Goal: Task Accomplishment & Management: Use online tool/utility

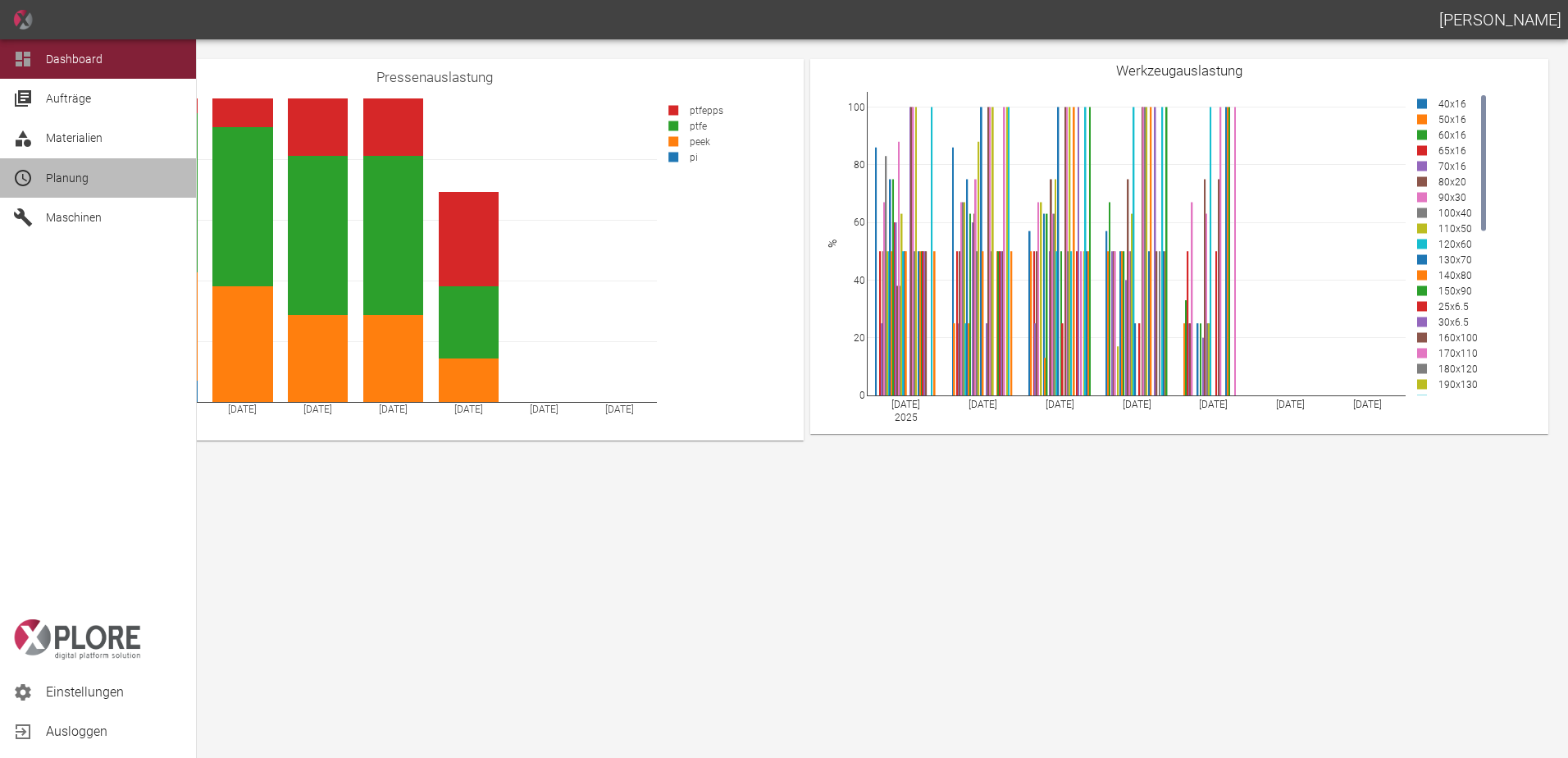
drag, startPoint x: 68, startPoint y: 190, endPoint x: 145, endPoint y: 185, distance: 77.2
click at [68, 188] on div "Planung" at bounding box center [97, 178] width 196 height 40
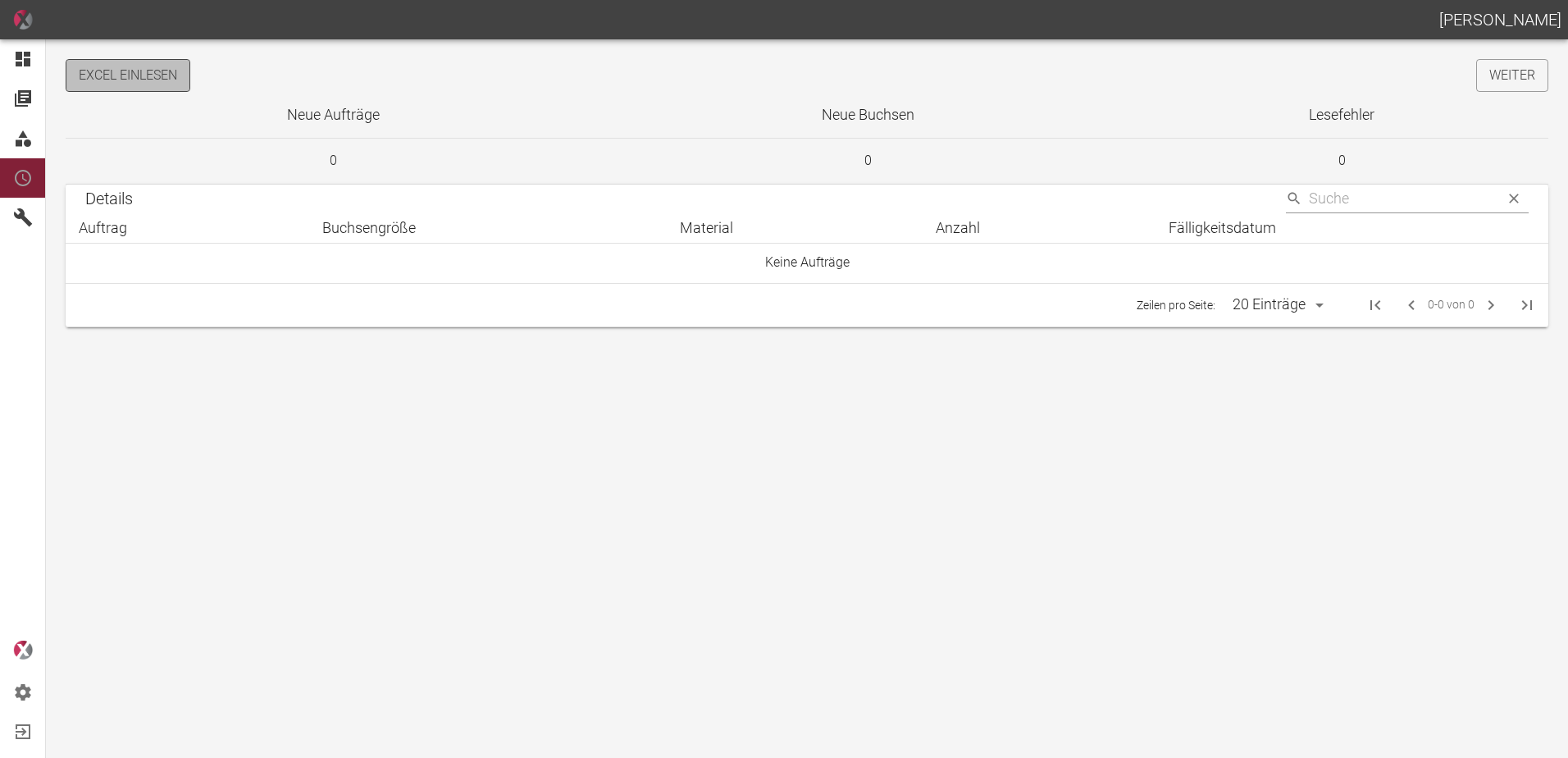
click at [183, 83] on button "Excel einlesen" at bounding box center [128, 75] width 125 height 32
click at [1519, 79] on link "Weiter" at bounding box center [1512, 75] width 72 height 32
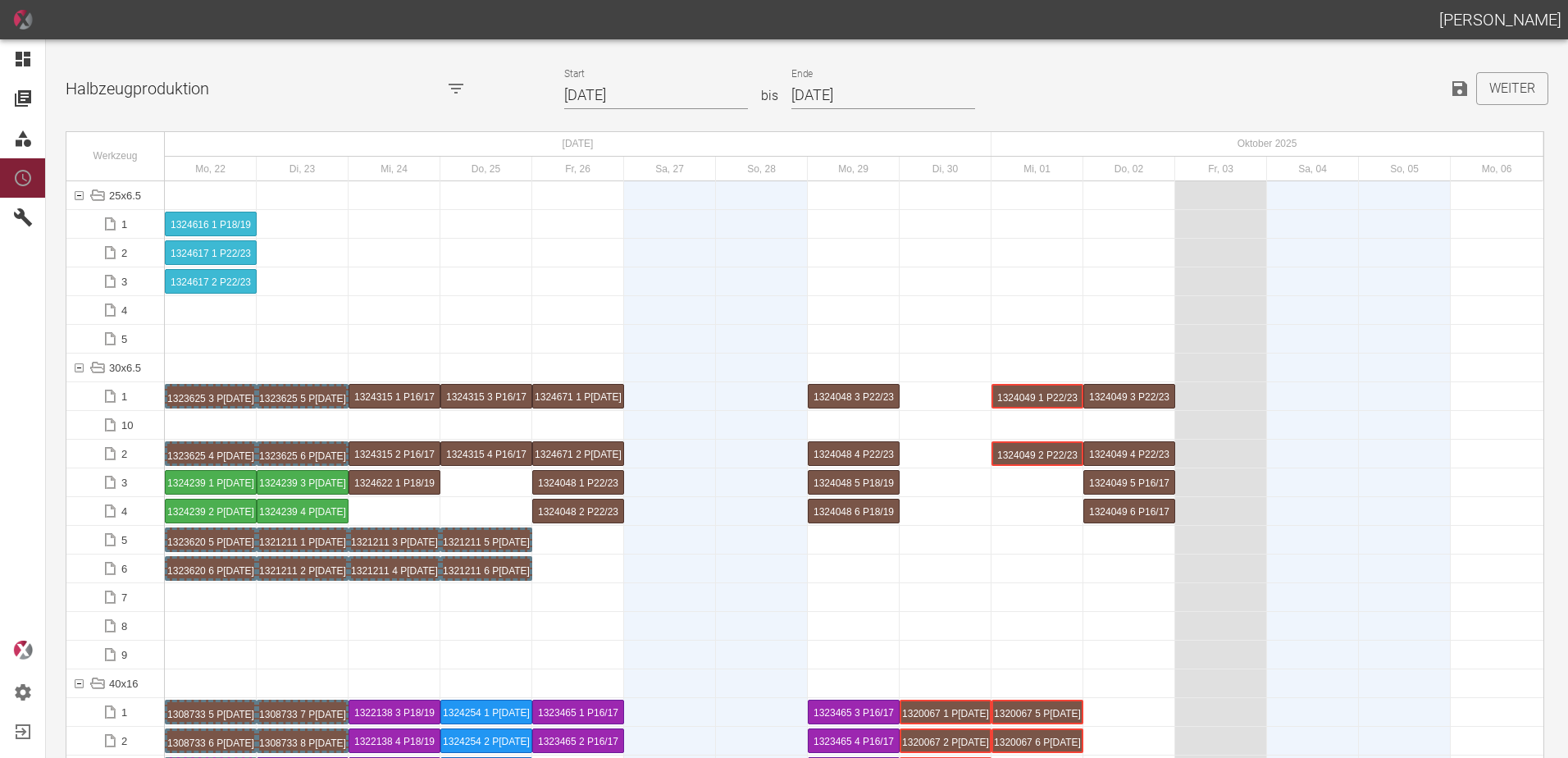
click at [662, 100] on input "22.09.2025" at bounding box center [656, 96] width 184 height 29
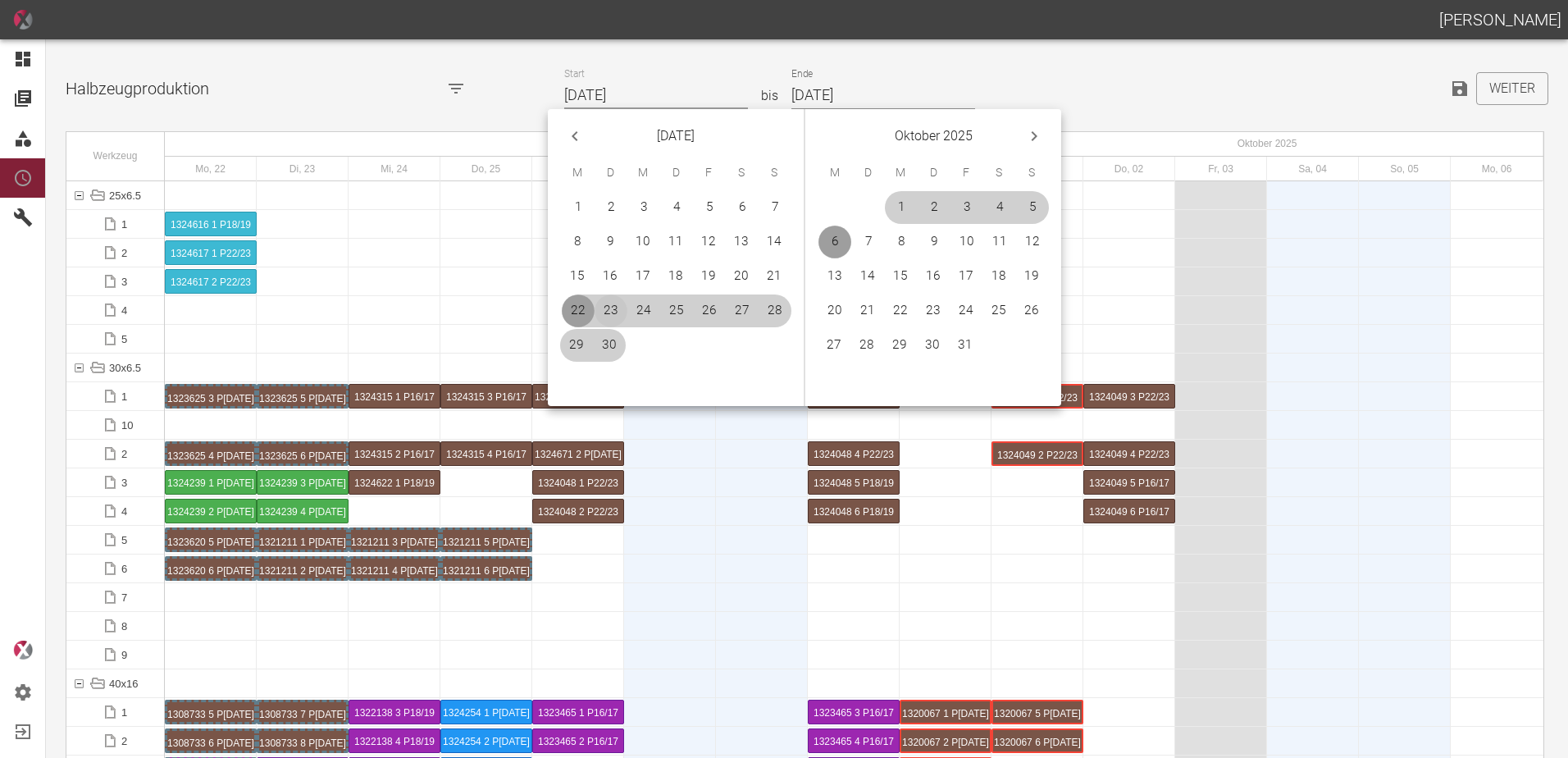
click at [613, 307] on button "23" at bounding box center [611, 310] width 32 height 32
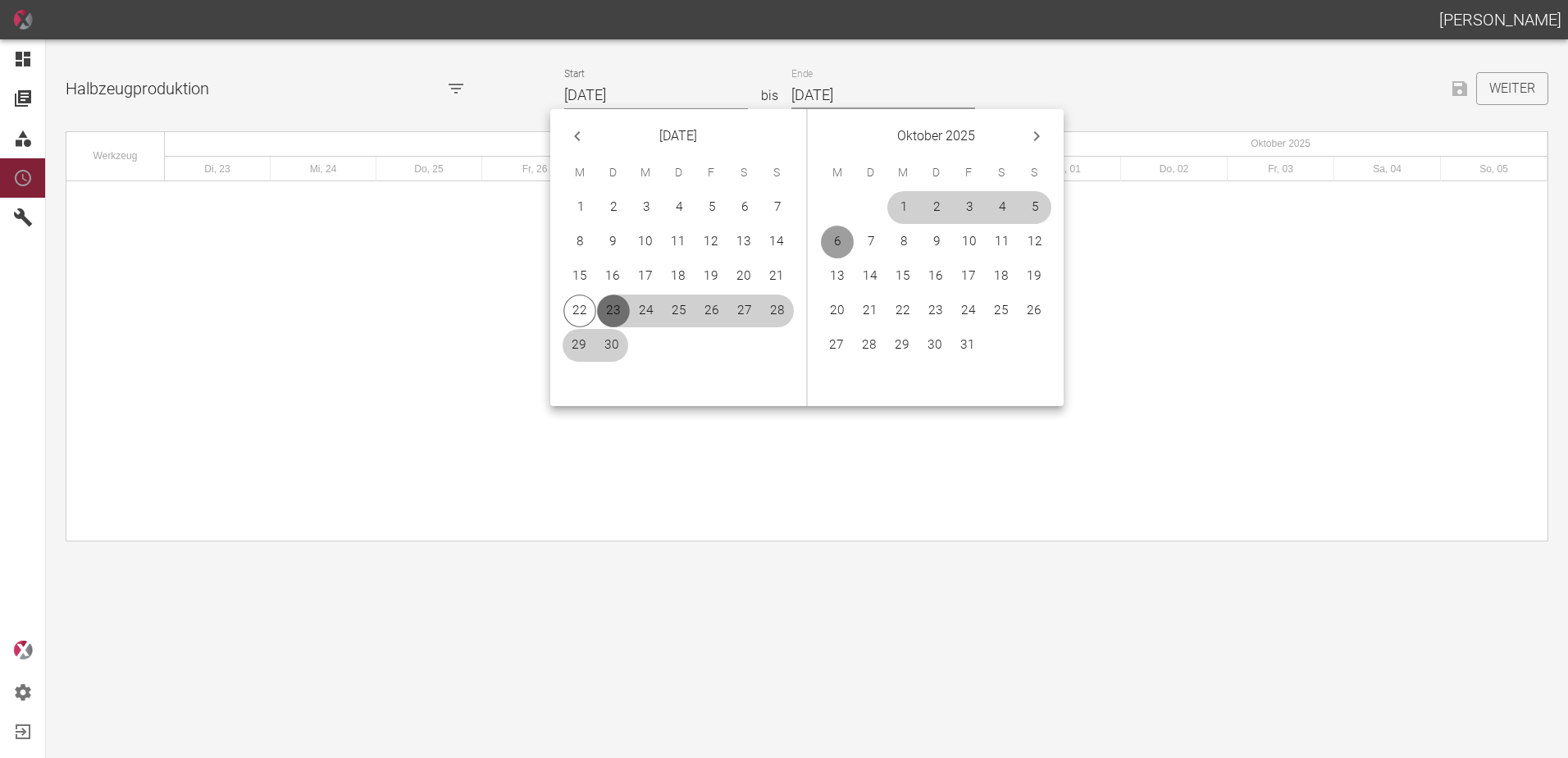
type input "[DATE]"
click at [1023, 278] on button "19" at bounding box center [1034, 276] width 32 height 32
type input "[DATE]"
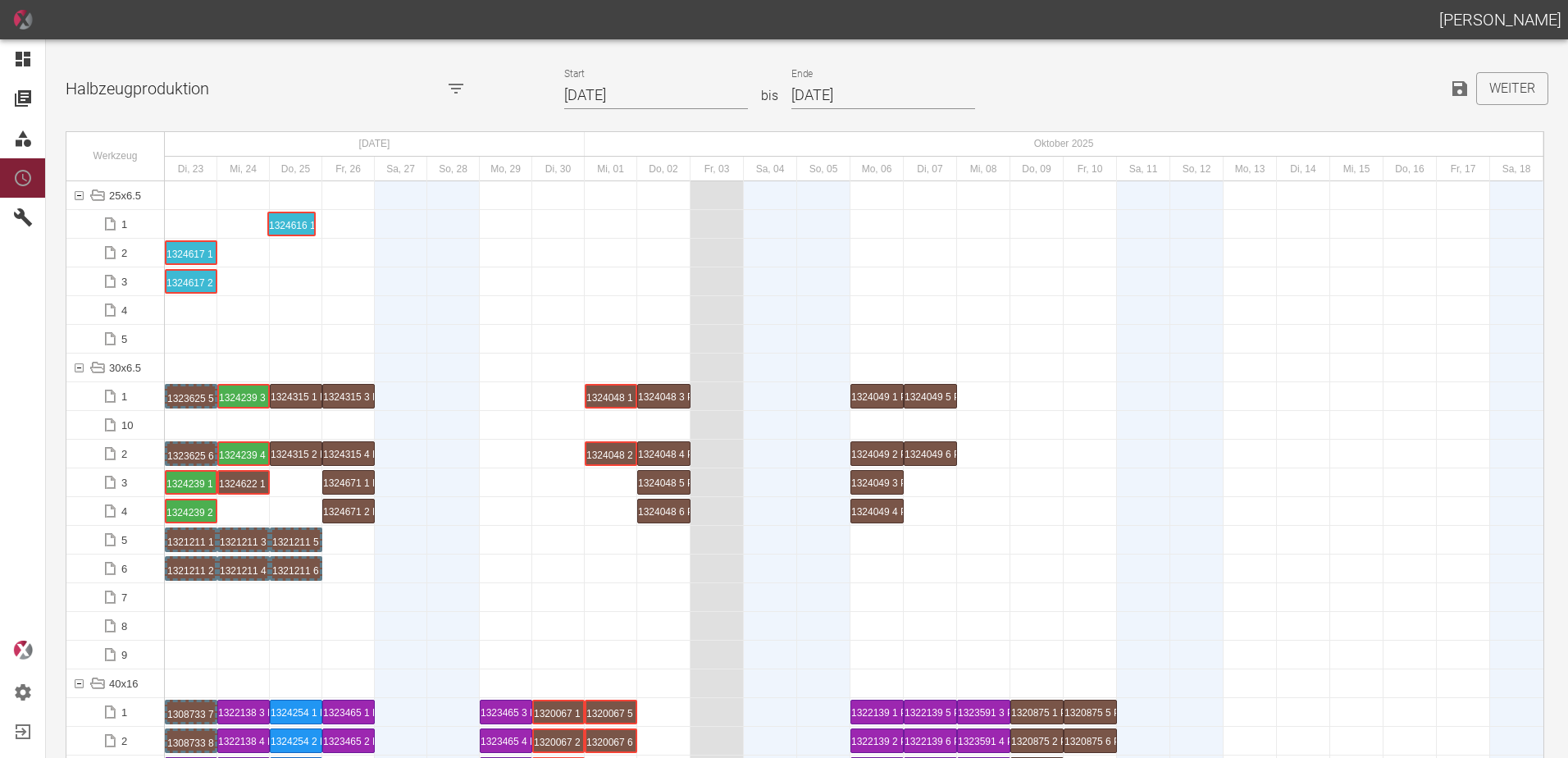
drag, startPoint x: 191, startPoint y: 226, endPoint x: 273, endPoint y: 215, distance: 82.7
drag, startPoint x: 189, startPoint y: 247, endPoint x: 281, endPoint y: 249, distance: 92.0
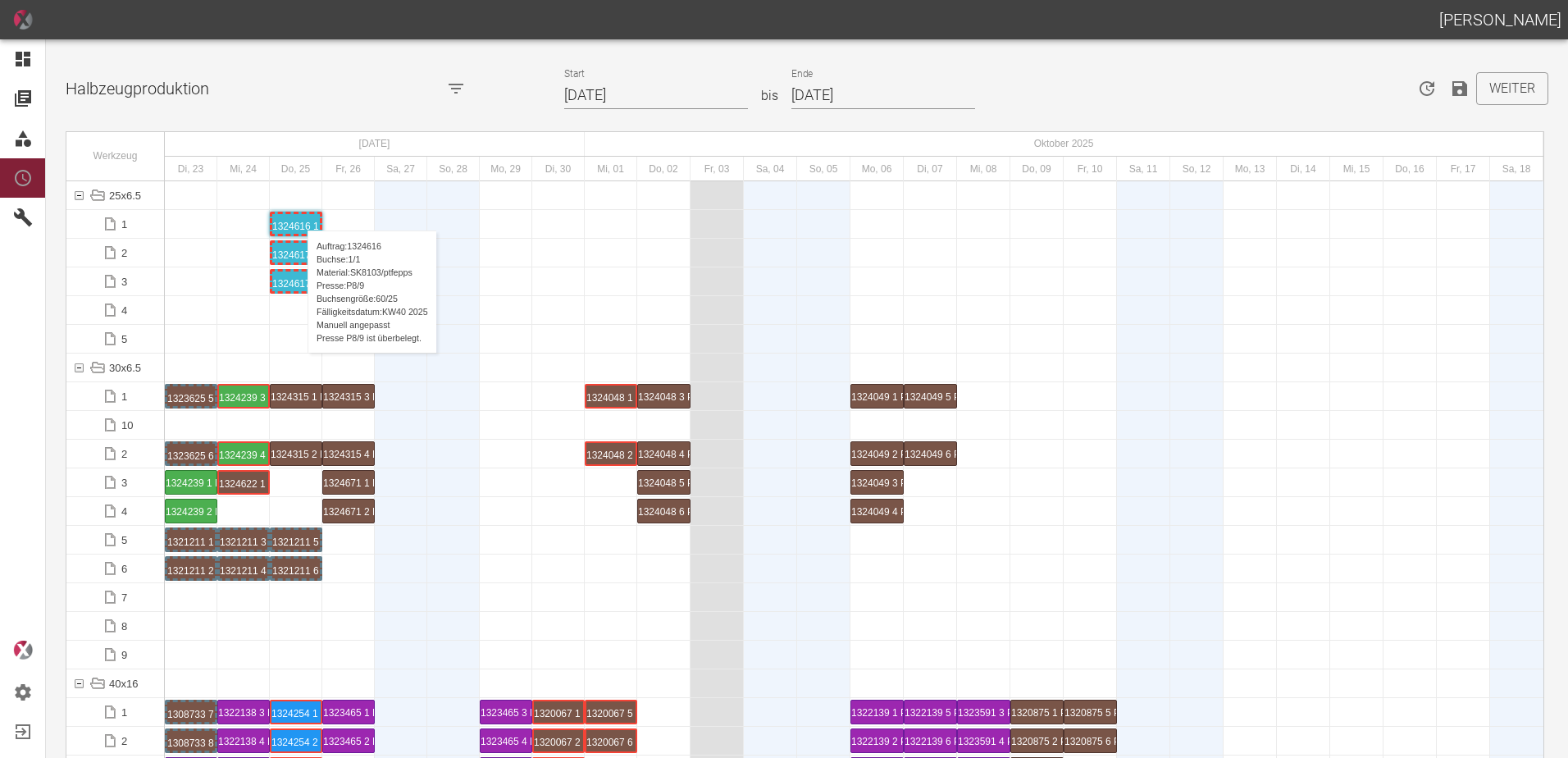
click at [300, 214] on div "1324616 1 P[DATE]" at bounding box center [296, 224] width 48 height 20
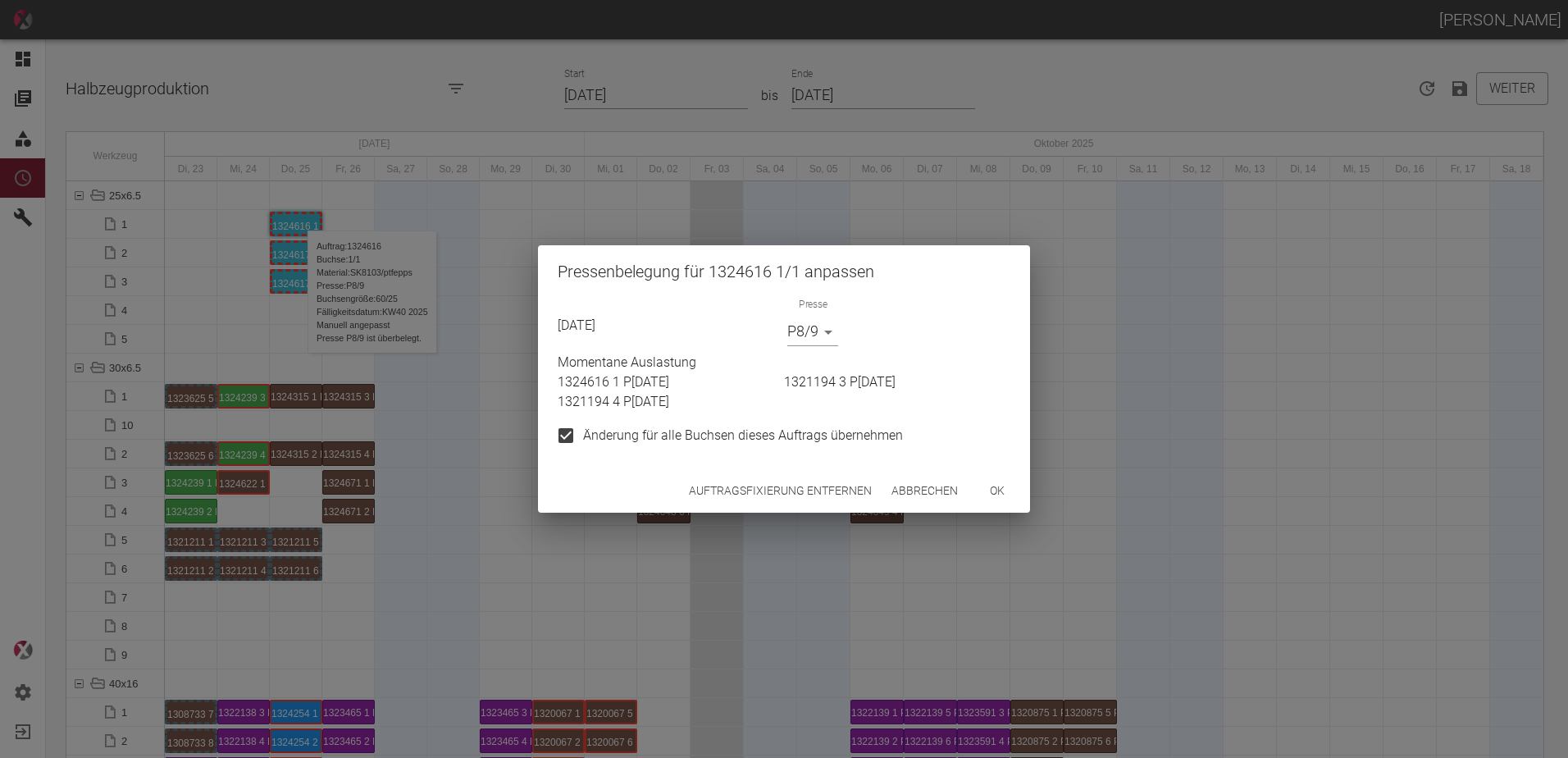
click at [752, 487] on button "Auftragsfixierung entfernen" at bounding box center [779, 491] width 196 height 31
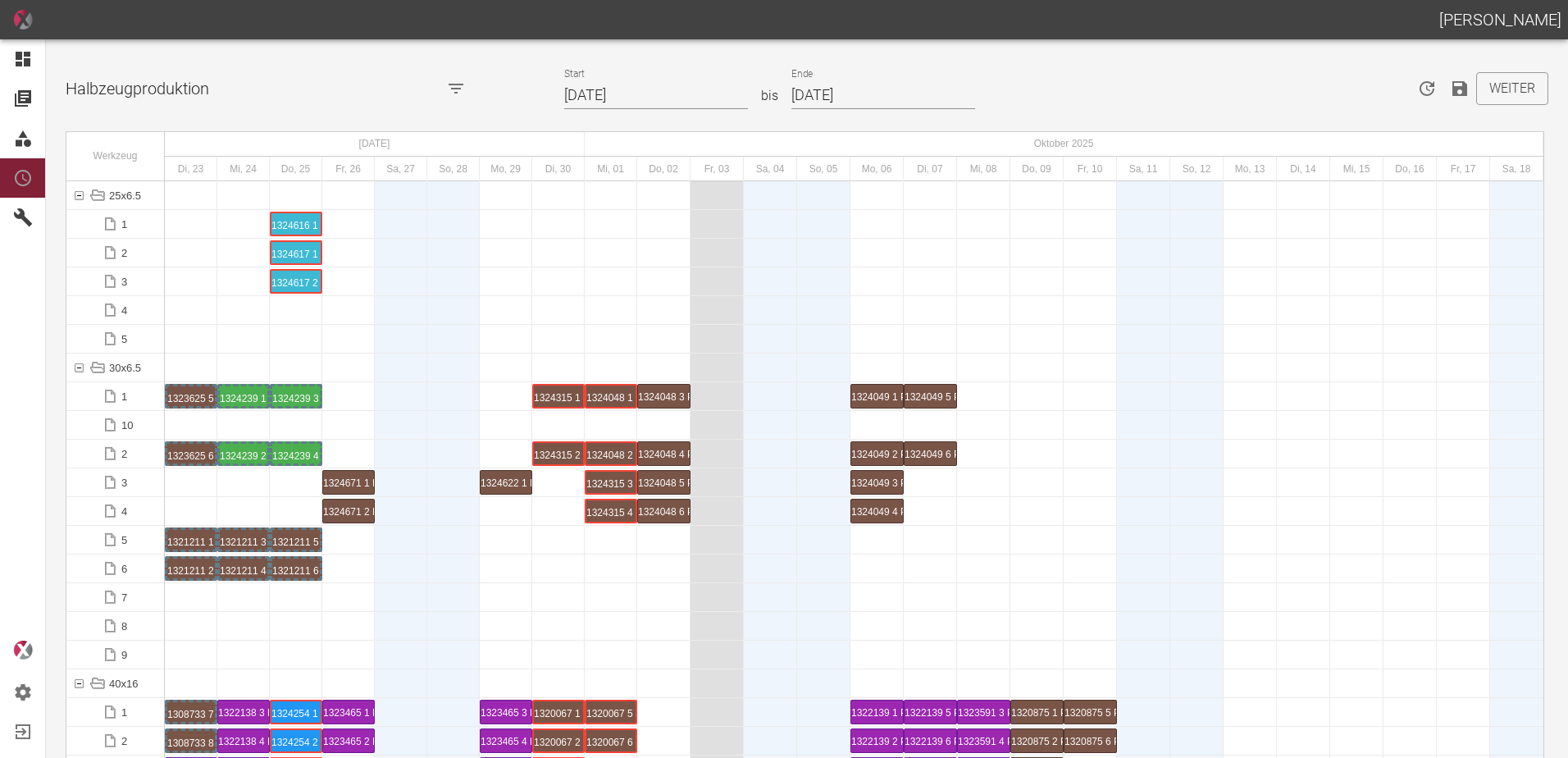
scroll to position [1887, 0]
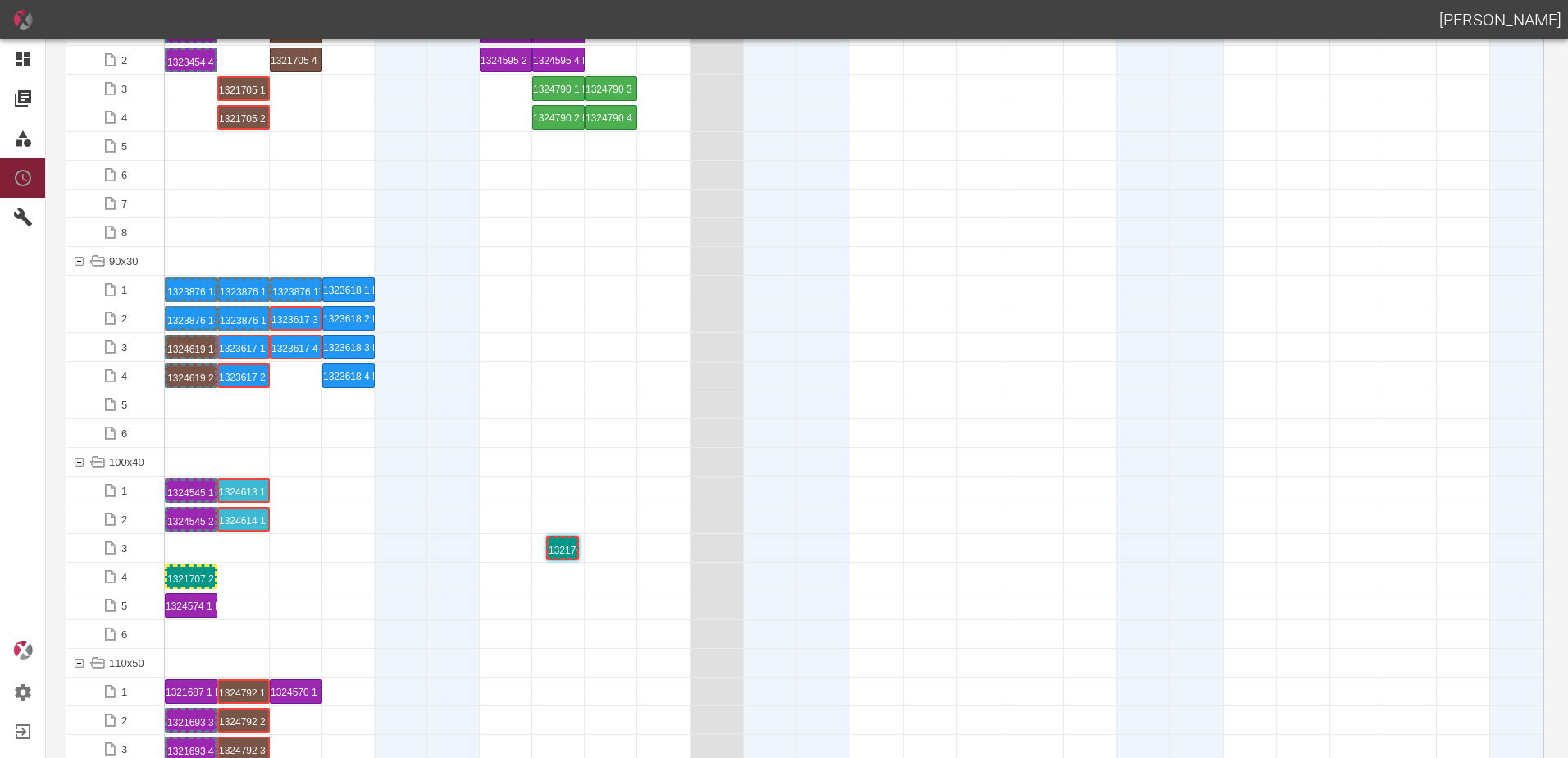
drag, startPoint x: 192, startPoint y: 550, endPoint x: 543, endPoint y: 548, distance: 351.0
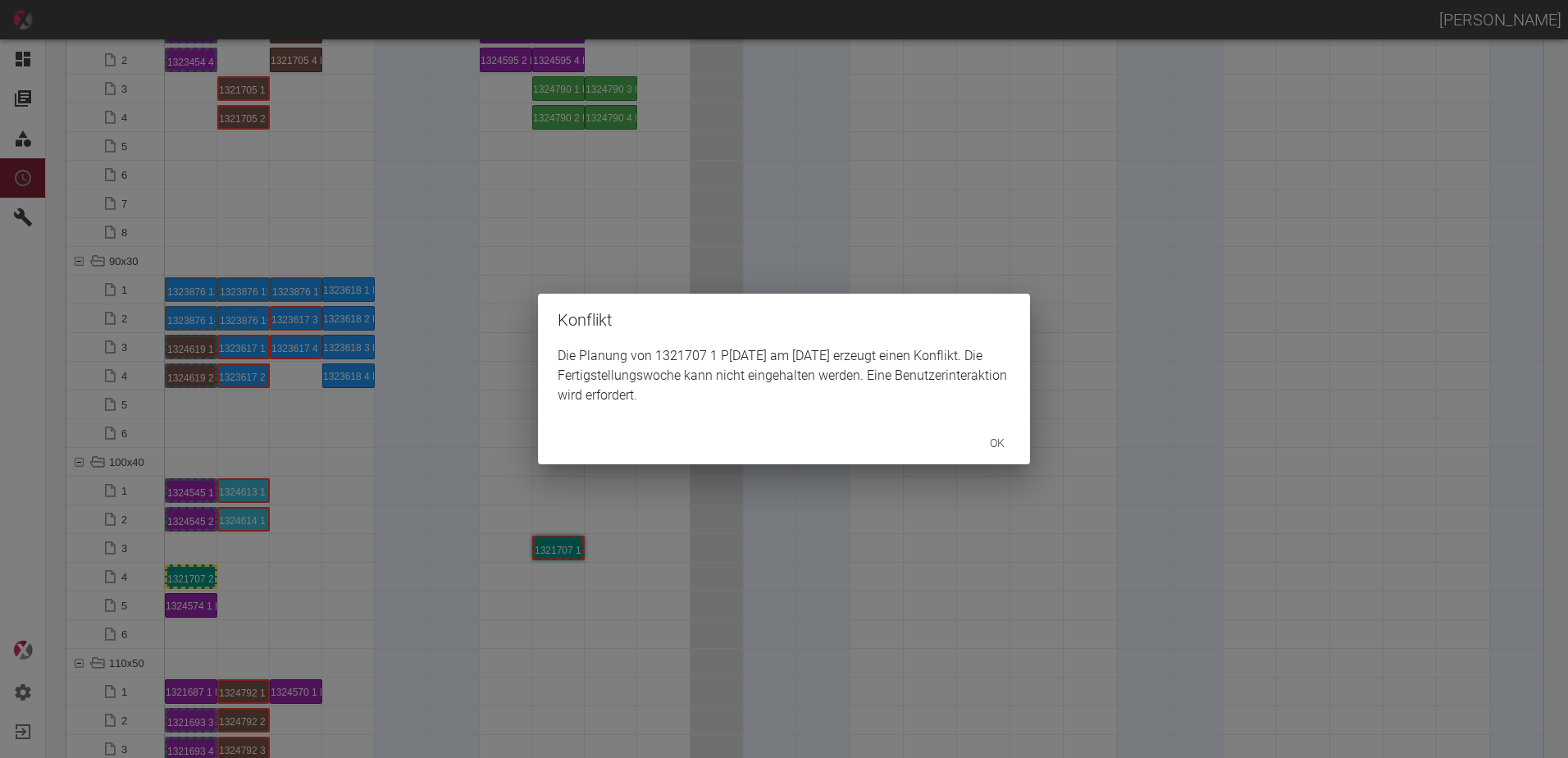
click at [243, 578] on div "Konflikt Die Planung von 1321707 1 P[DATE] am [DATE] erzeugt einen Konflikt. Di…" at bounding box center [784, 379] width 1568 height 758
drag, startPoint x: 608, startPoint y: 568, endPoint x: 544, endPoint y: 554, distance: 65.5
click at [605, 568] on div "Konflikt Die Planung von 1321707 2 P[DATE] am [DATE] erzeugt einen Konflikt. Di…" at bounding box center [784, 379] width 1568 height 758
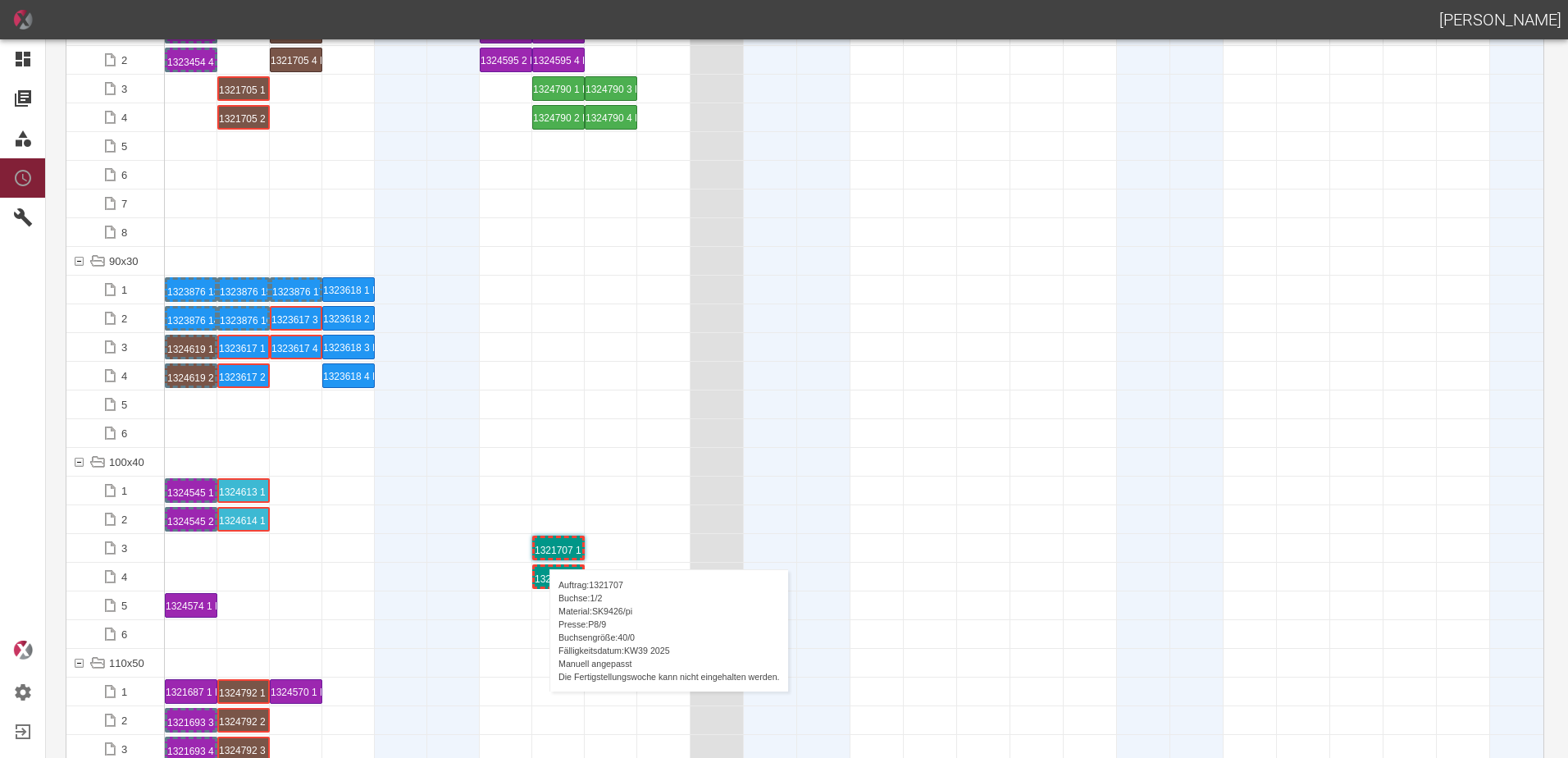
click at [541, 553] on div "1321707 1 P[DATE]" at bounding box center [558, 548] width 48 height 20
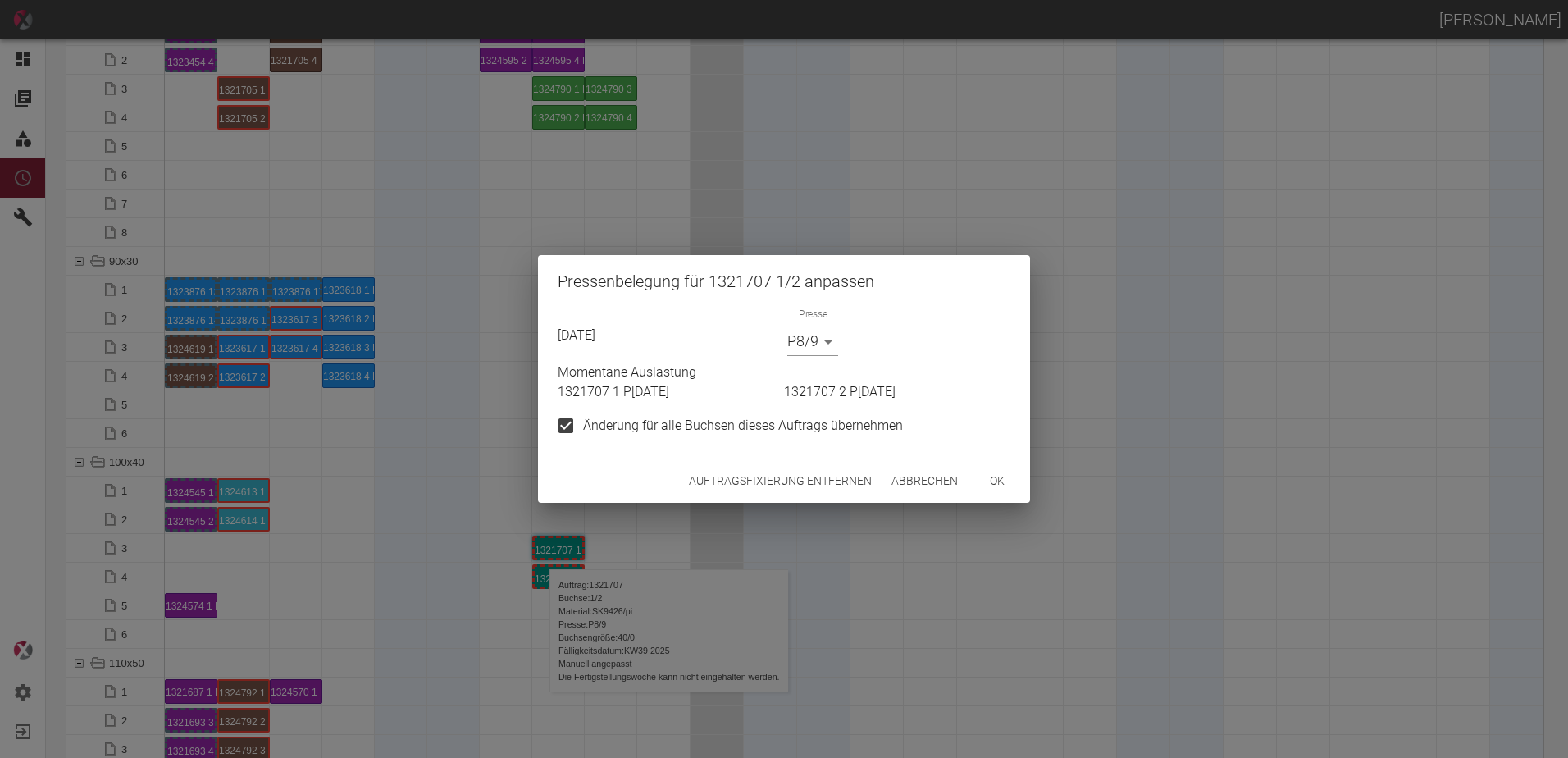
click at [772, 473] on button "Auftragsfixierung entfernen" at bounding box center [779, 481] width 196 height 31
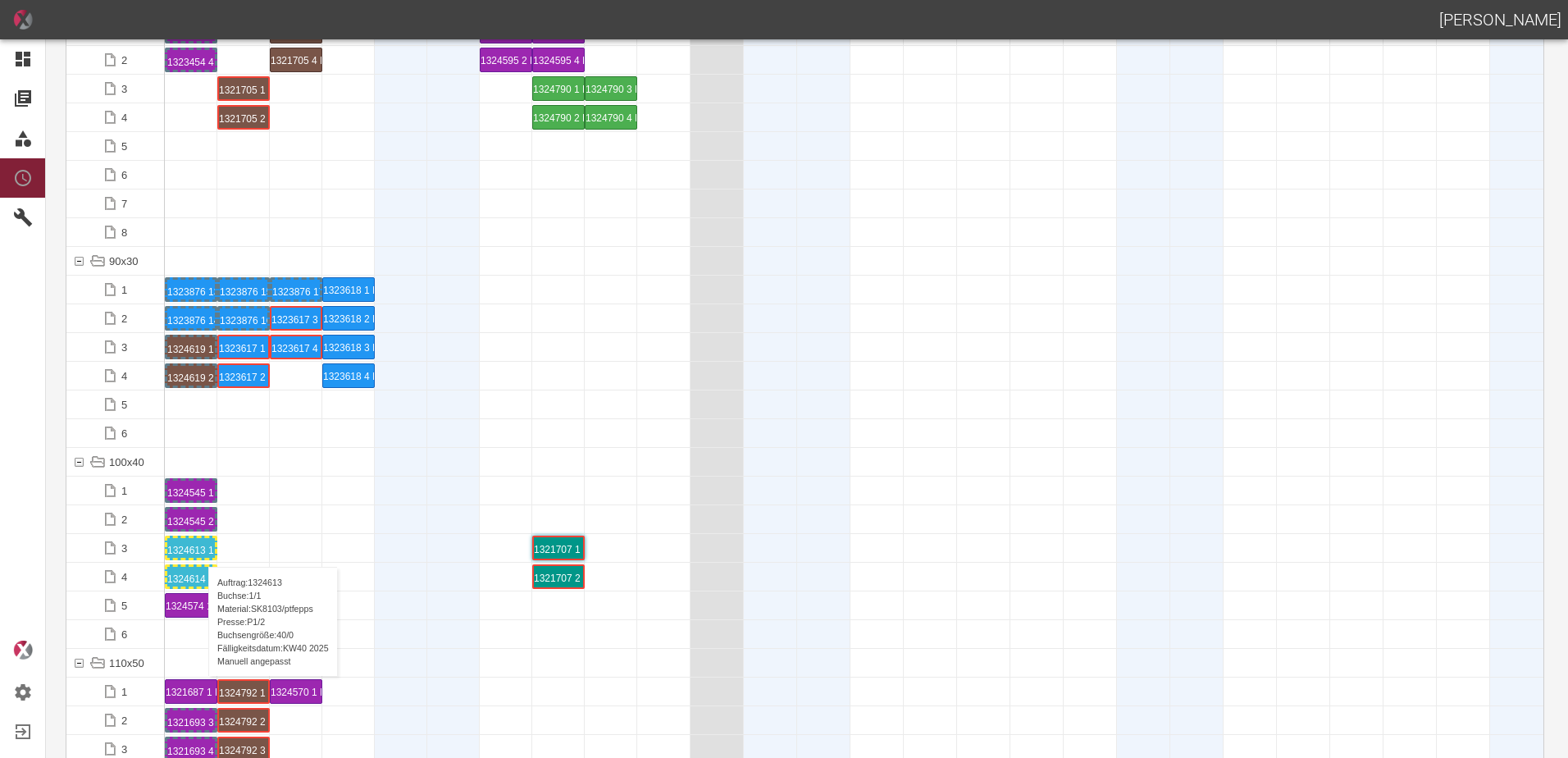
click at [200, 550] on div "1324613 1 P[DATE]" at bounding box center [190, 548] width 48 height 20
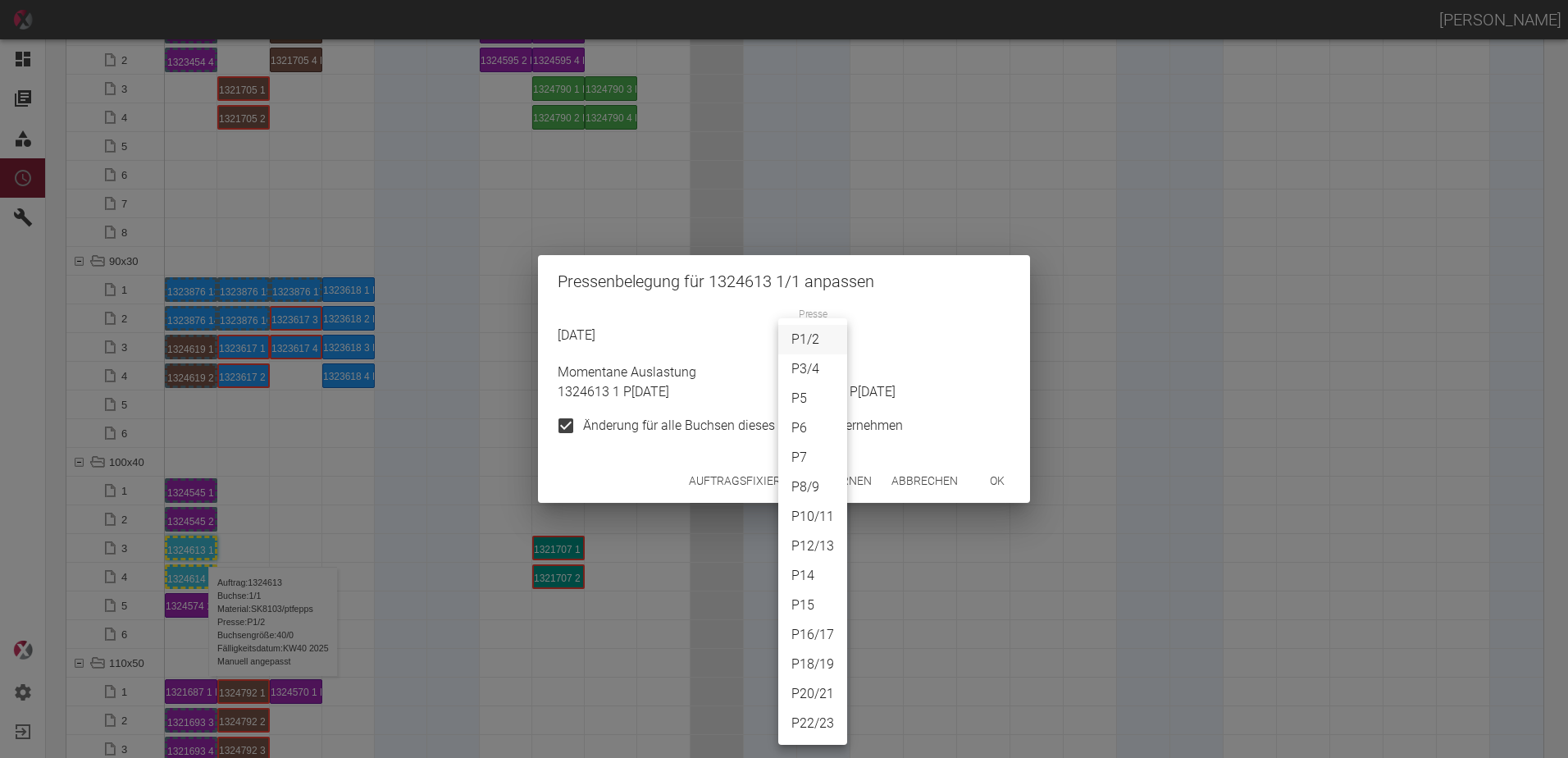
click at [816, 356] on body "[PERSON_NAME] Dashboard Aufträge Materialien Planung Maschinen Einstellungen Au…" at bounding box center [784, 379] width 1568 height 758
click at [801, 485] on li "P8/9" at bounding box center [813, 487] width 69 height 30
type input "P8/9"
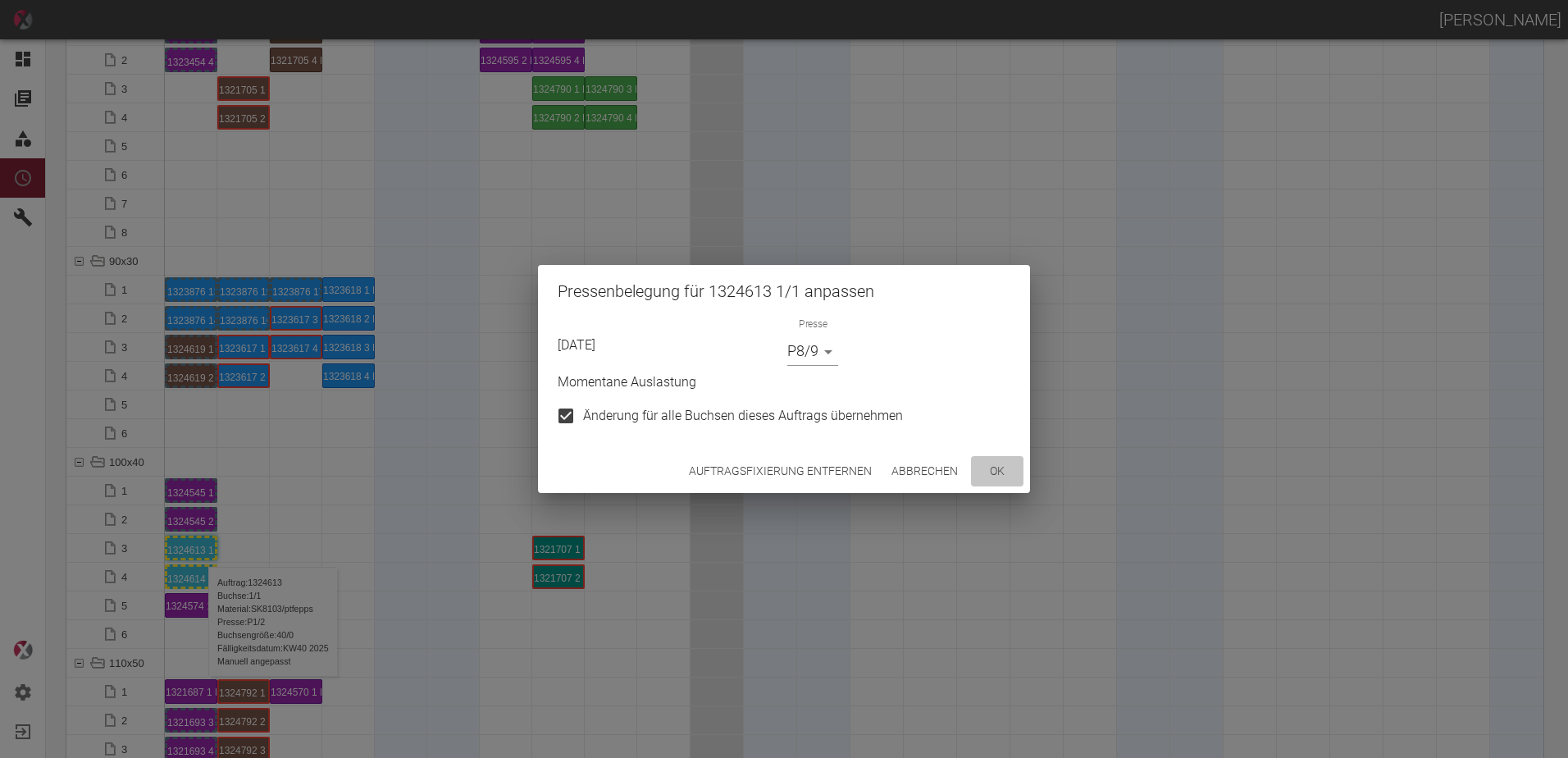
click at [1004, 477] on button "ok" at bounding box center [997, 471] width 52 height 31
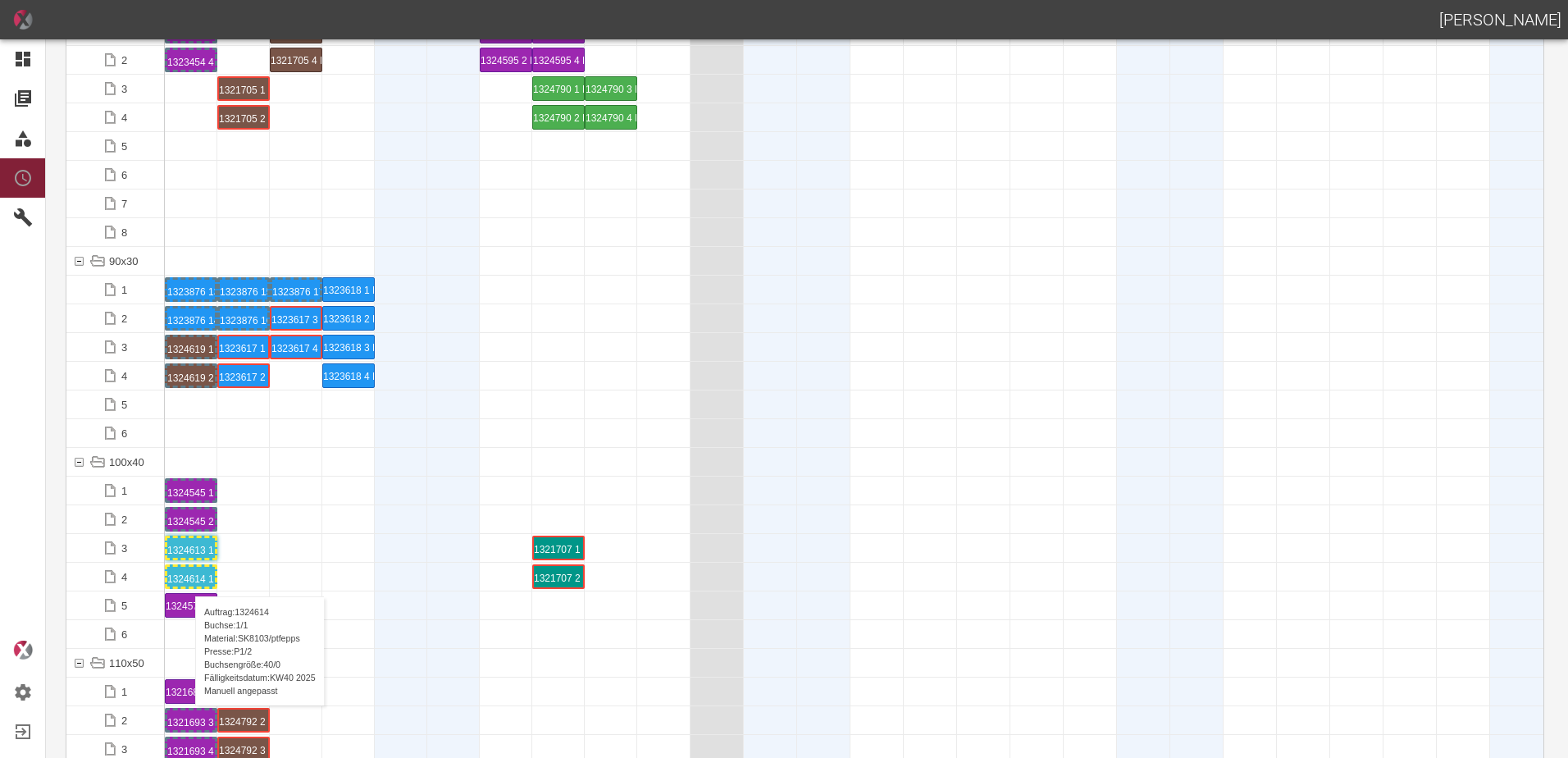
click at [187, 580] on div "1324614 1 P[DATE]" at bounding box center [190, 577] width 48 height 20
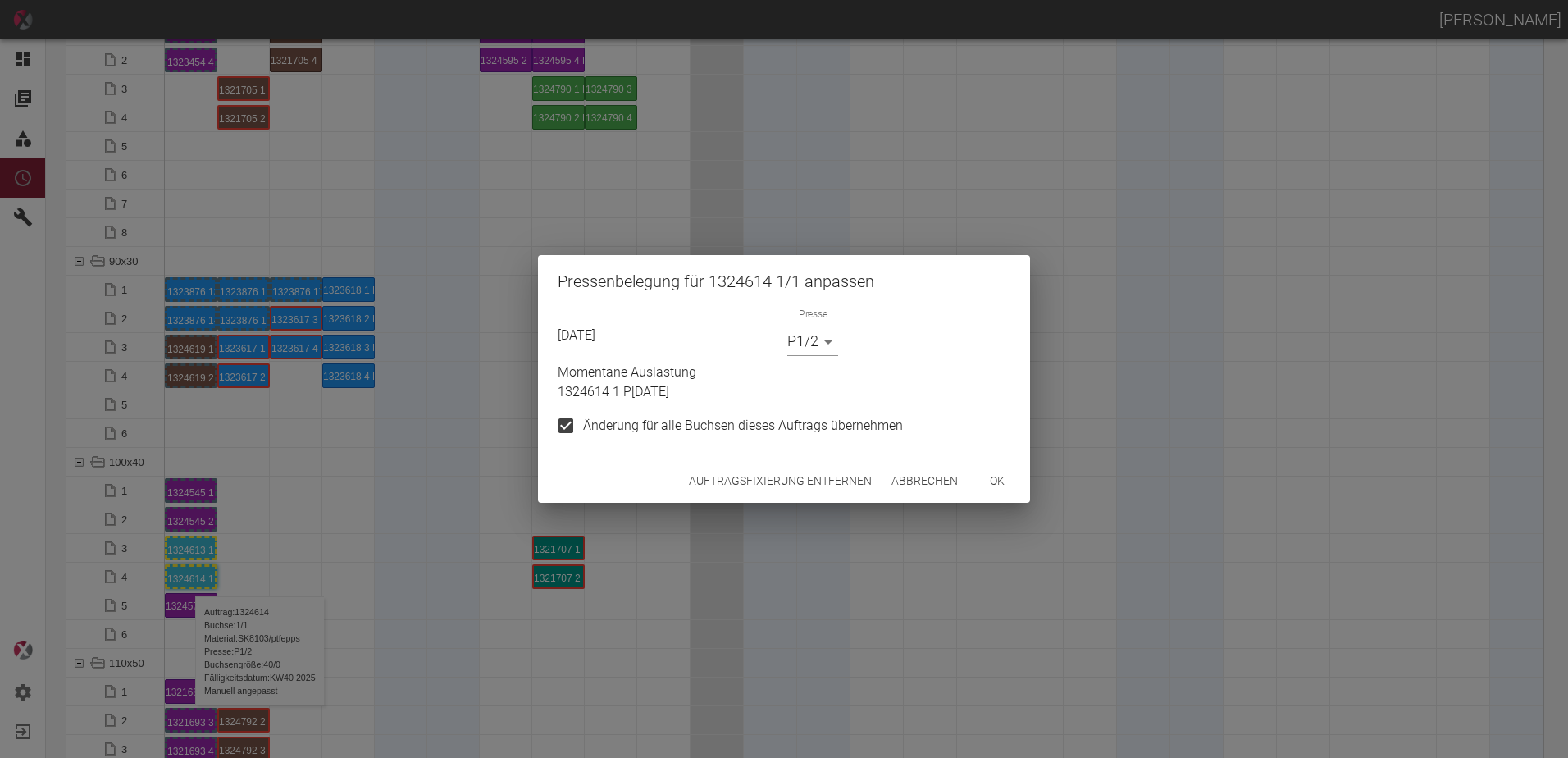
click at [804, 335] on body "[PERSON_NAME] Dashboard Aufträge Materialien Planung Maschinen Einstellungen Au…" at bounding box center [784, 379] width 1568 height 758
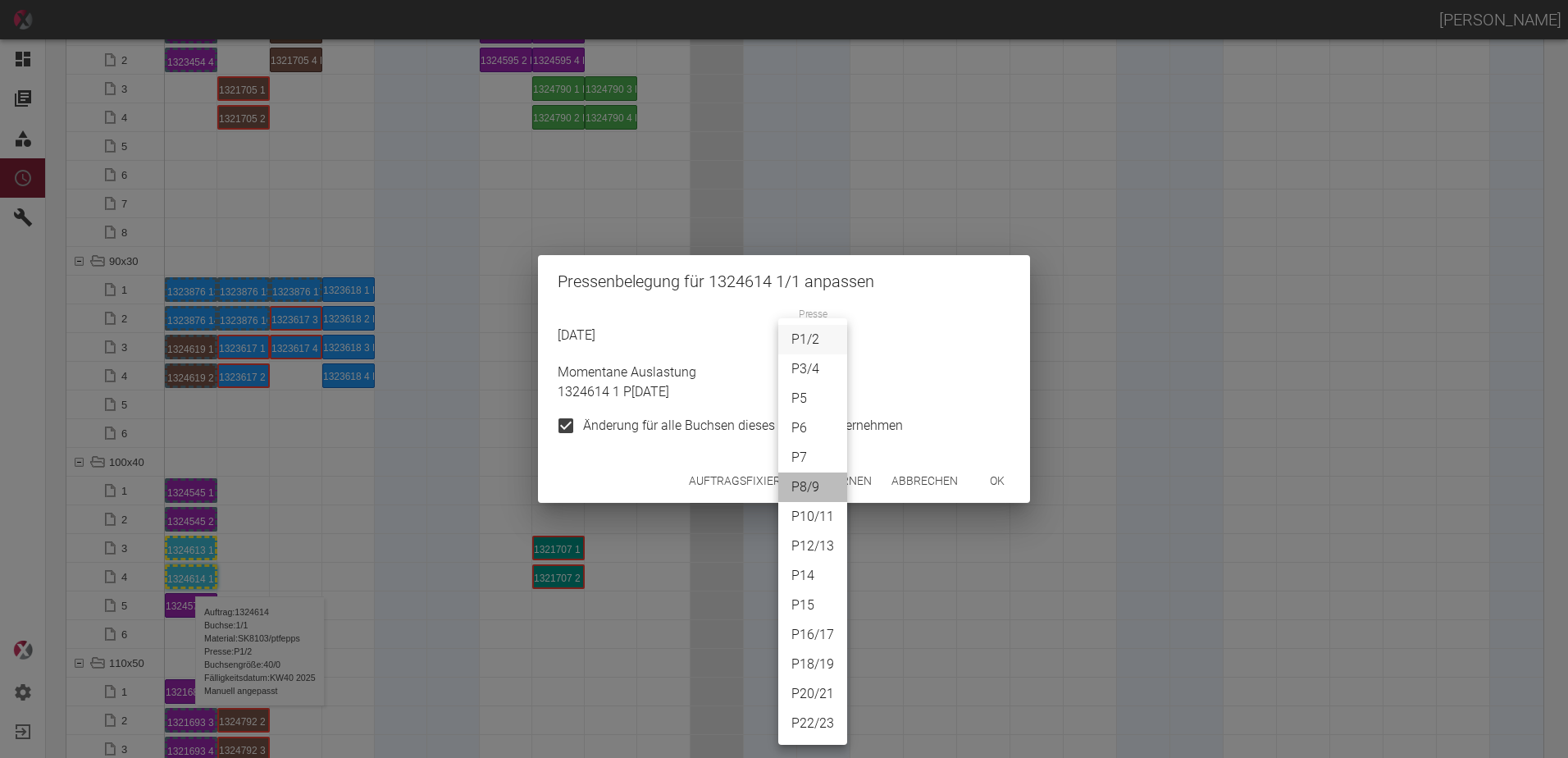
click at [807, 483] on li "P8/9" at bounding box center [813, 487] width 69 height 30
type input "P8/9"
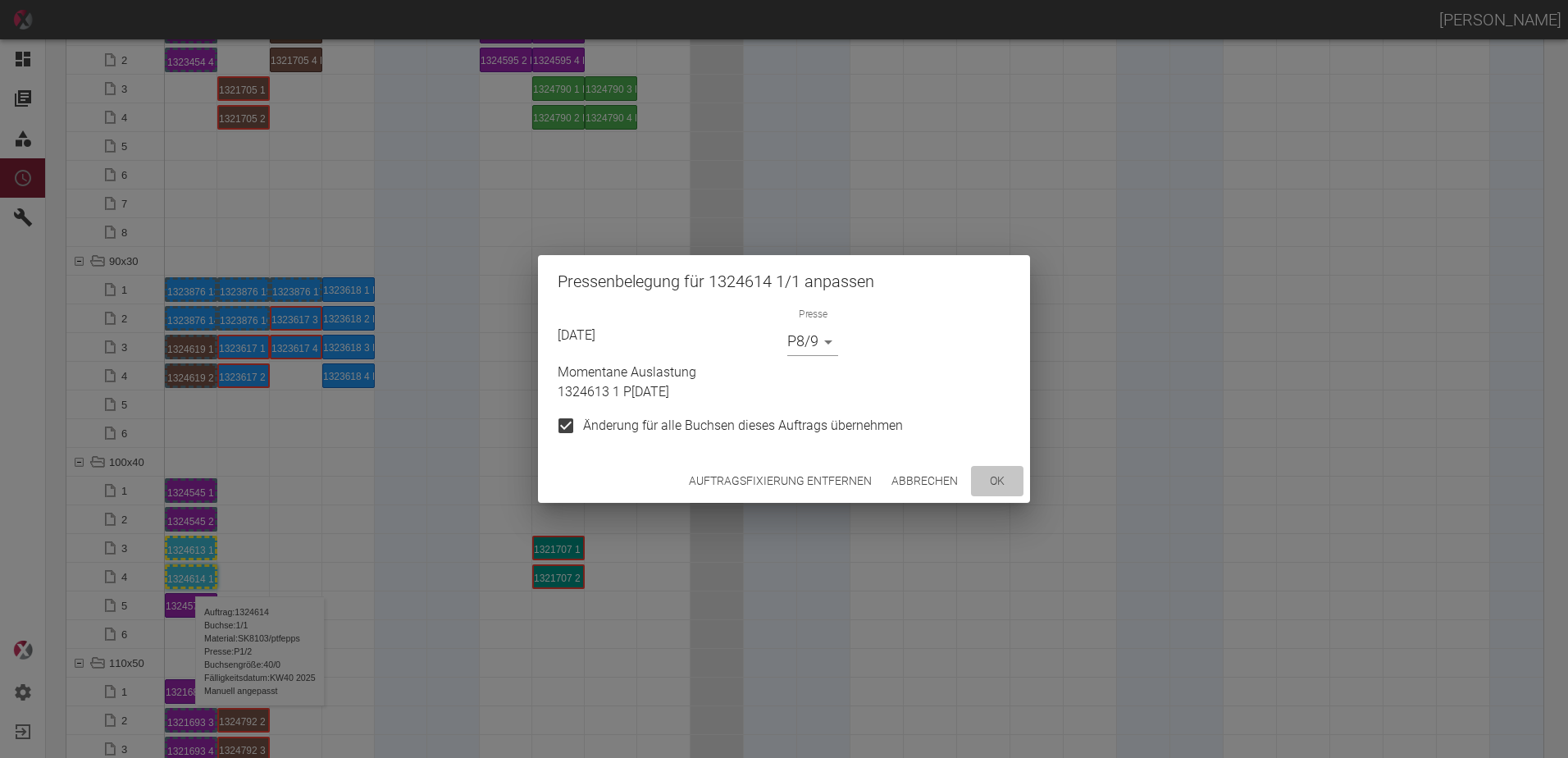
click at [1001, 484] on button "ok" at bounding box center [997, 481] width 52 height 31
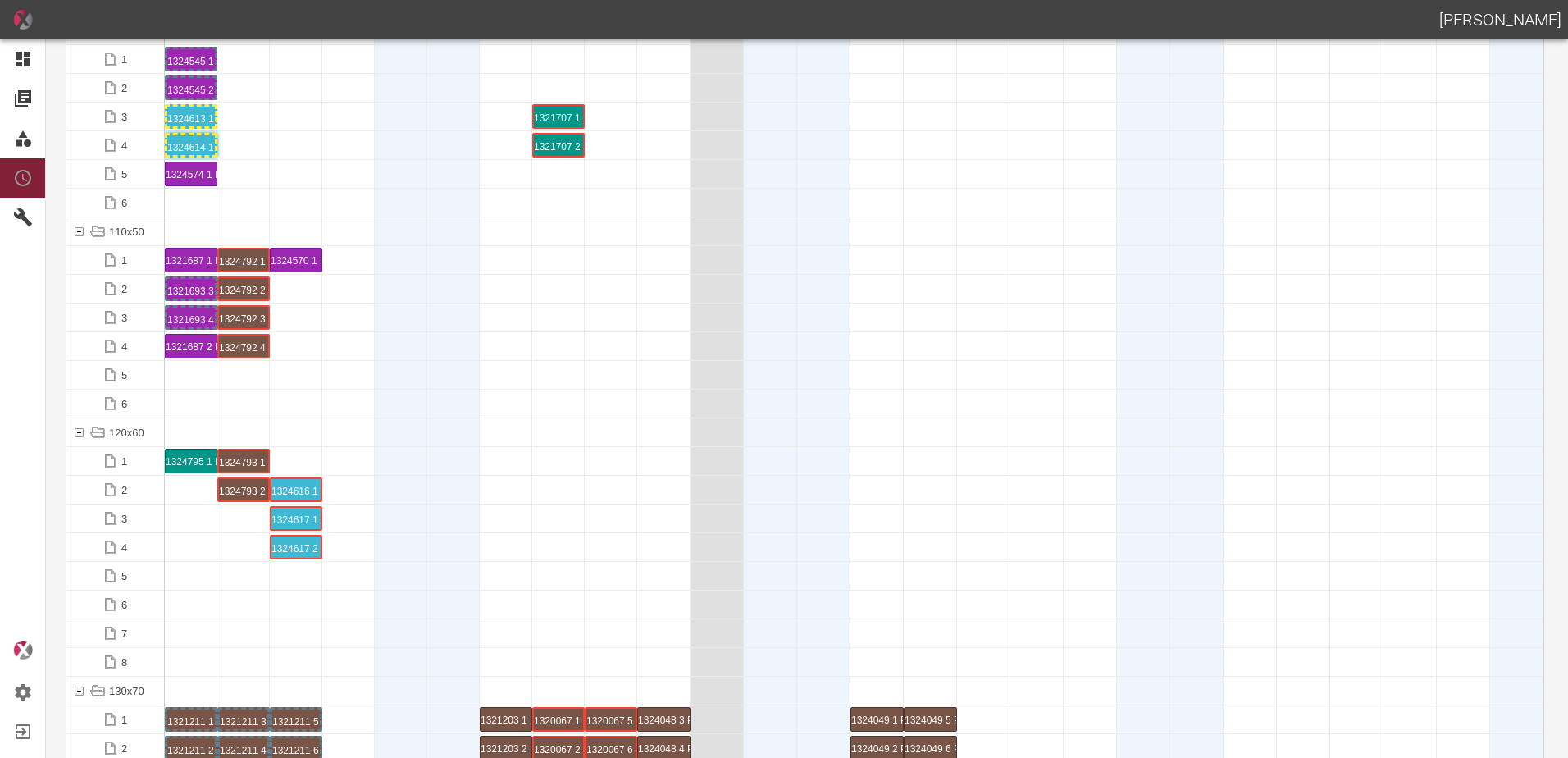
scroll to position [2543, 0]
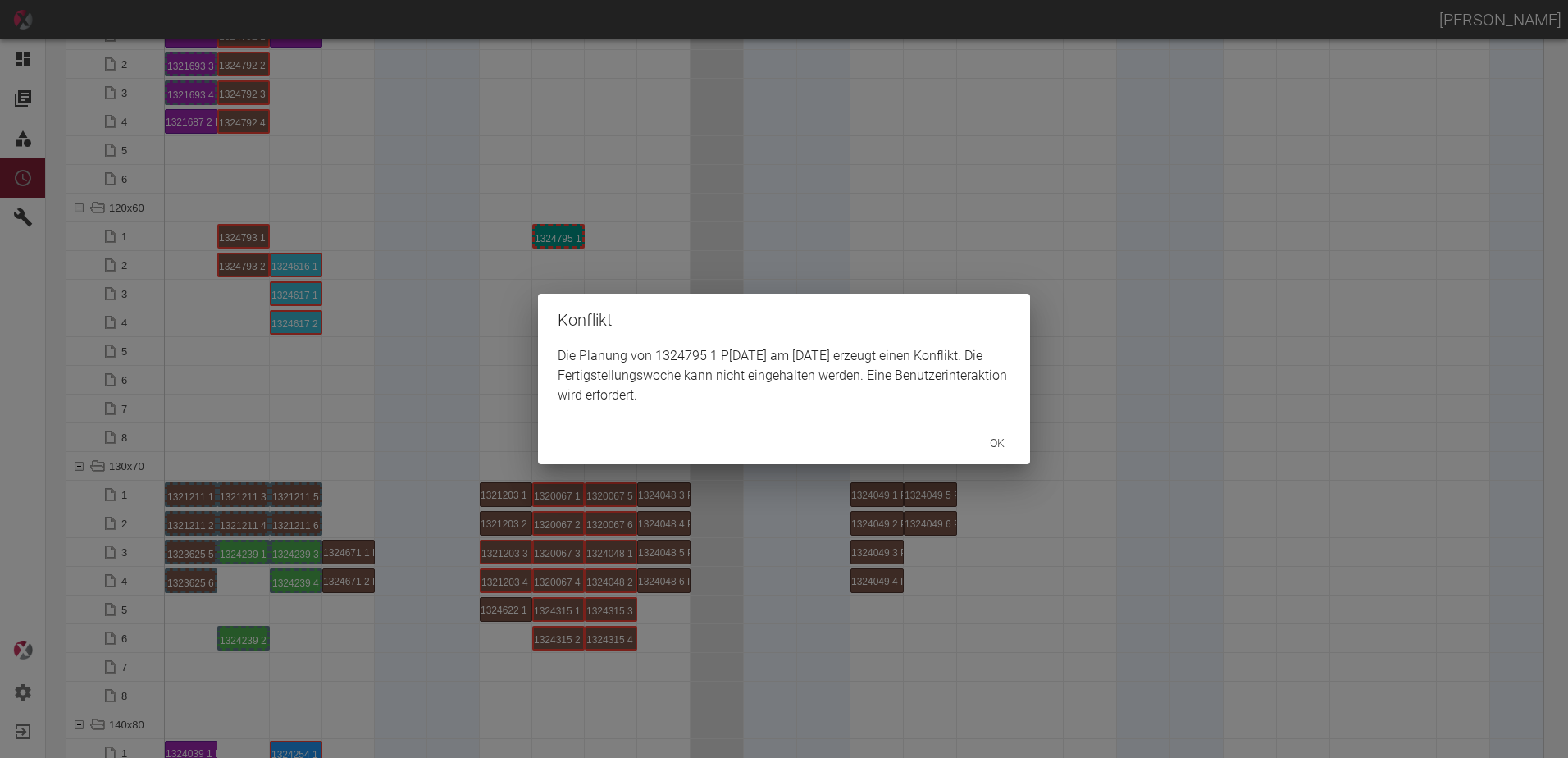
click at [564, 233] on div "Konflikt Die Planung von 1324795 1 P[DATE] am [DATE] erzeugt einen Konflikt. Di…" at bounding box center [784, 379] width 1568 height 758
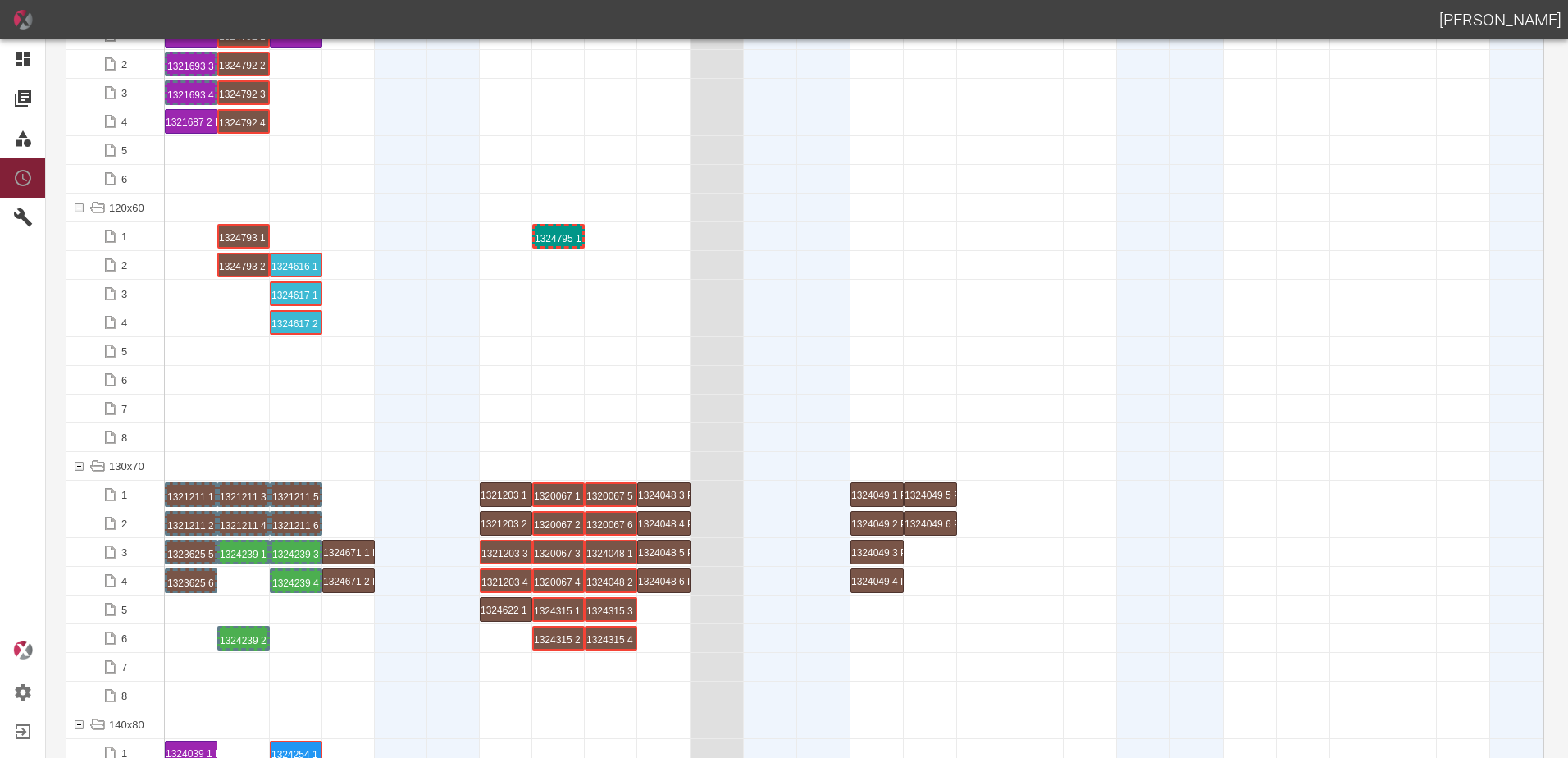
click at [563, 235] on div "1324795 1 P[DATE]" at bounding box center [558, 236] width 48 height 20
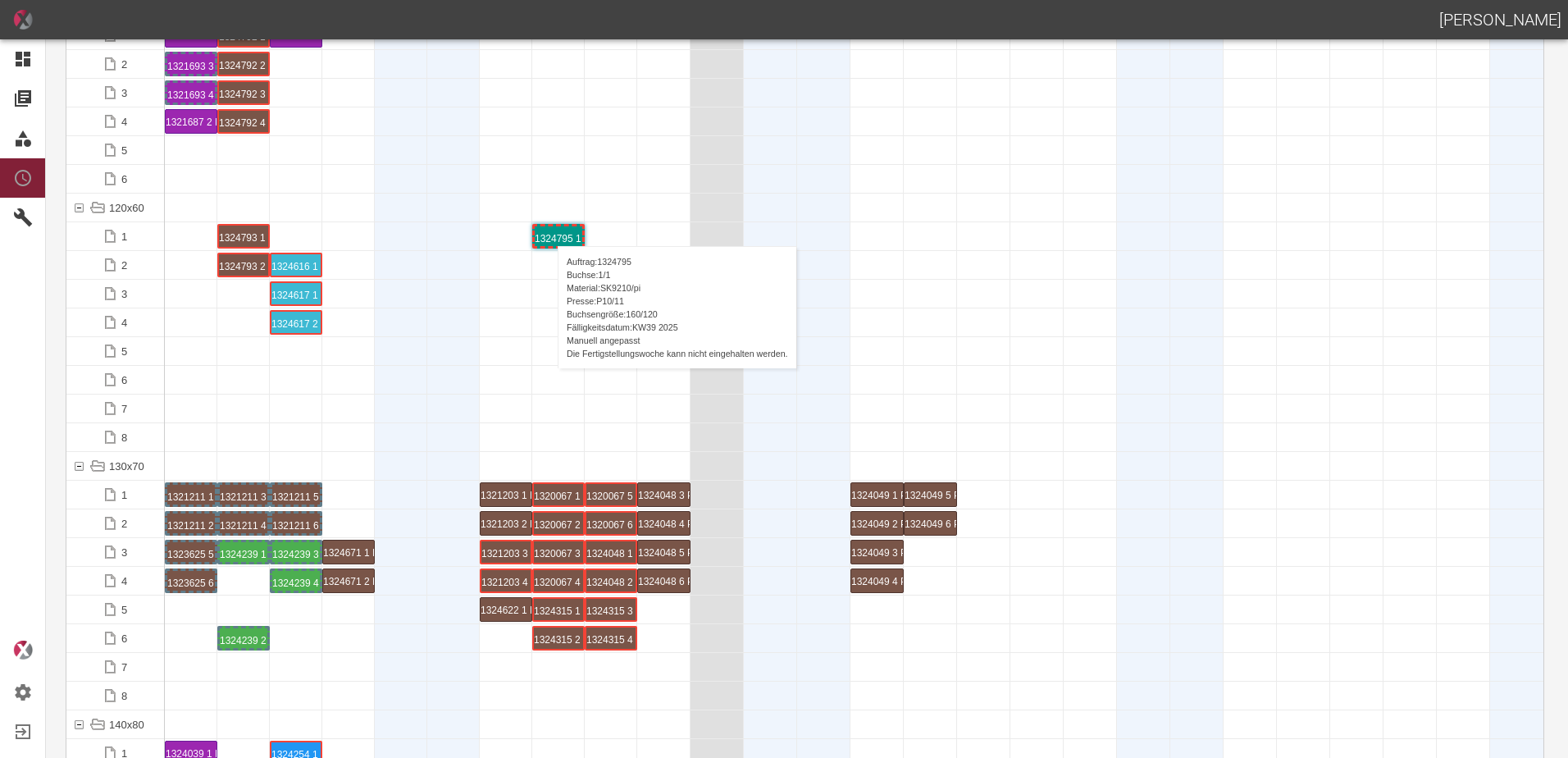
click at [553, 232] on div "1324795 1 P[DATE]" at bounding box center [558, 236] width 48 height 20
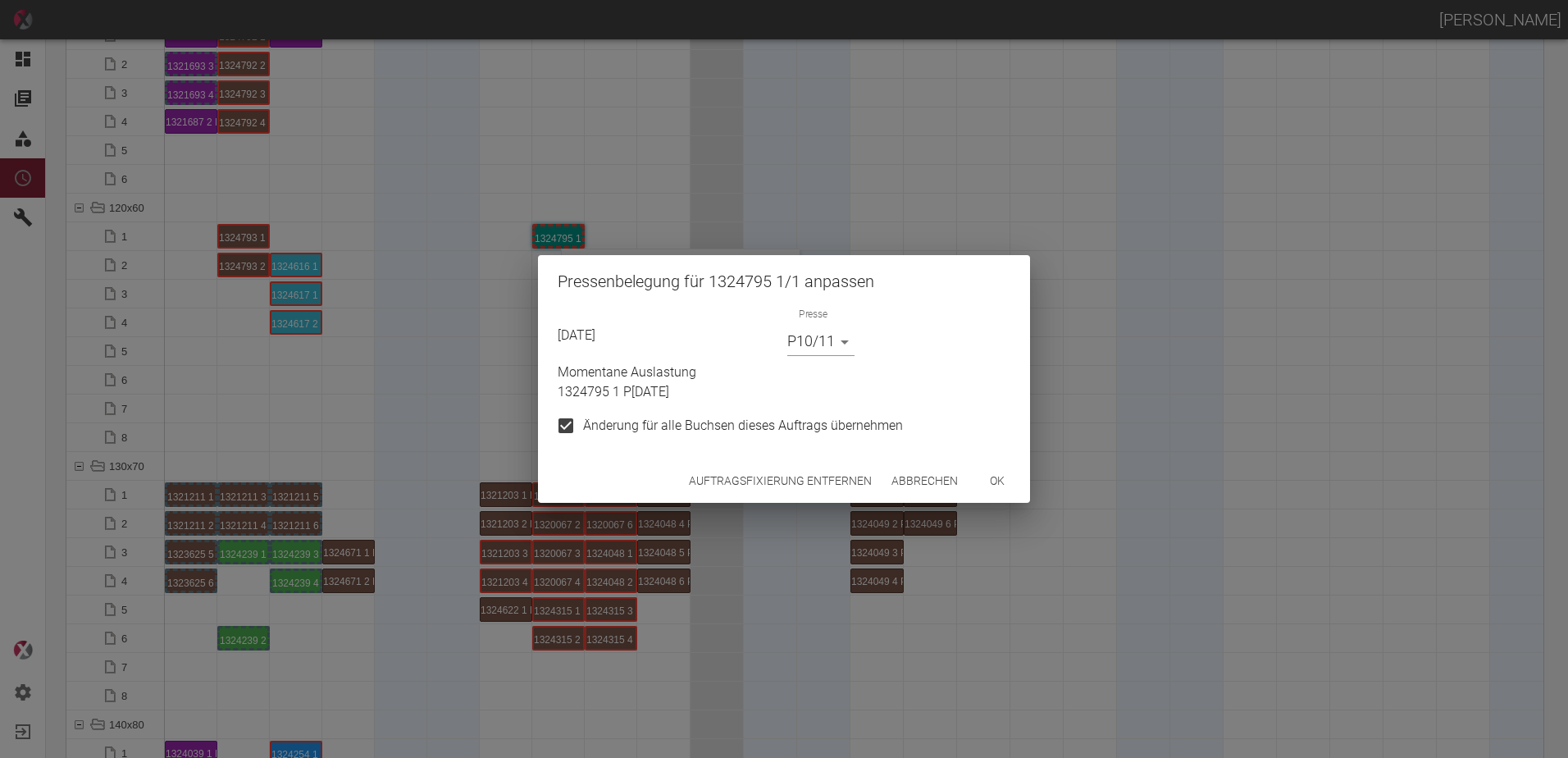
click at [810, 472] on button "Auftragsfixierung entfernen" at bounding box center [779, 481] width 196 height 31
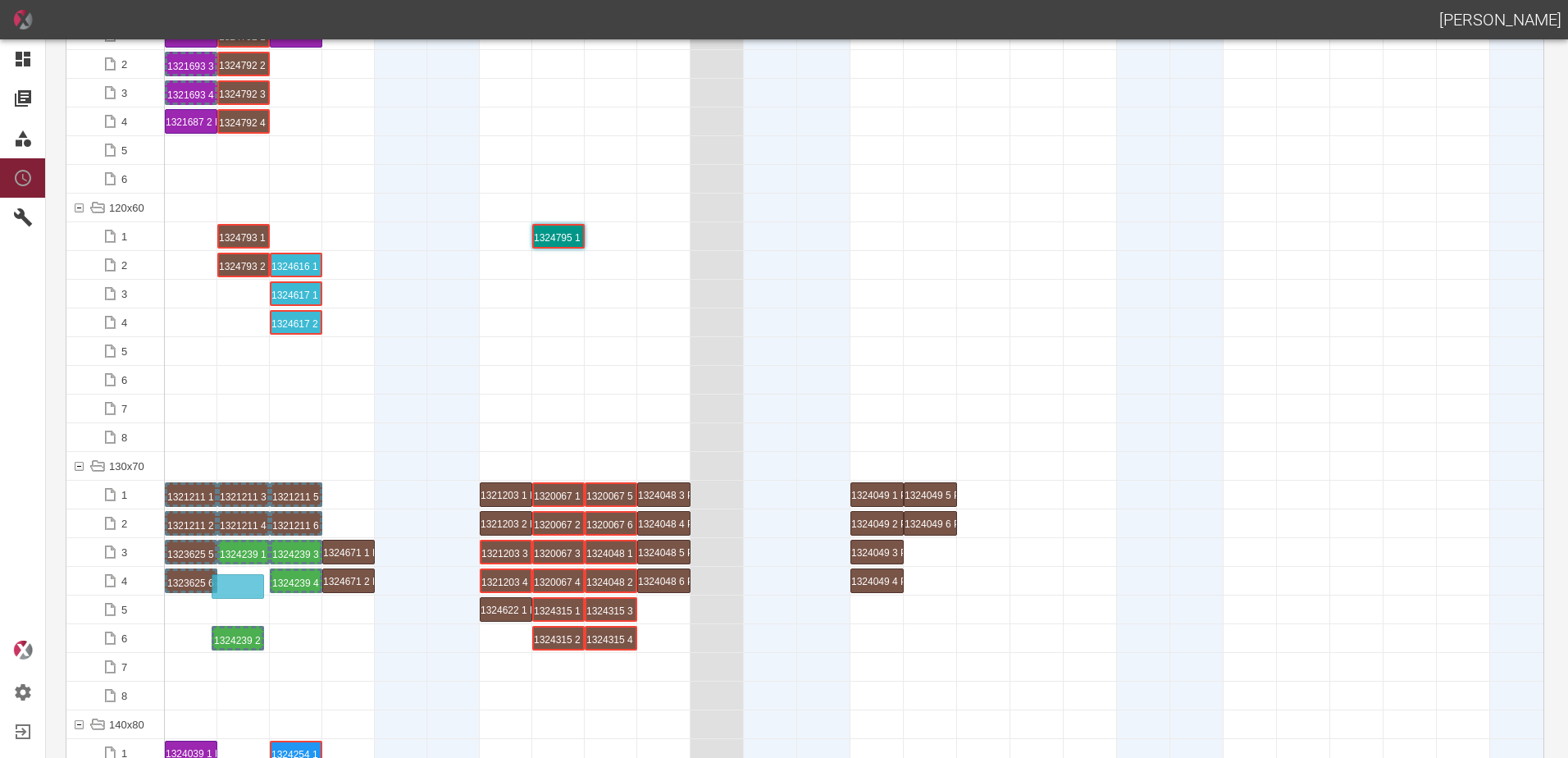
drag, startPoint x: 244, startPoint y: 630, endPoint x: 239, endPoint y: 577, distance: 53.2
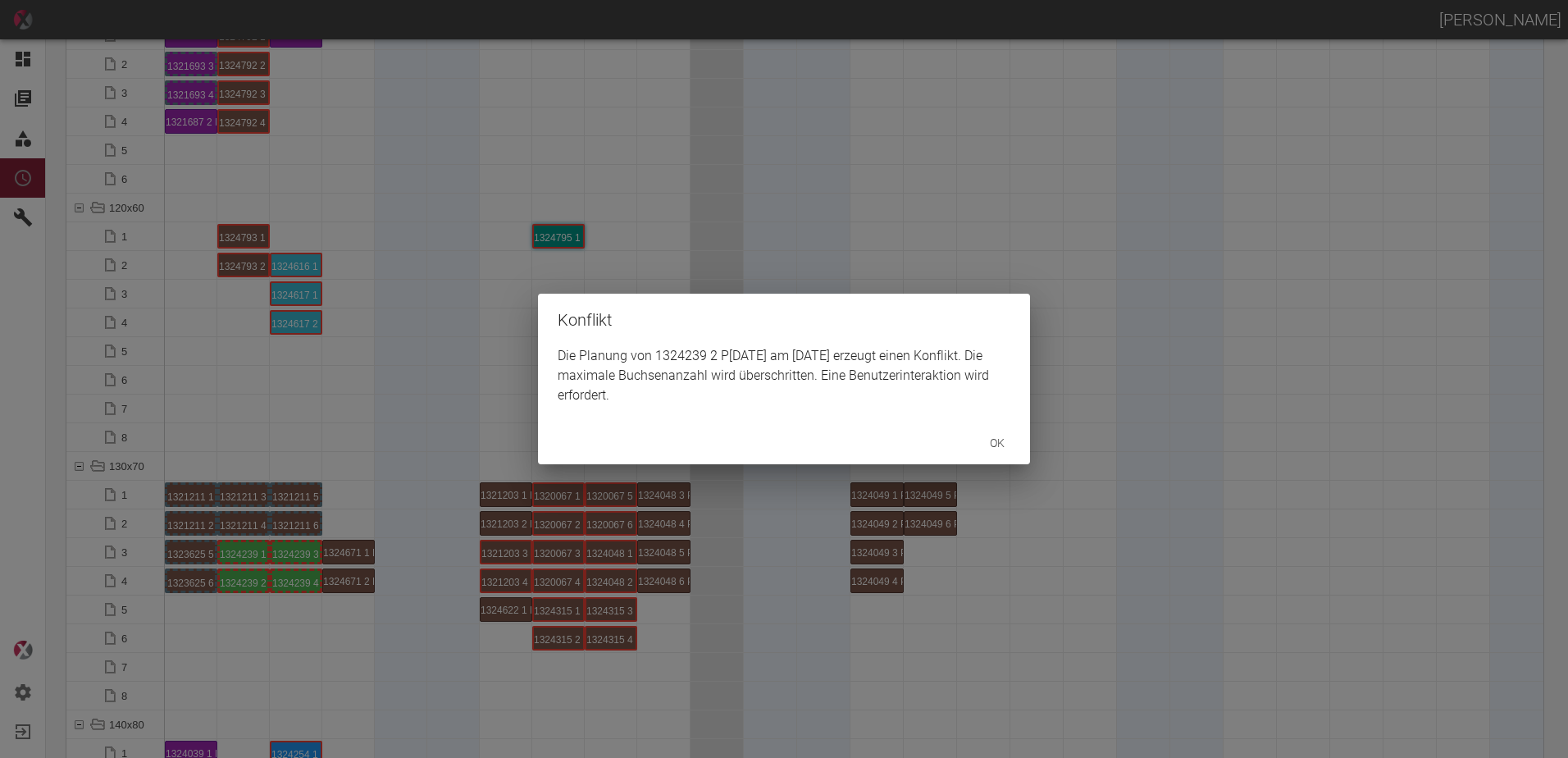
click at [987, 435] on button "ok" at bounding box center [997, 444] width 52 height 31
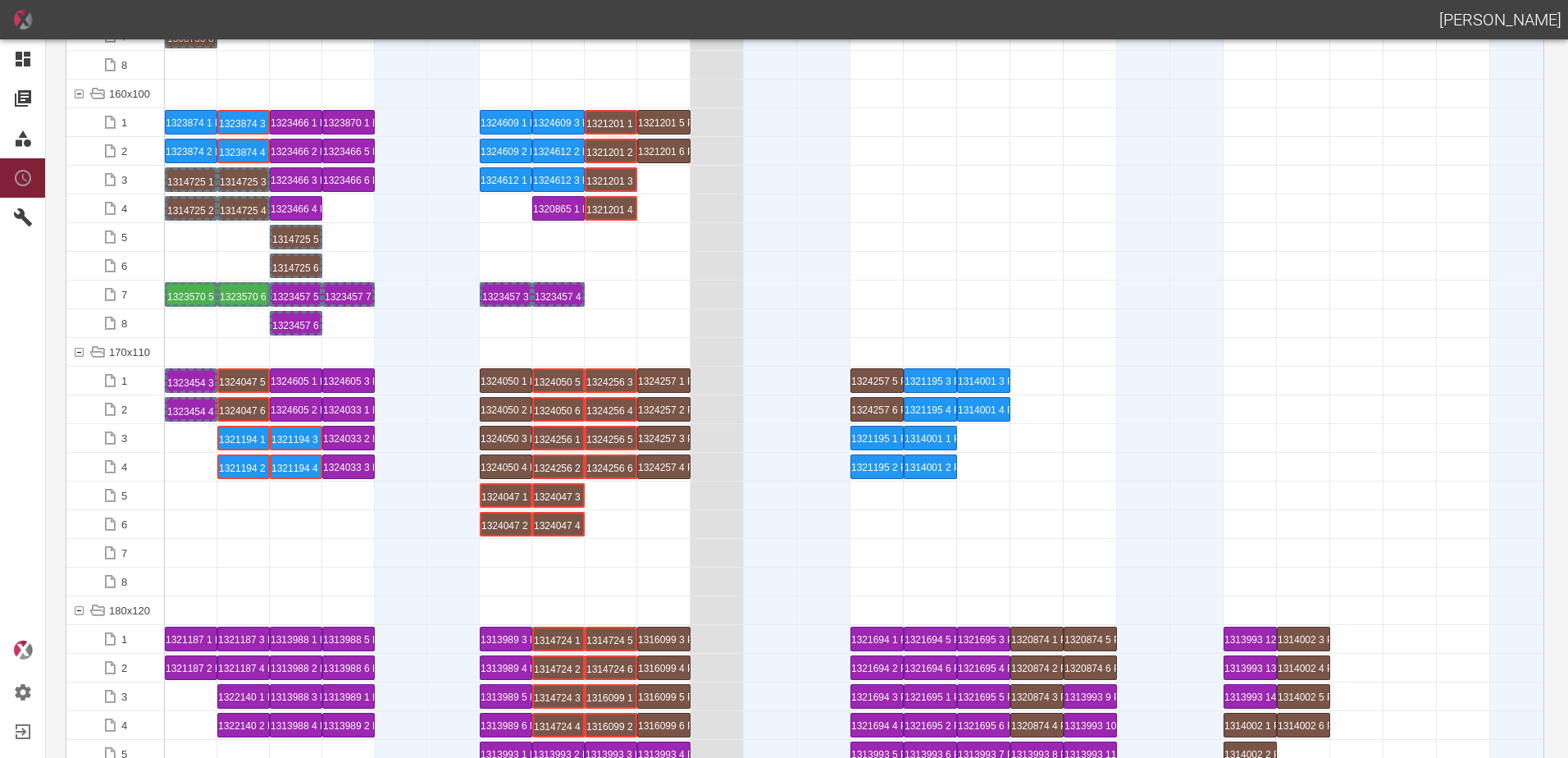
scroll to position [3692, 0]
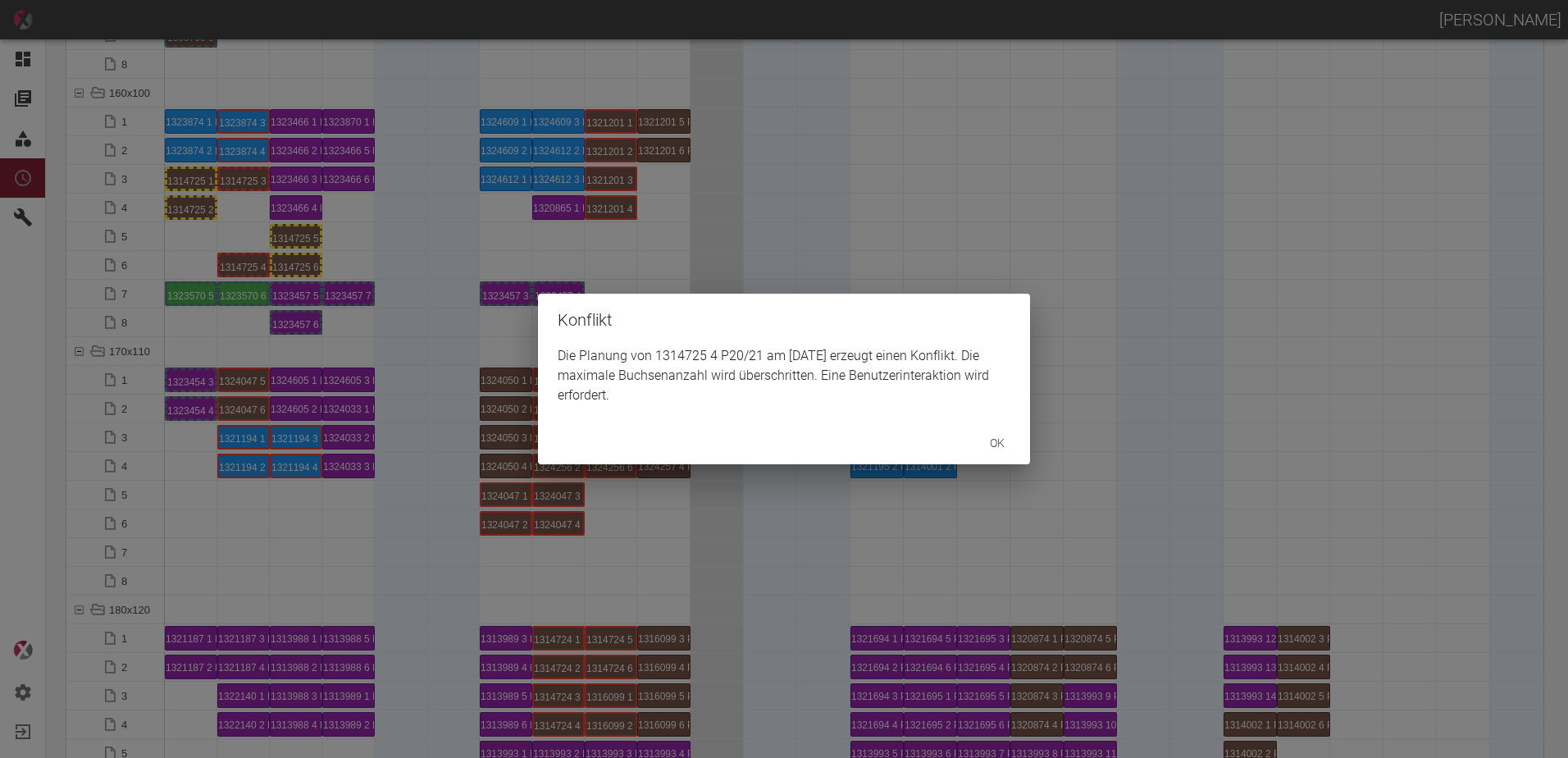
click at [249, 180] on div "Konflikt Die Planung von 1314725 4 P20/21 am [DATE] erzeugt einen Konflikt. Die…" at bounding box center [784, 379] width 1568 height 758
click at [226, 223] on div "Konflikt Die Planung von 1314725 3 P20/21 am [DATE] erzeugt einen Konflikt. Die…" at bounding box center [784, 379] width 1568 height 758
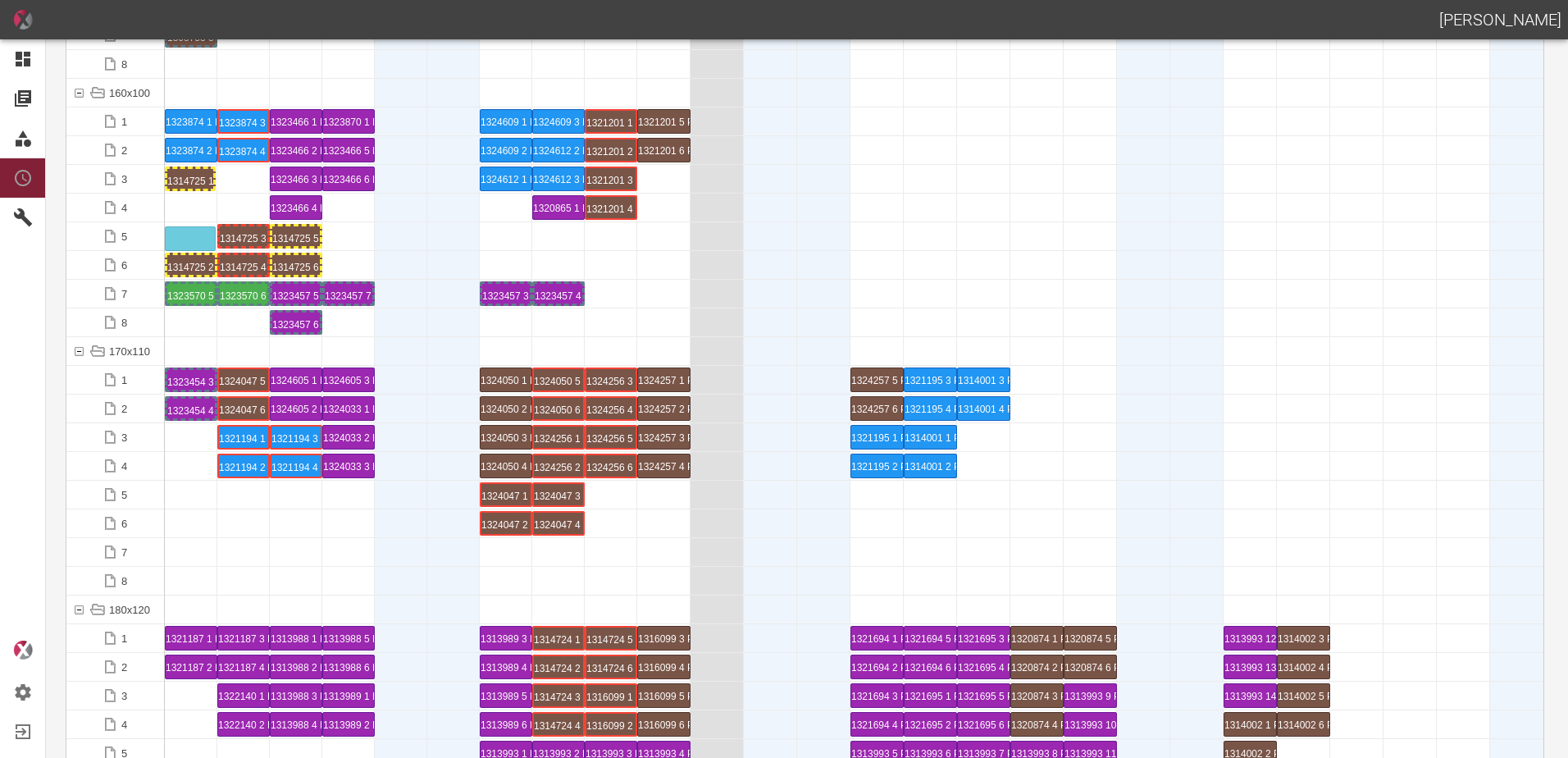
drag, startPoint x: 199, startPoint y: 180, endPoint x: 196, endPoint y: 225, distance: 45.1
click at [253, 338] on div at bounding box center [244, 351] width 52 height 28
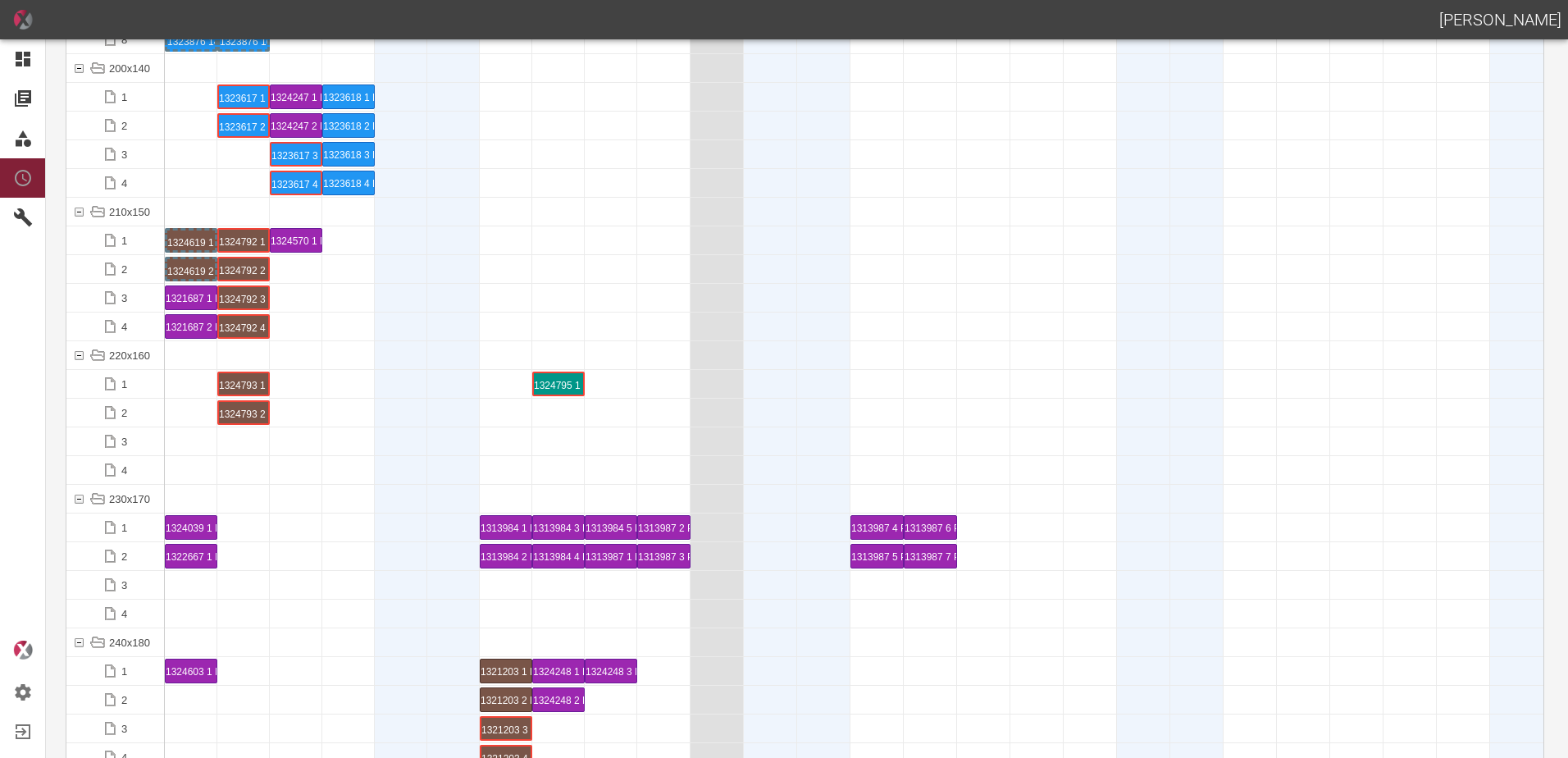
scroll to position [4757, 0]
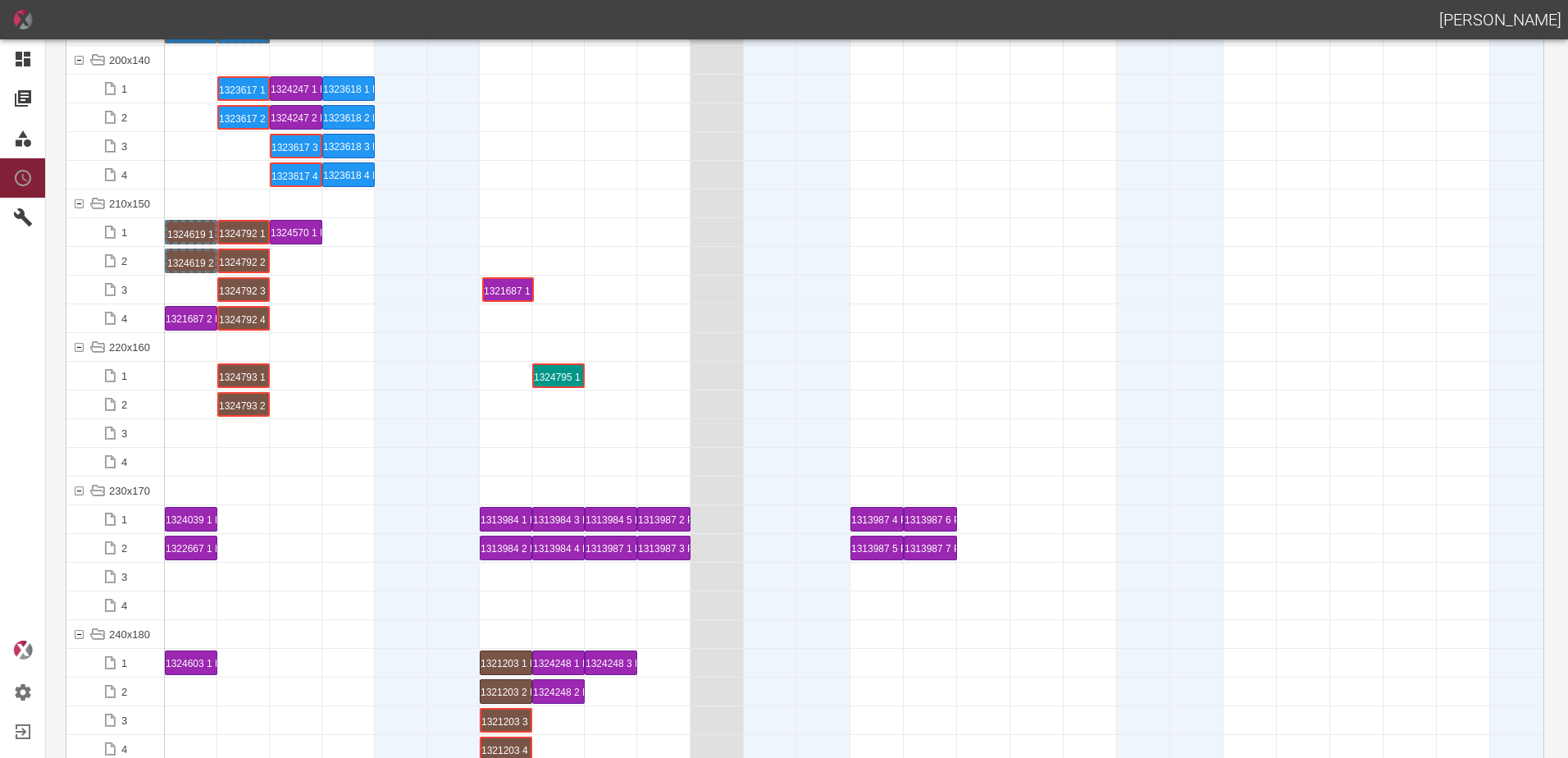
drag, startPoint x: 191, startPoint y: 291, endPoint x: 508, endPoint y: 273, distance: 317.5
click at [493, 285] on div "1321687 1 P18/19" at bounding box center [506, 290] width 48 height 20
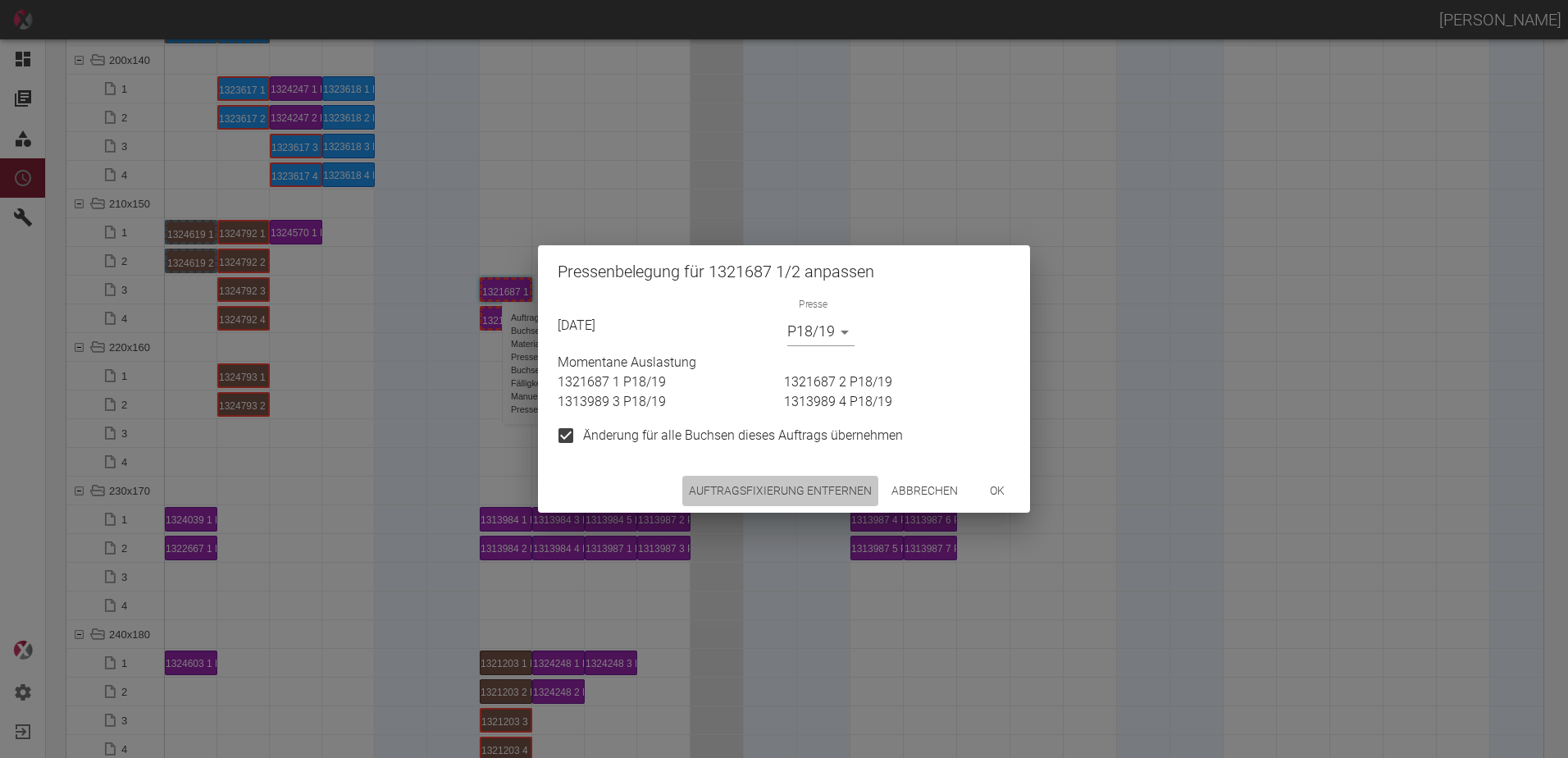
click at [745, 500] on button "Auftragsfixierung entfernen" at bounding box center [779, 491] width 196 height 31
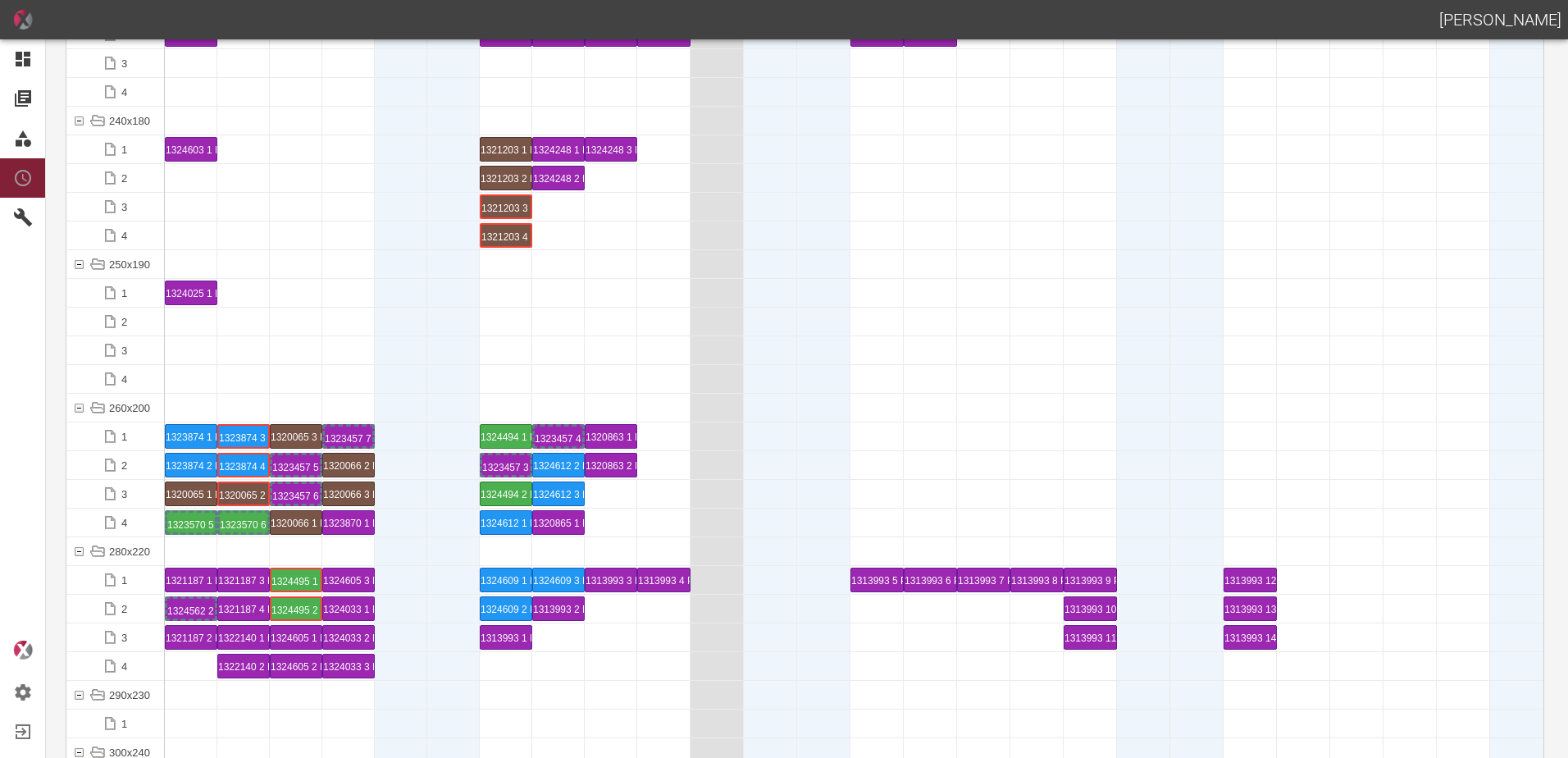
scroll to position [5496, 0]
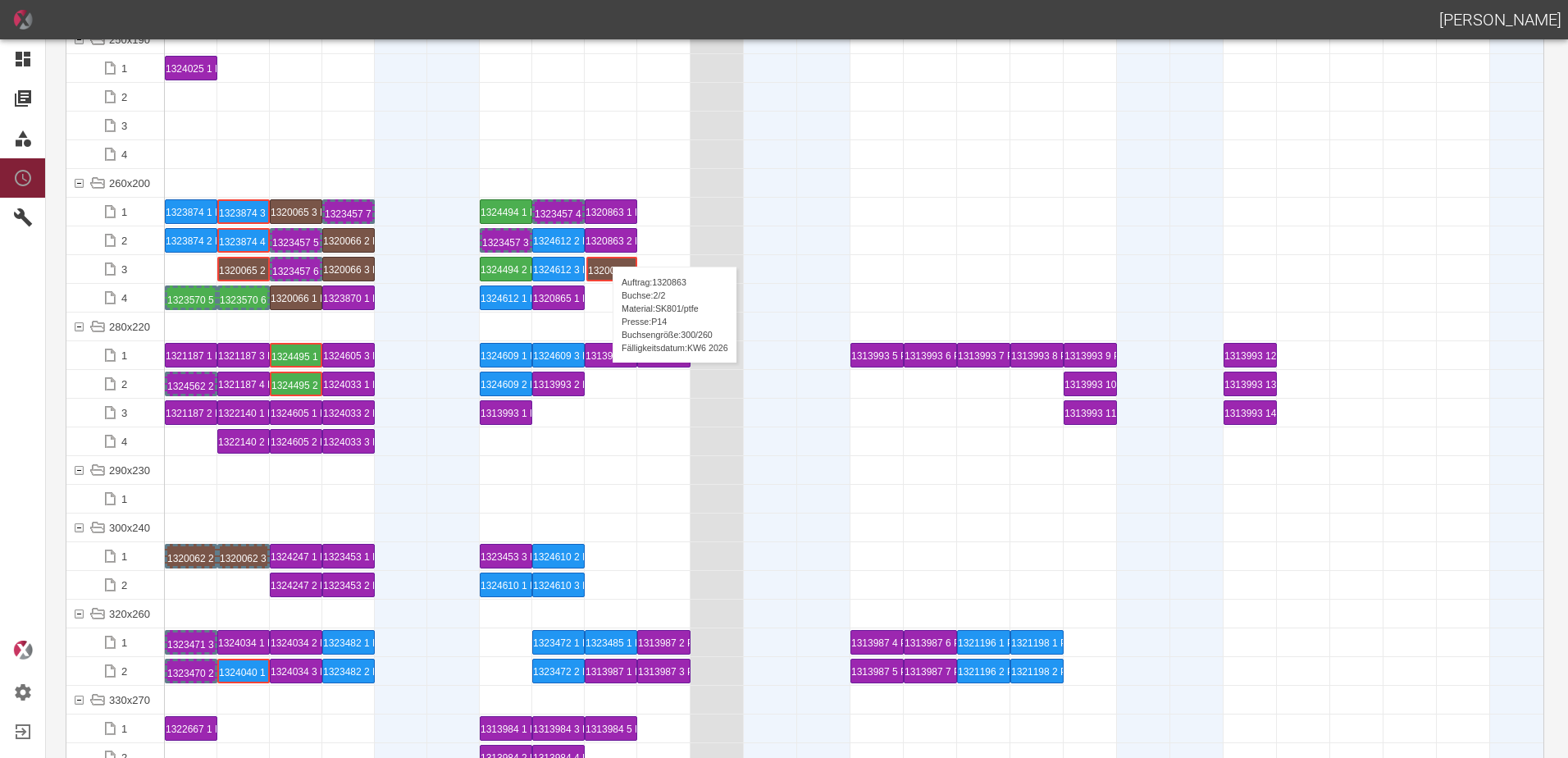
drag, startPoint x: 186, startPoint y: 263, endPoint x: 604, endPoint y: 250, distance: 418.2
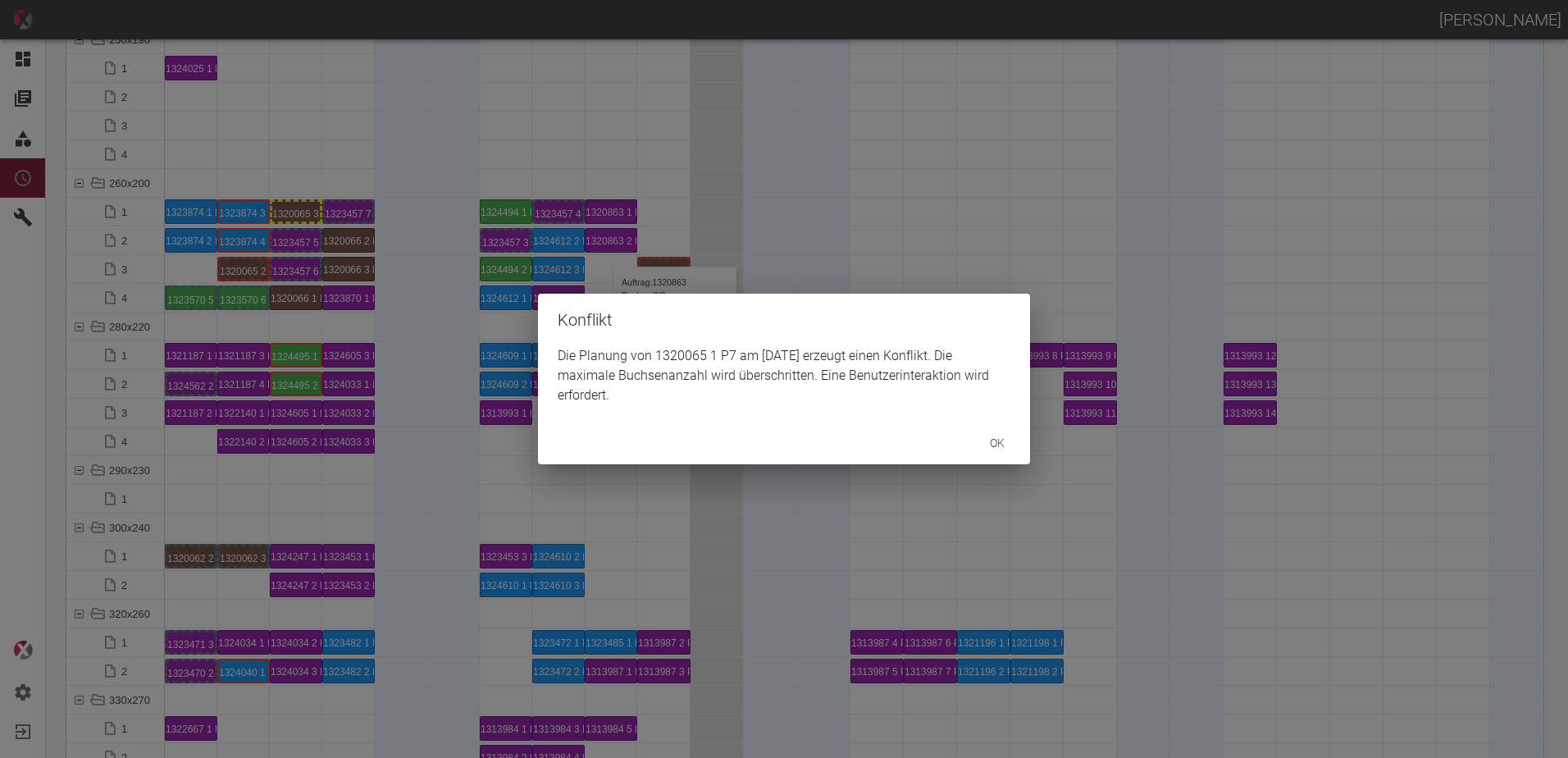
click at [241, 269] on div "Konflikt Die Planung von 1320065 1 P7 am [DATE] erzeugt einen Konflikt. Die max…" at bounding box center [784, 379] width 1568 height 758
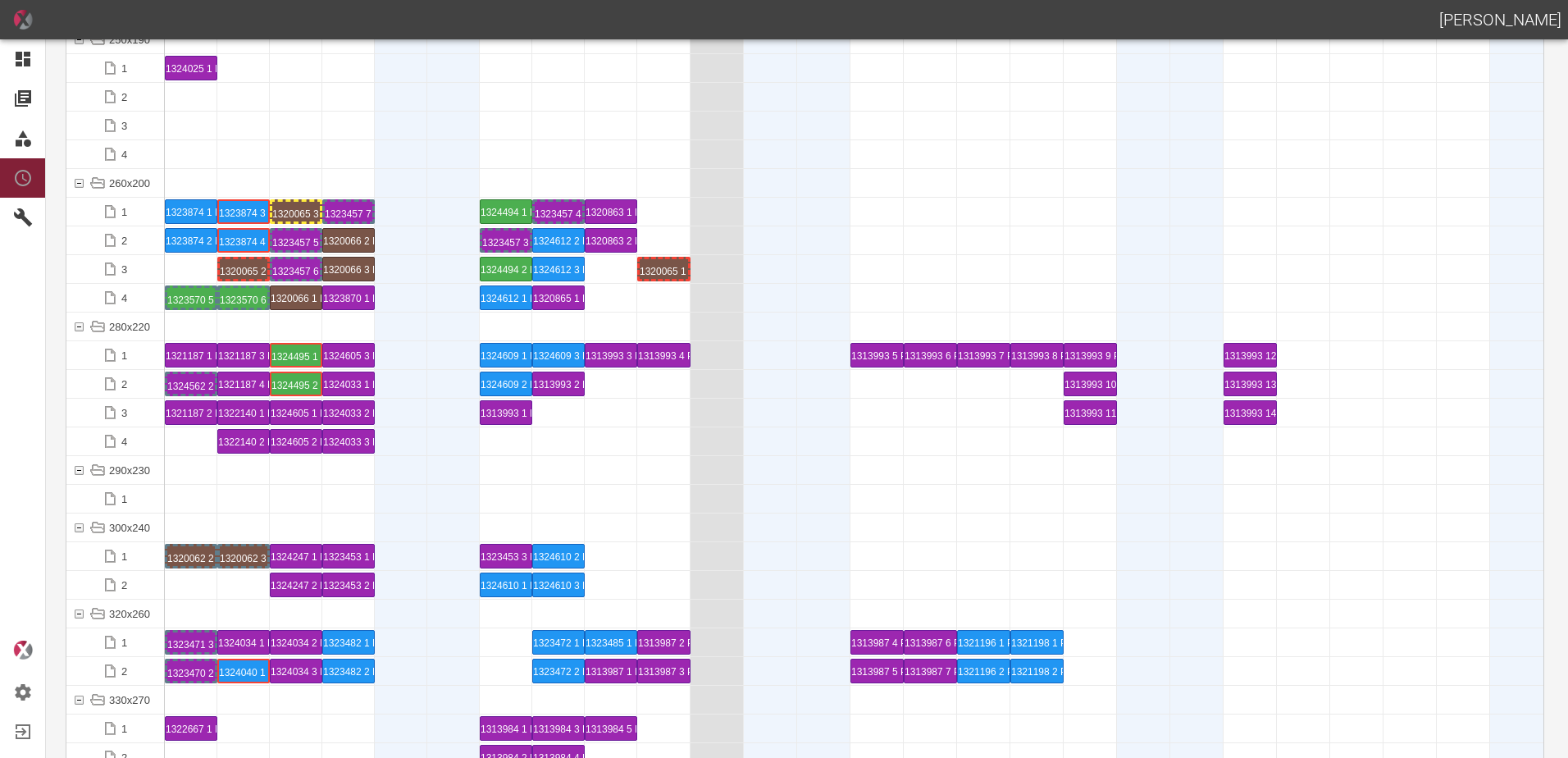
click at [664, 273] on div "1320065 1 P7" at bounding box center [664, 269] width 49 height 20
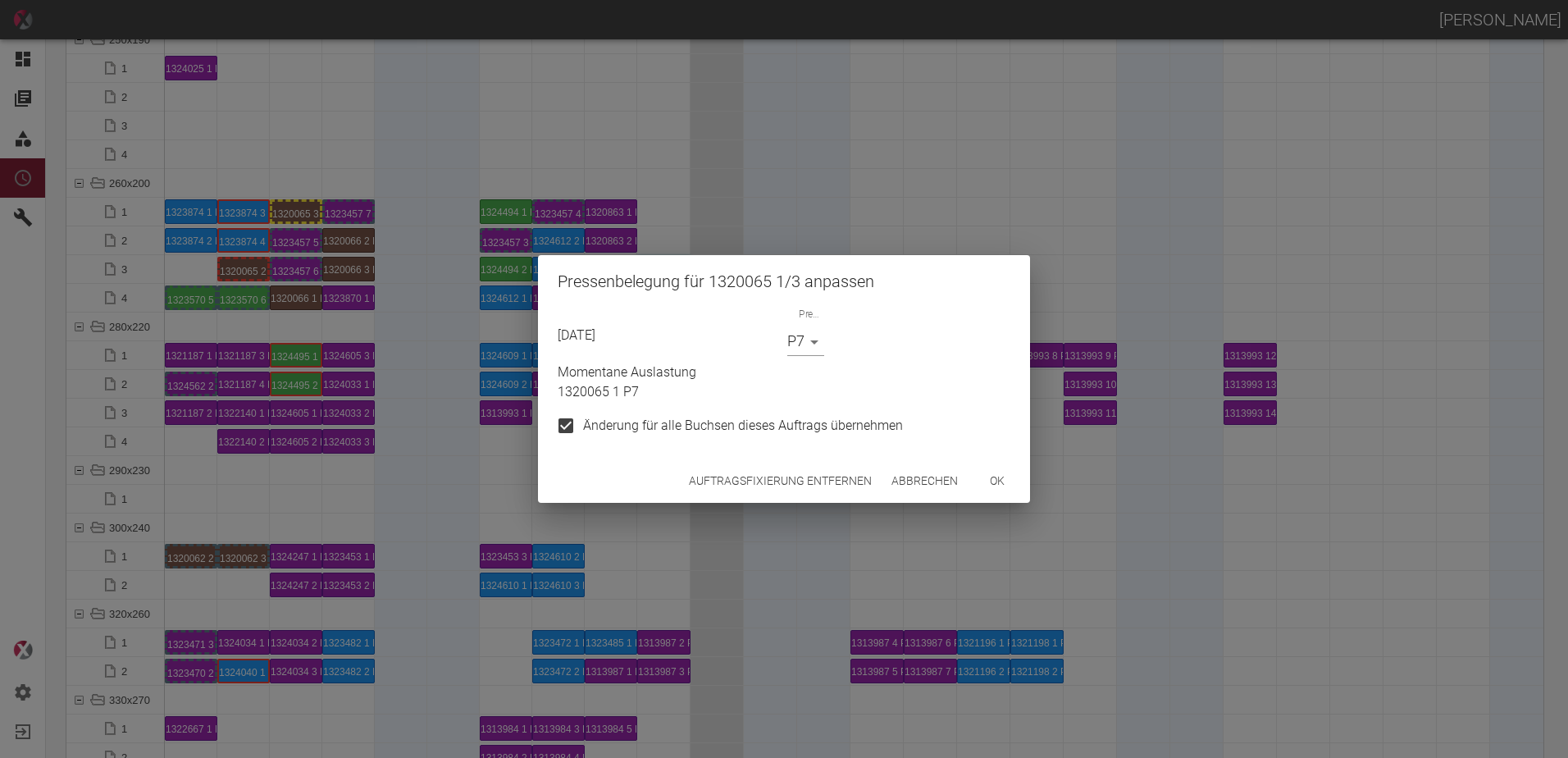
click at [782, 498] on div "Auftragsfixierung entfernen Abbrechen ok" at bounding box center [783, 481] width 492 height 43
click at [779, 483] on button "Auftragsfixierung entfernen" at bounding box center [779, 481] width 196 height 31
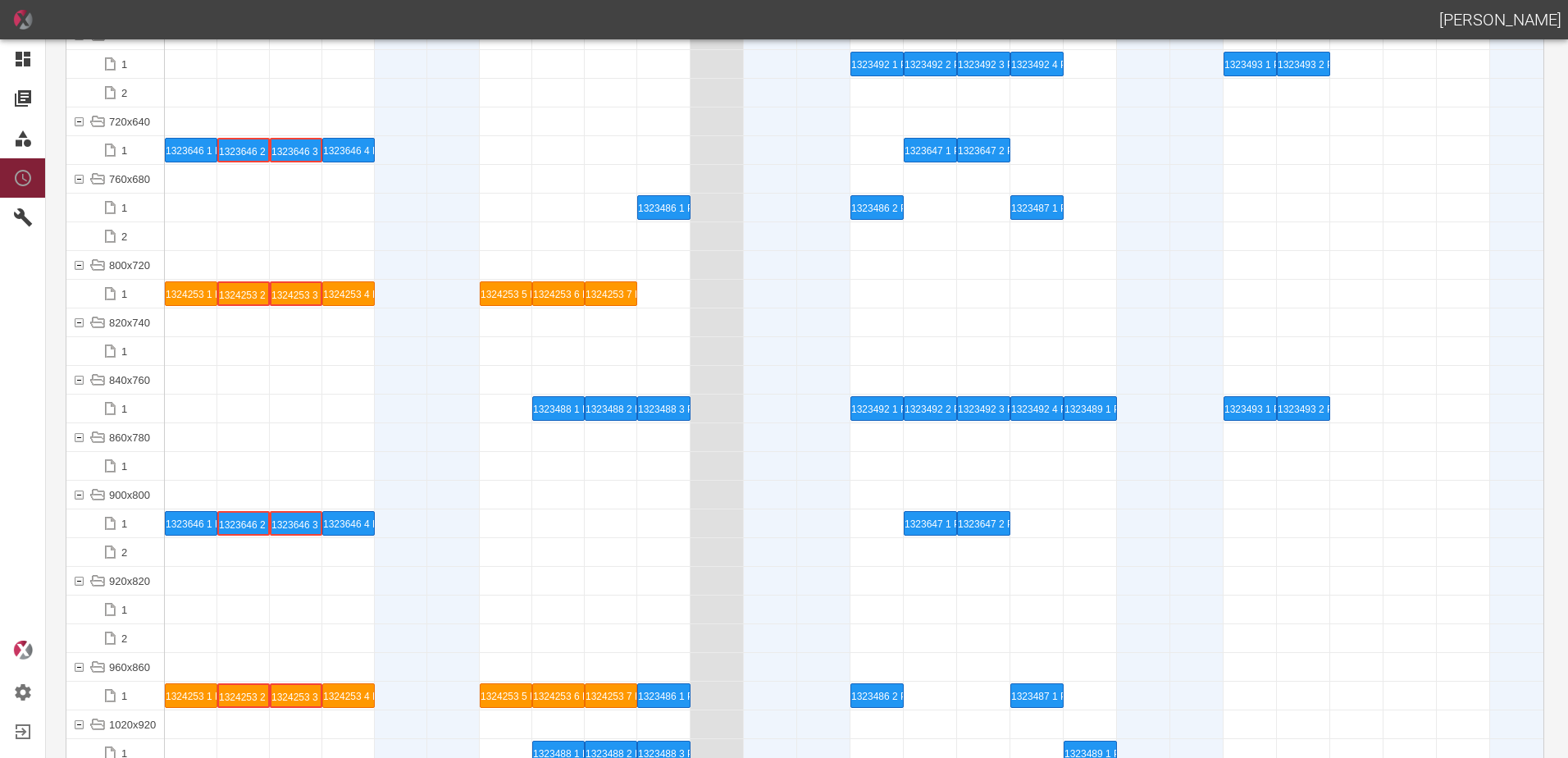
scroll to position [7971, 0]
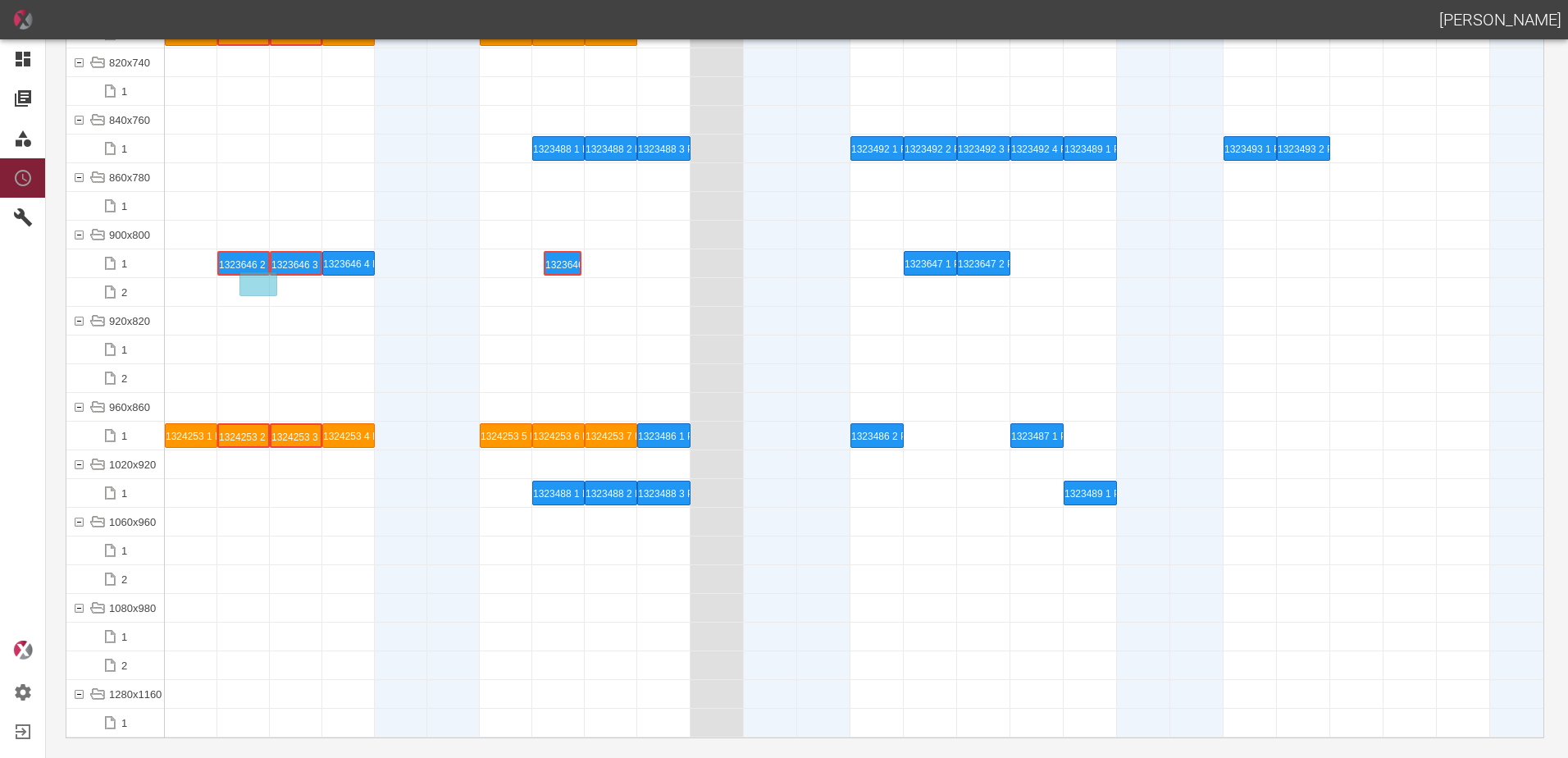
drag, startPoint x: 189, startPoint y: 259, endPoint x: 553, endPoint y: 246, distance: 364.2
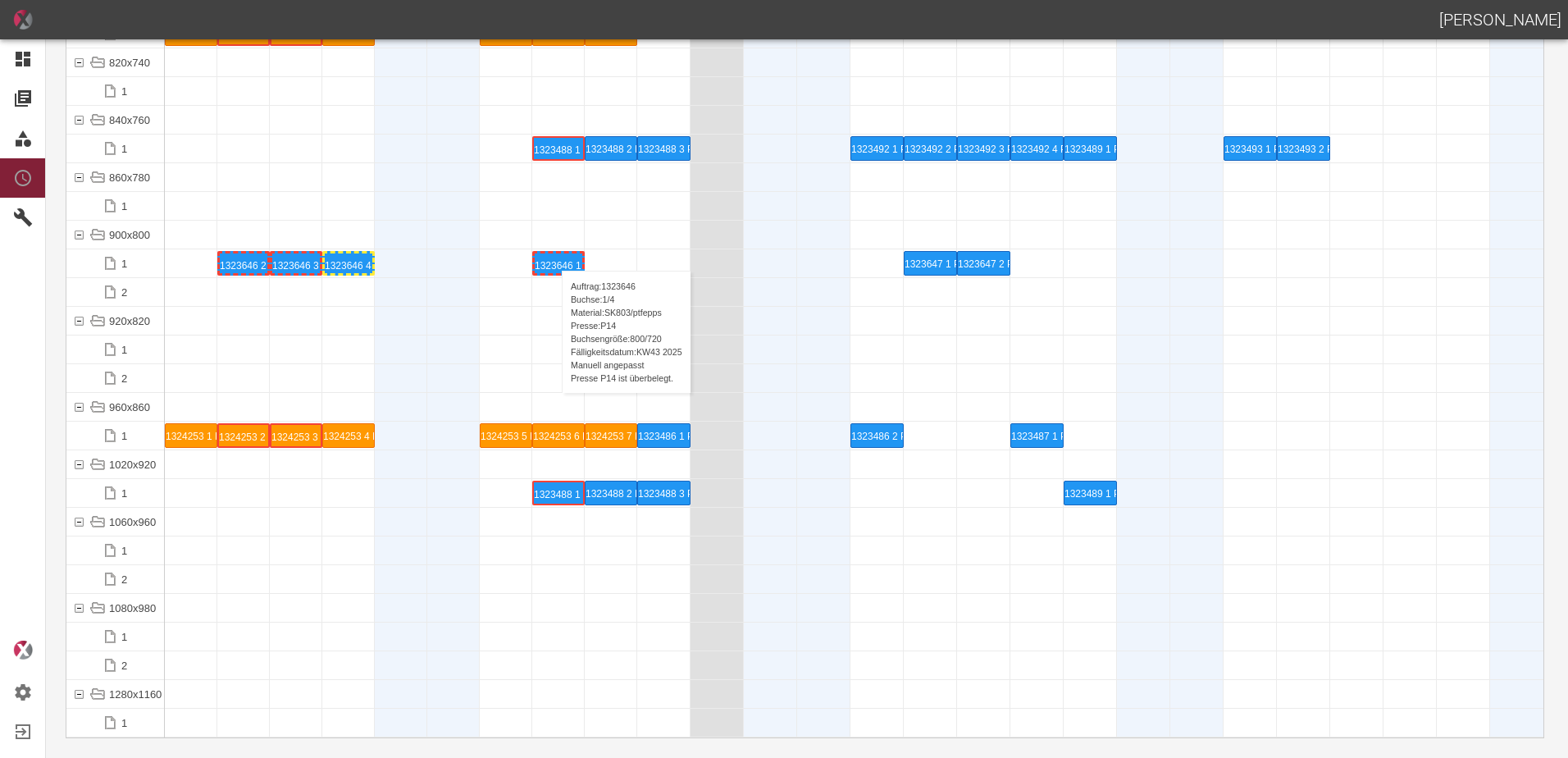
click at [554, 254] on div "1323646 1 P14" at bounding box center [558, 263] width 48 height 20
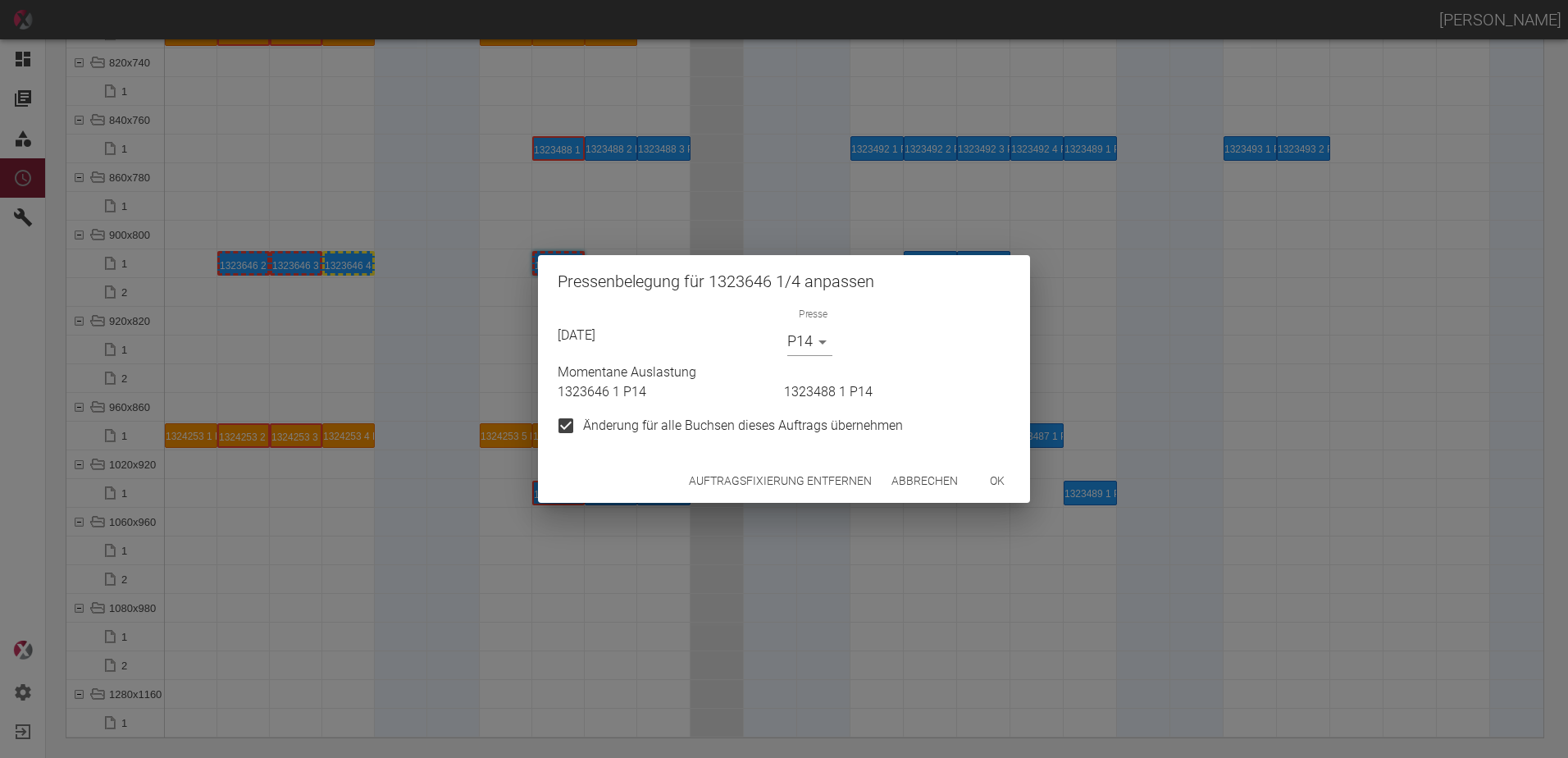
click at [752, 477] on button "Auftragsfixierung entfernen" at bounding box center [779, 481] width 196 height 31
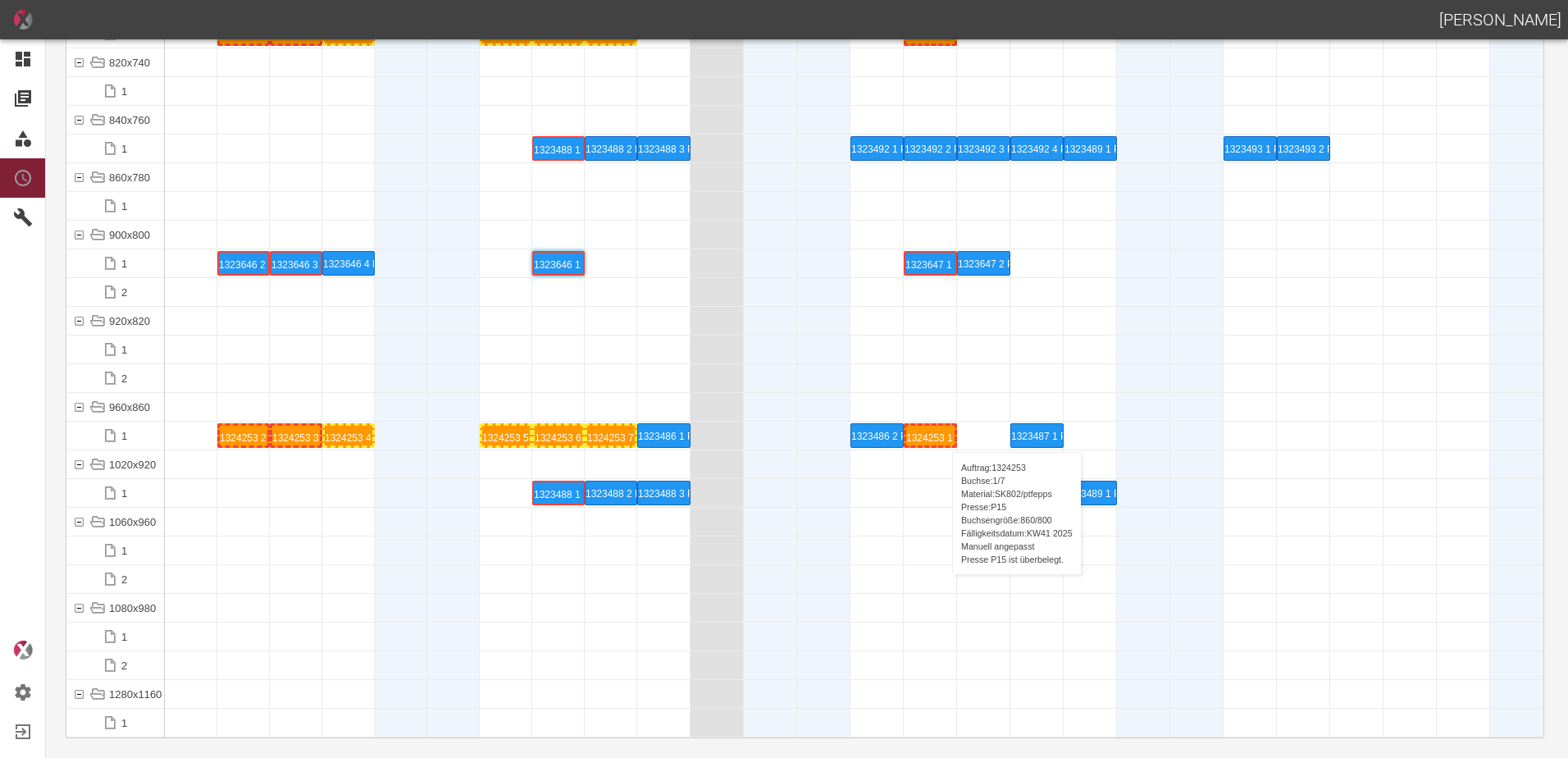
click at [944, 436] on div "1324253 1 P15" at bounding box center [930, 436] width 49 height 20
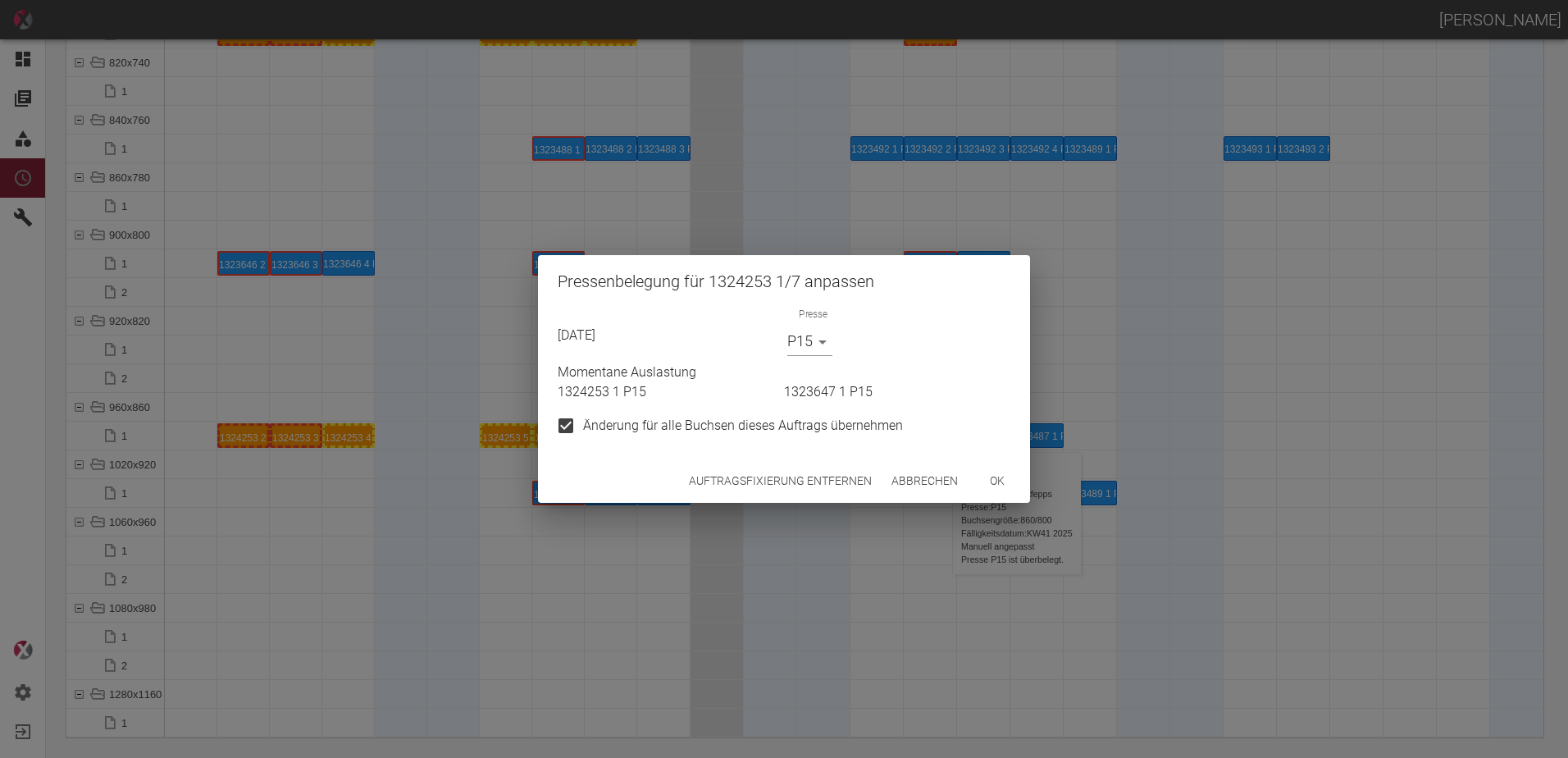
click at [807, 481] on button "Auftragsfixierung entfernen" at bounding box center [779, 481] width 196 height 31
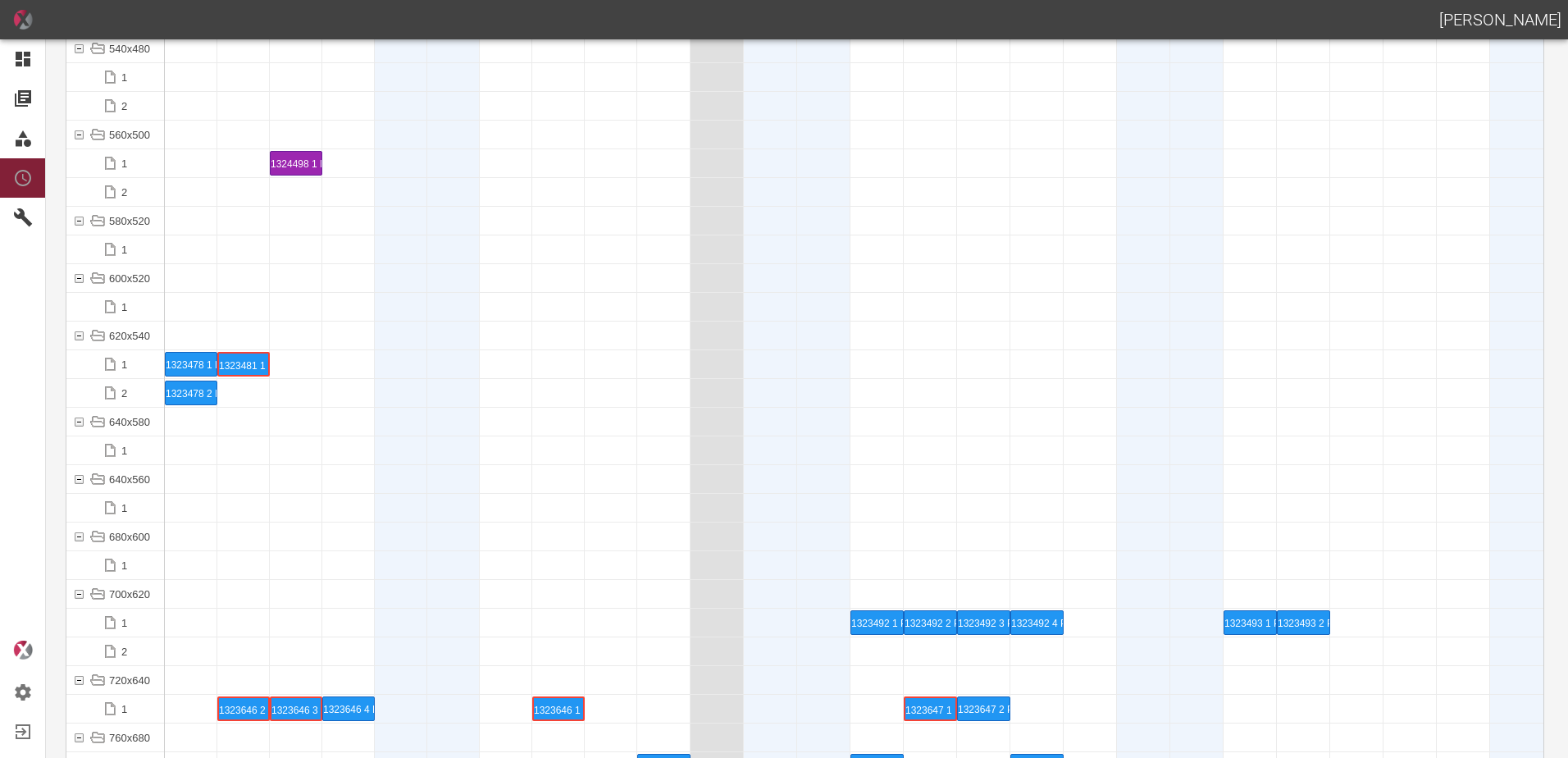
scroll to position [7068, 0]
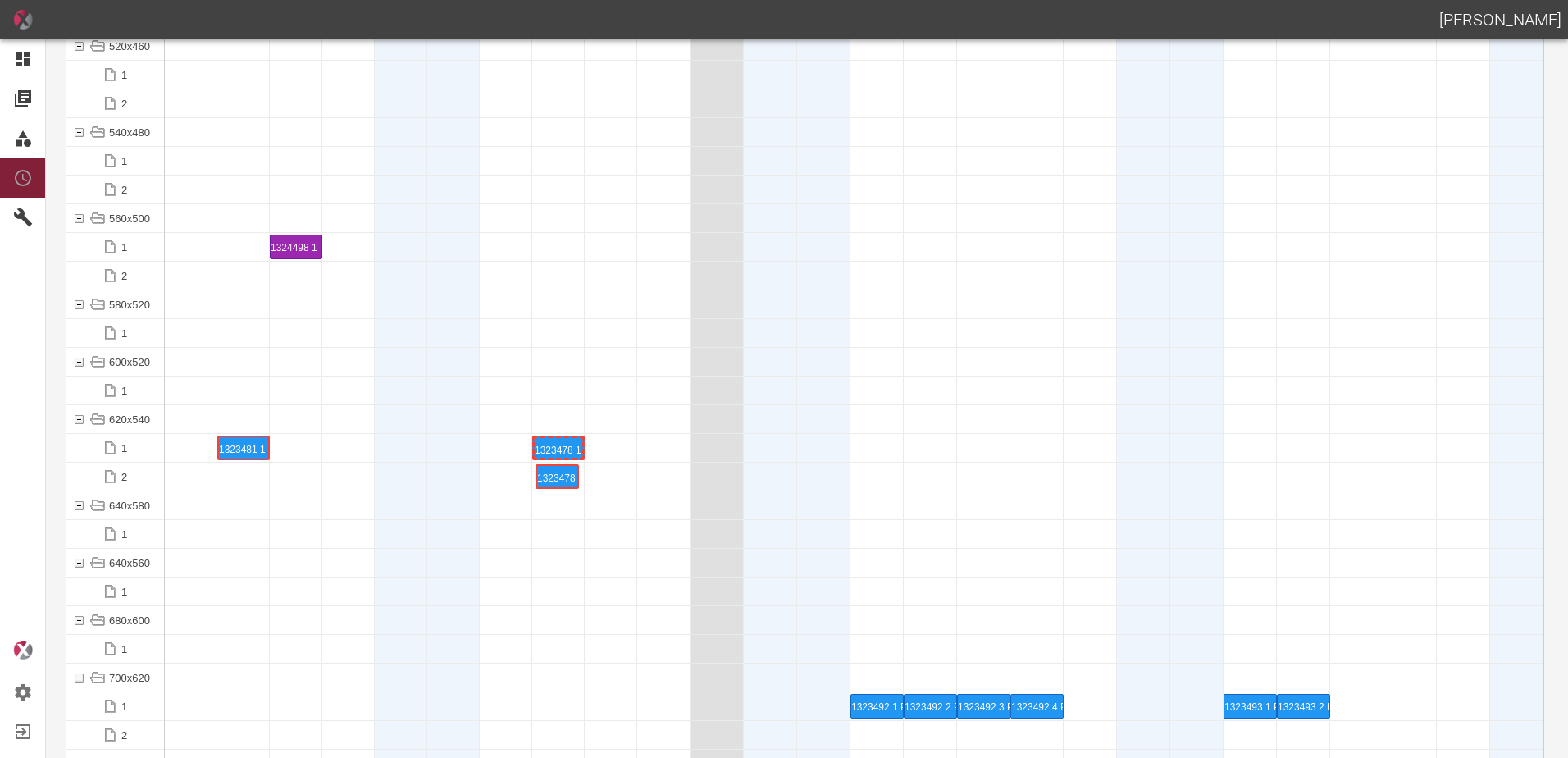
drag, startPoint x: 189, startPoint y: 470, endPoint x: 558, endPoint y: 459, distance: 369.2
click at [558, 439] on div "1323478 1 P5" at bounding box center [558, 448] width 48 height 20
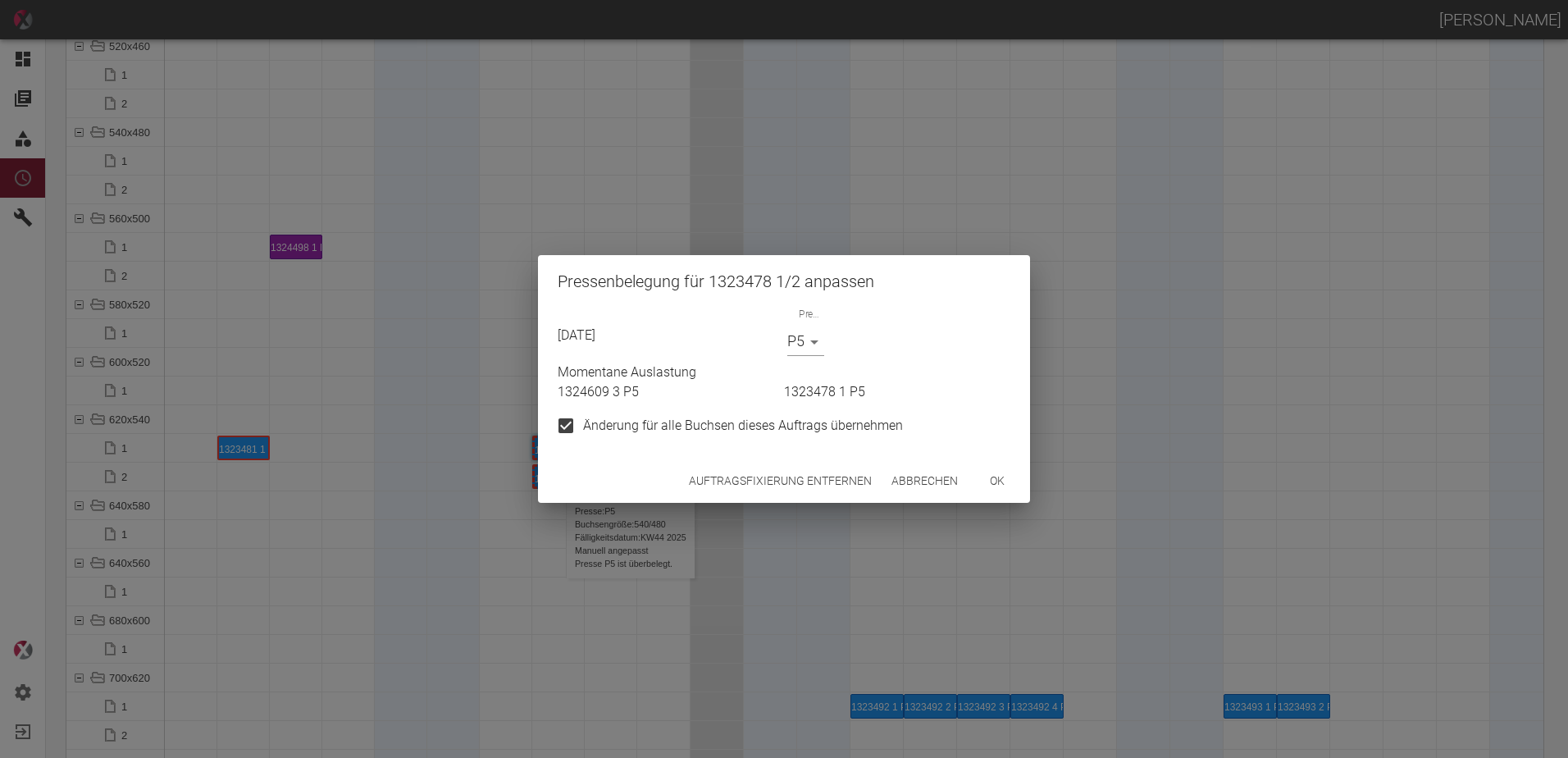
drag, startPoint x: 774, startPoint y: 489, endPoint x: 626, endPoint y: 493, distance: 148.1
click at [771, 486] on button "Auftragsfixierung entfernen" at bounding box center [779, 481] width 196 height 31
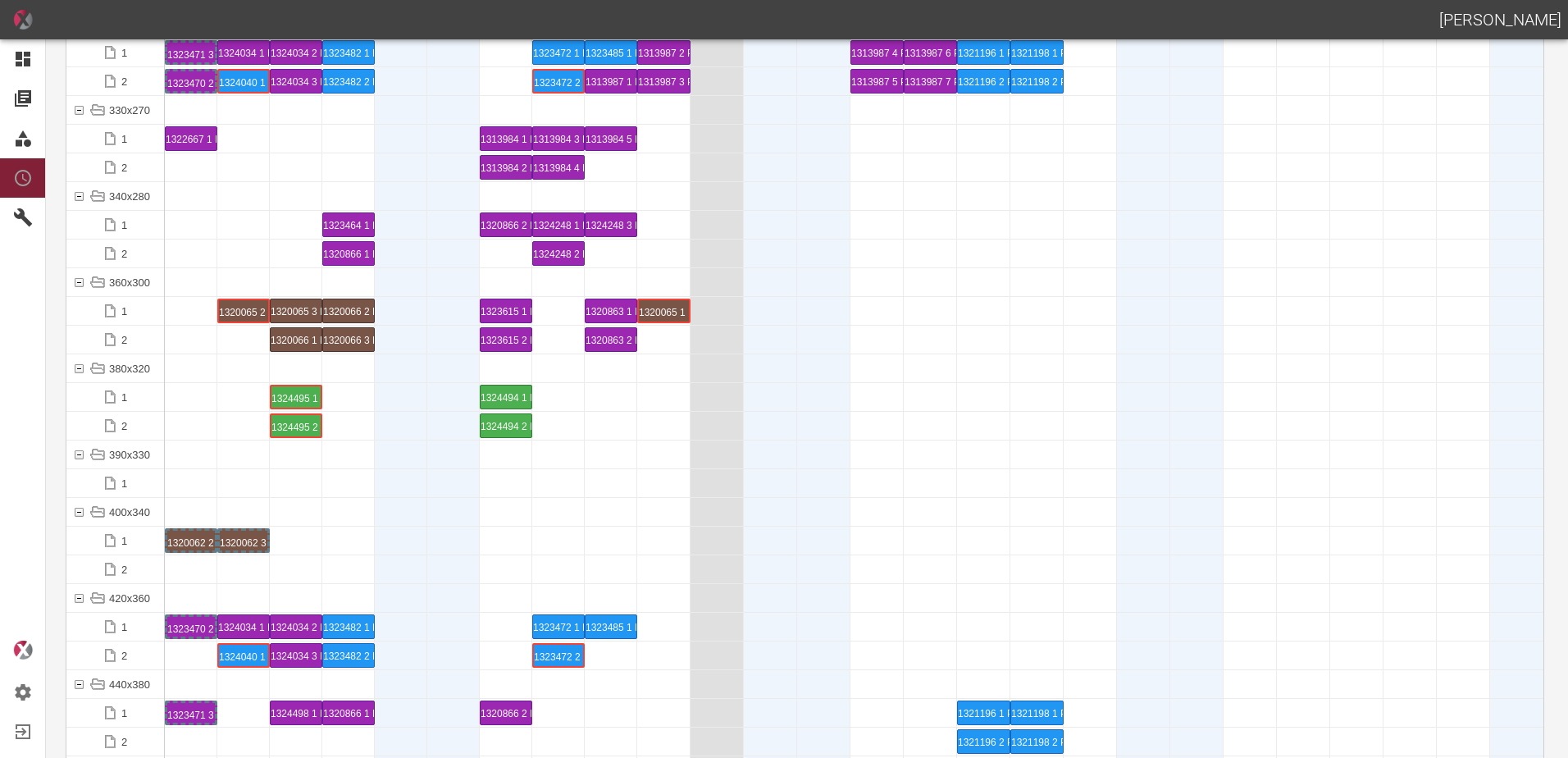
scroll to position [6084, 0]
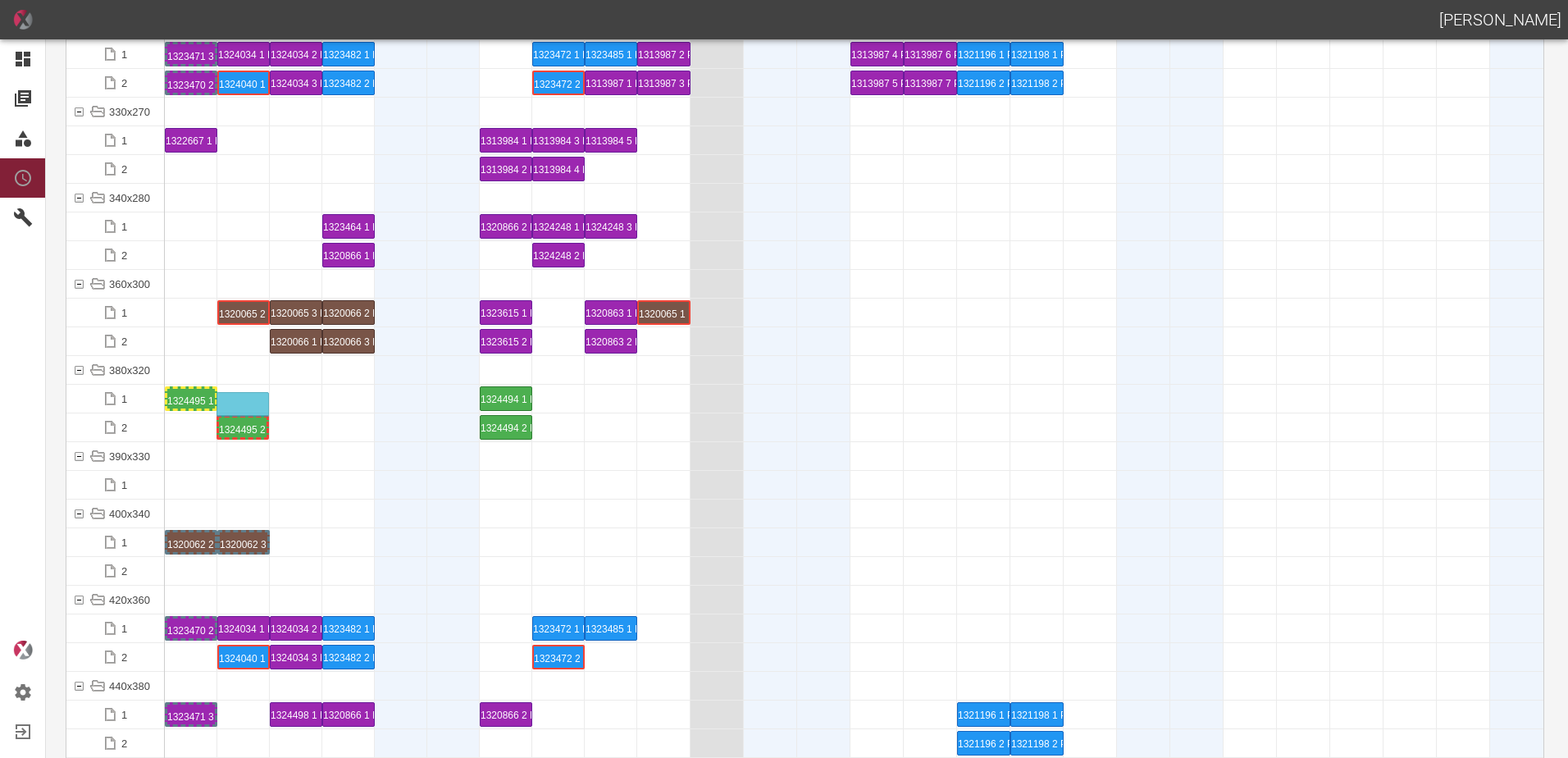
drag, startPoint x: 294, startPoint y: 428, endPoint x: 241, endPoint y: 389, distance: 65.8
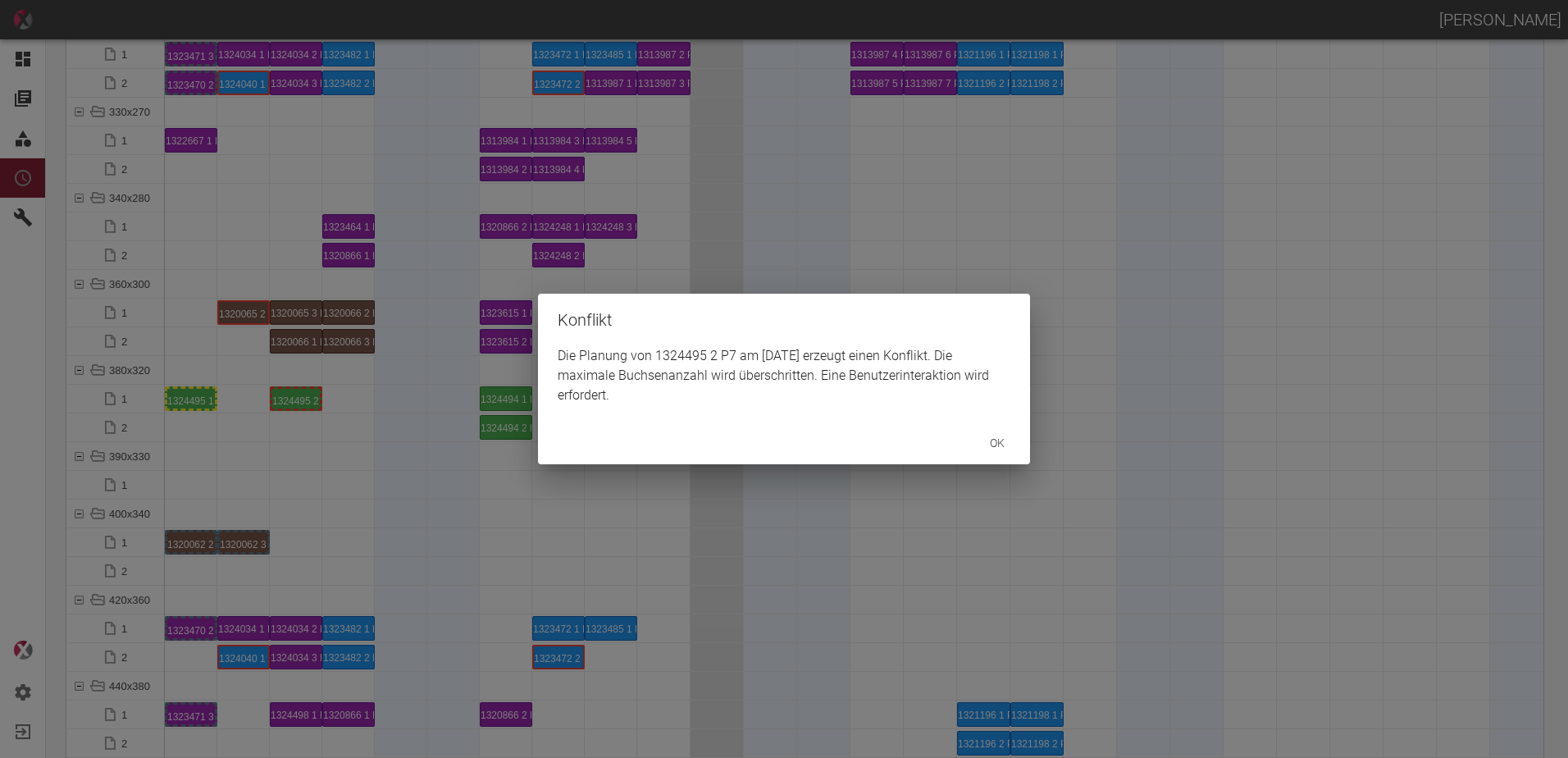
click at [1014, 440] on button "ok" at bounding box center [997, 444] width 52 height 31
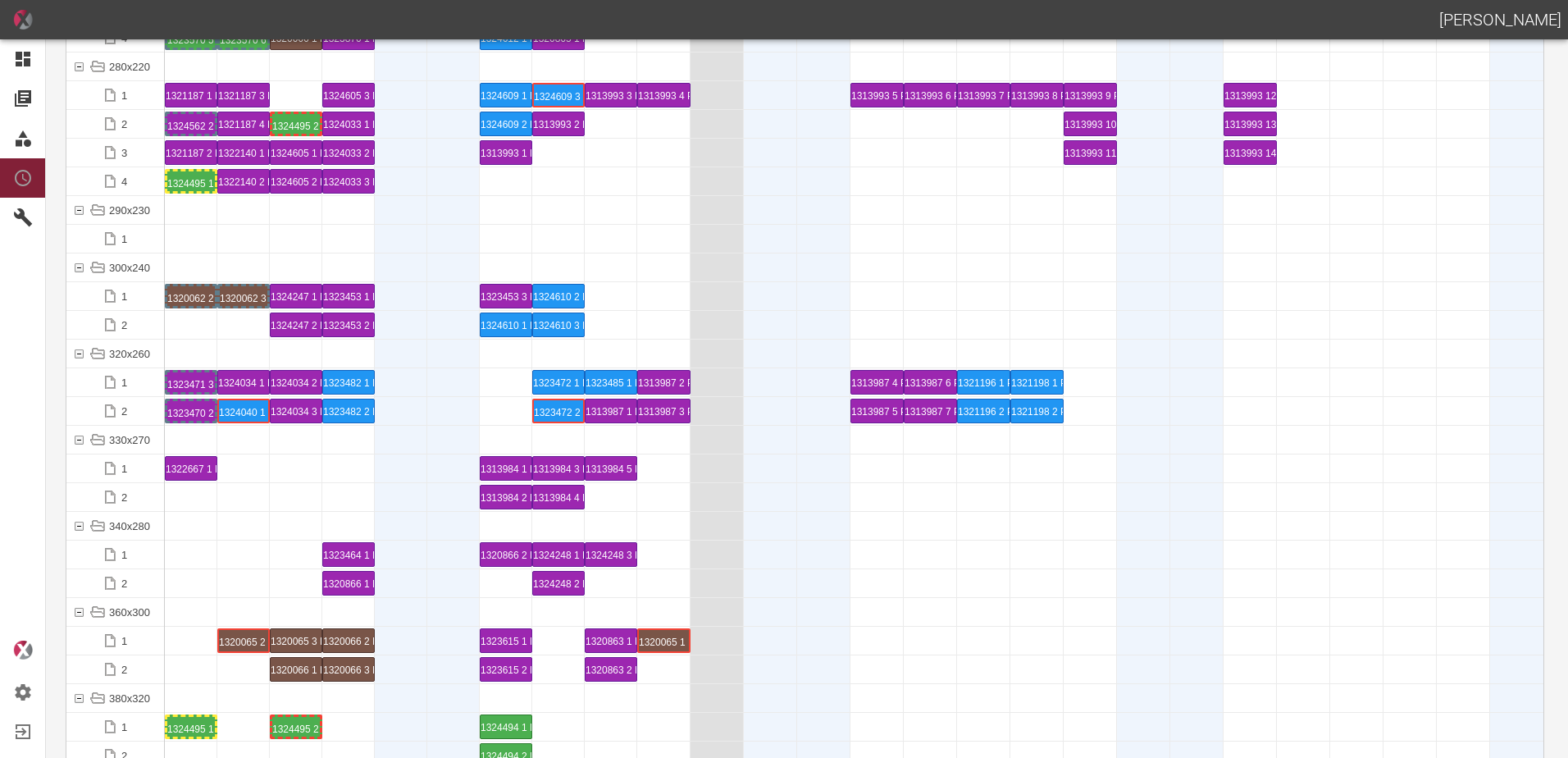
scroll to position [5510, 0]
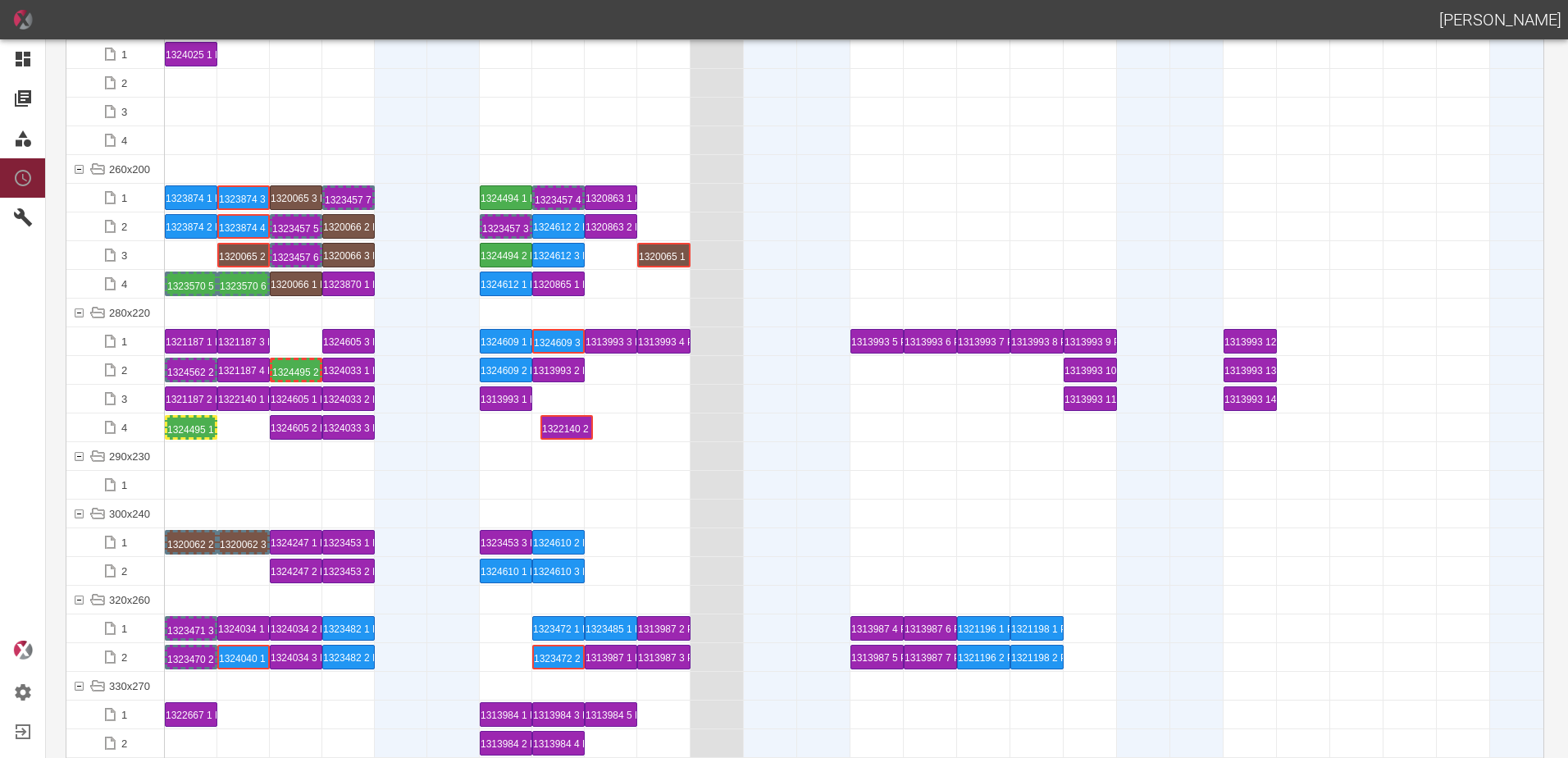
drag, startPoint x: 242, startPoint y: 430, endPoint x: 563, endPoint y: 406, distance: 321.9
click at [560, 427] on div "1322140 2 P14" at bounding box center [558, 428] width 48 height 20
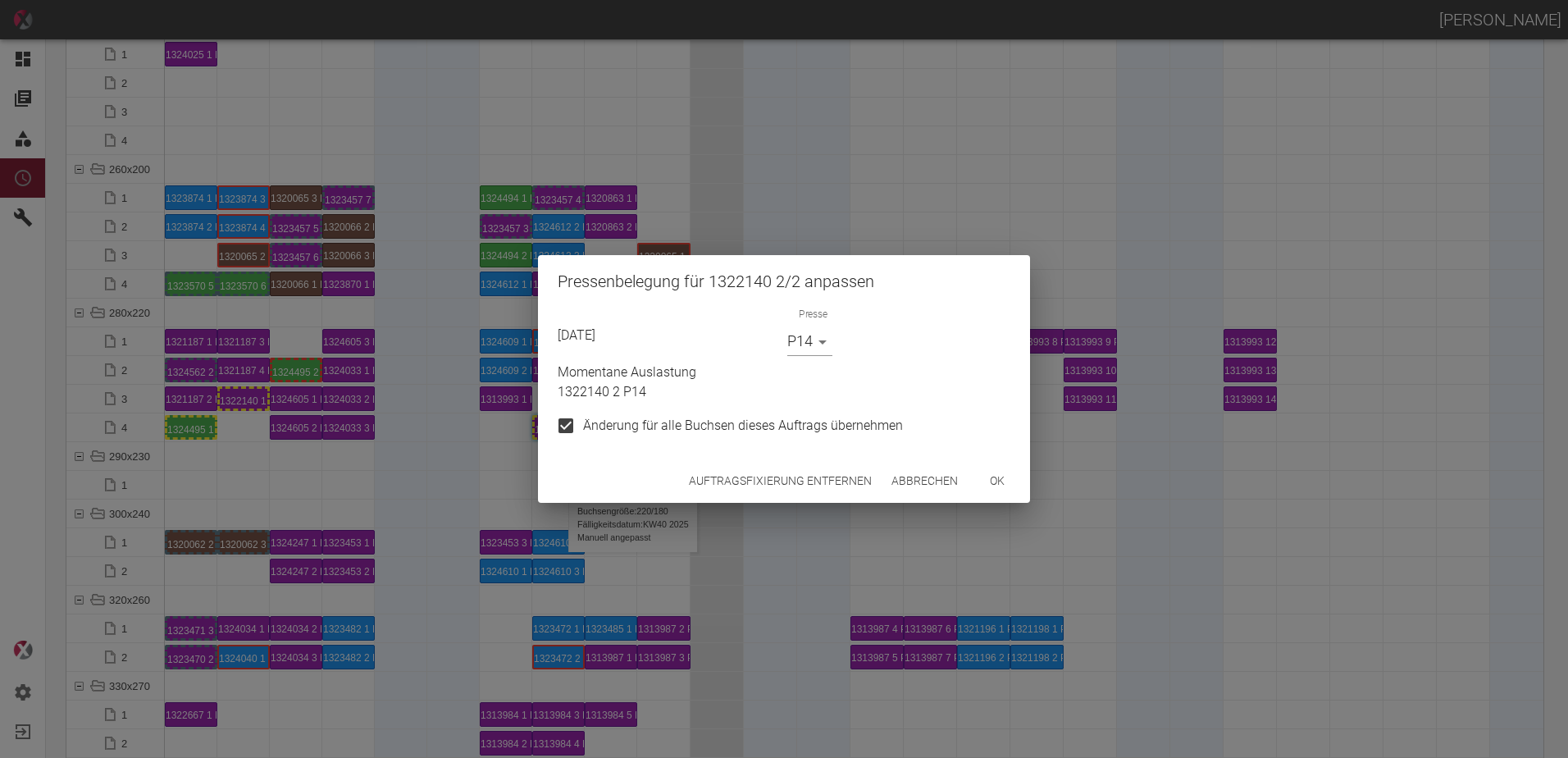
click at [743, 490] on button "Auftragsfixierung entfernen" at bounding box center [779, 481] width 196 height 31
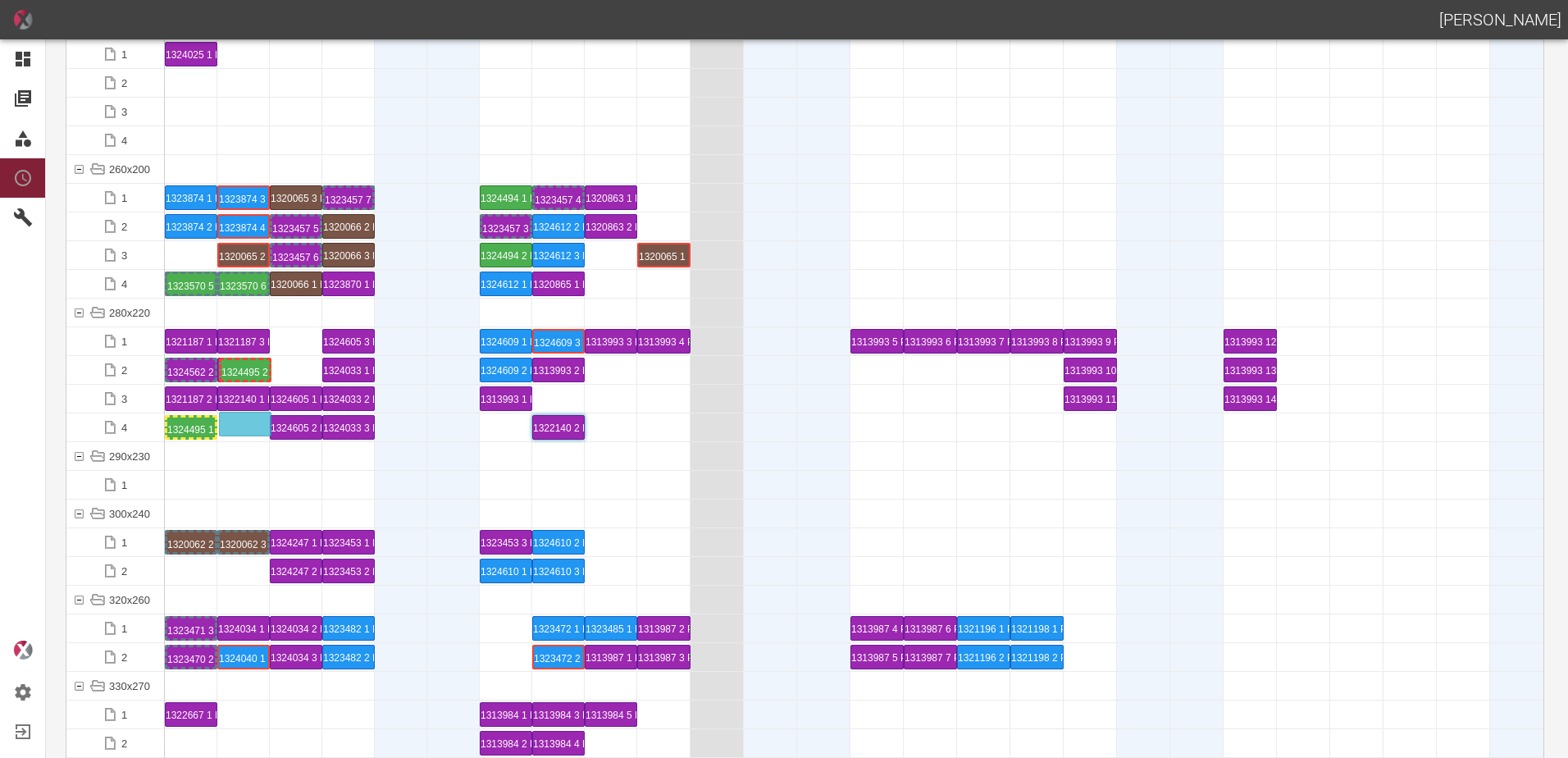
drag, startPoint x: 299, startPoint y: 374, endPoint x: 280, endPoint y: 395, distance: 28.3
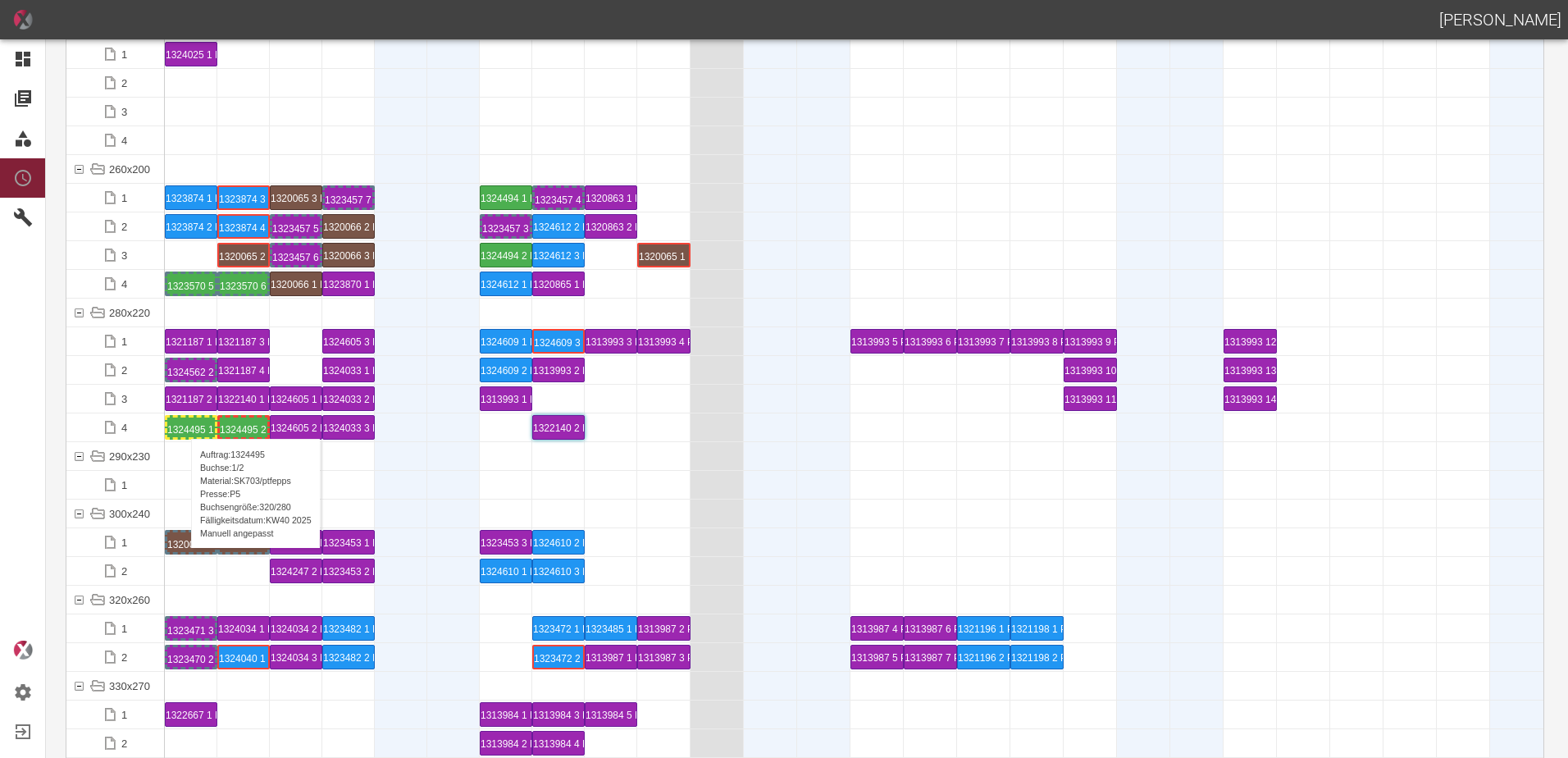
click at [183, 422] on div "1324495 1 P5" at bounding box center [190, 428] width 48 height 20
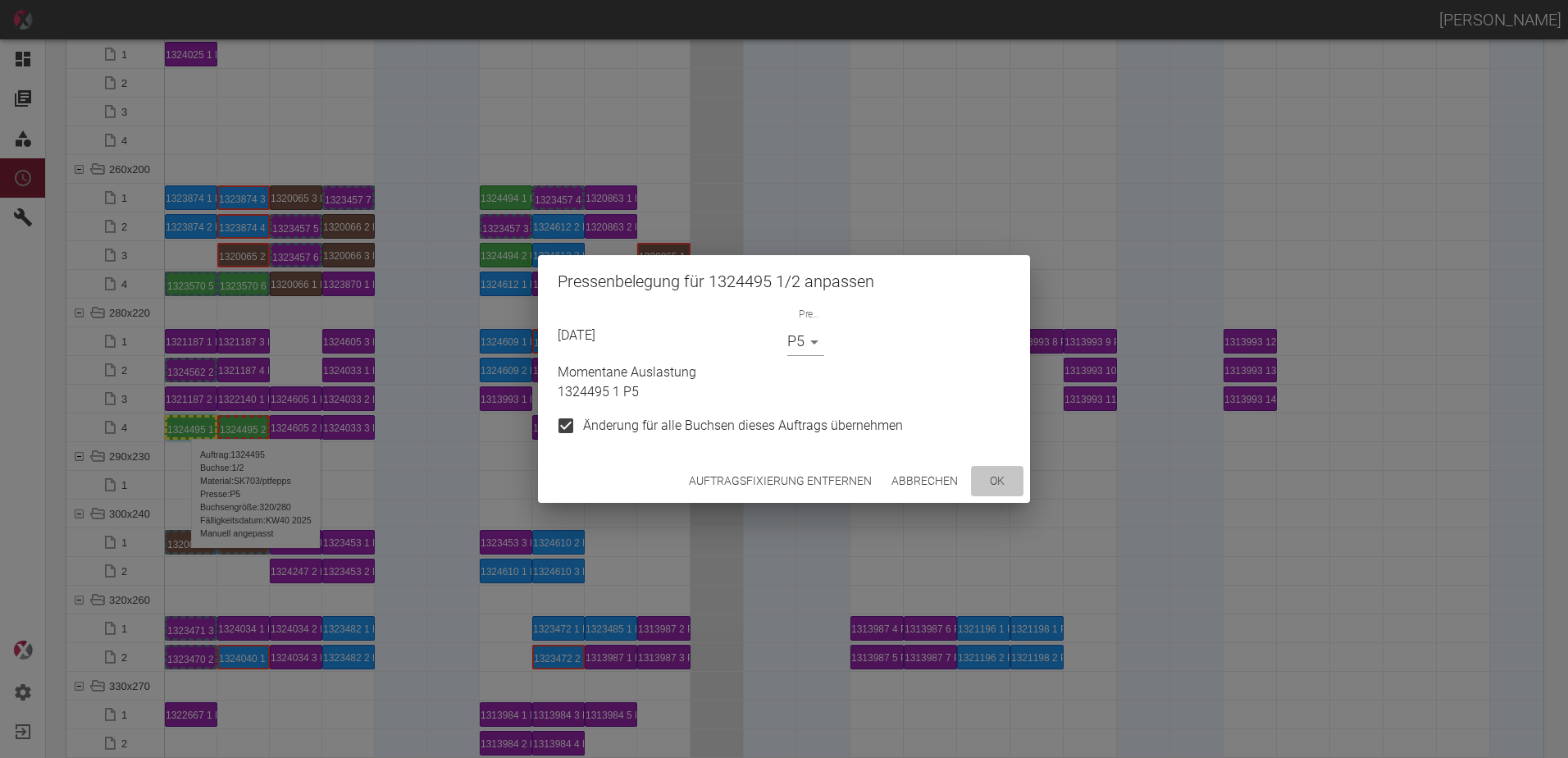
click at [1003, 480] on button "ok" at bounding box center [997, 481] width 52 height 31
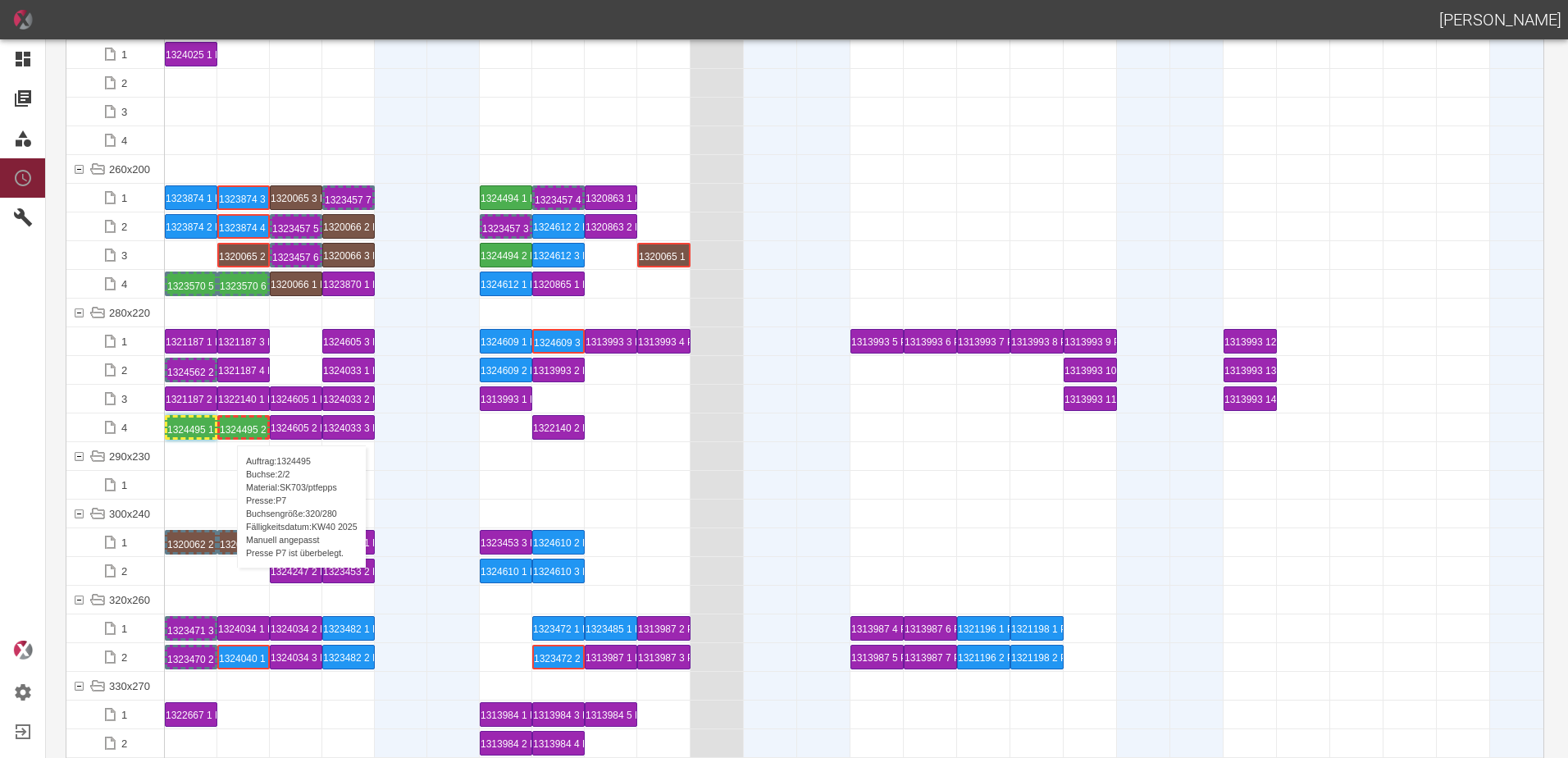
click at [229, 429] on div "1324495 2 P7" at bounding box center [244, 428] width 48 height 20
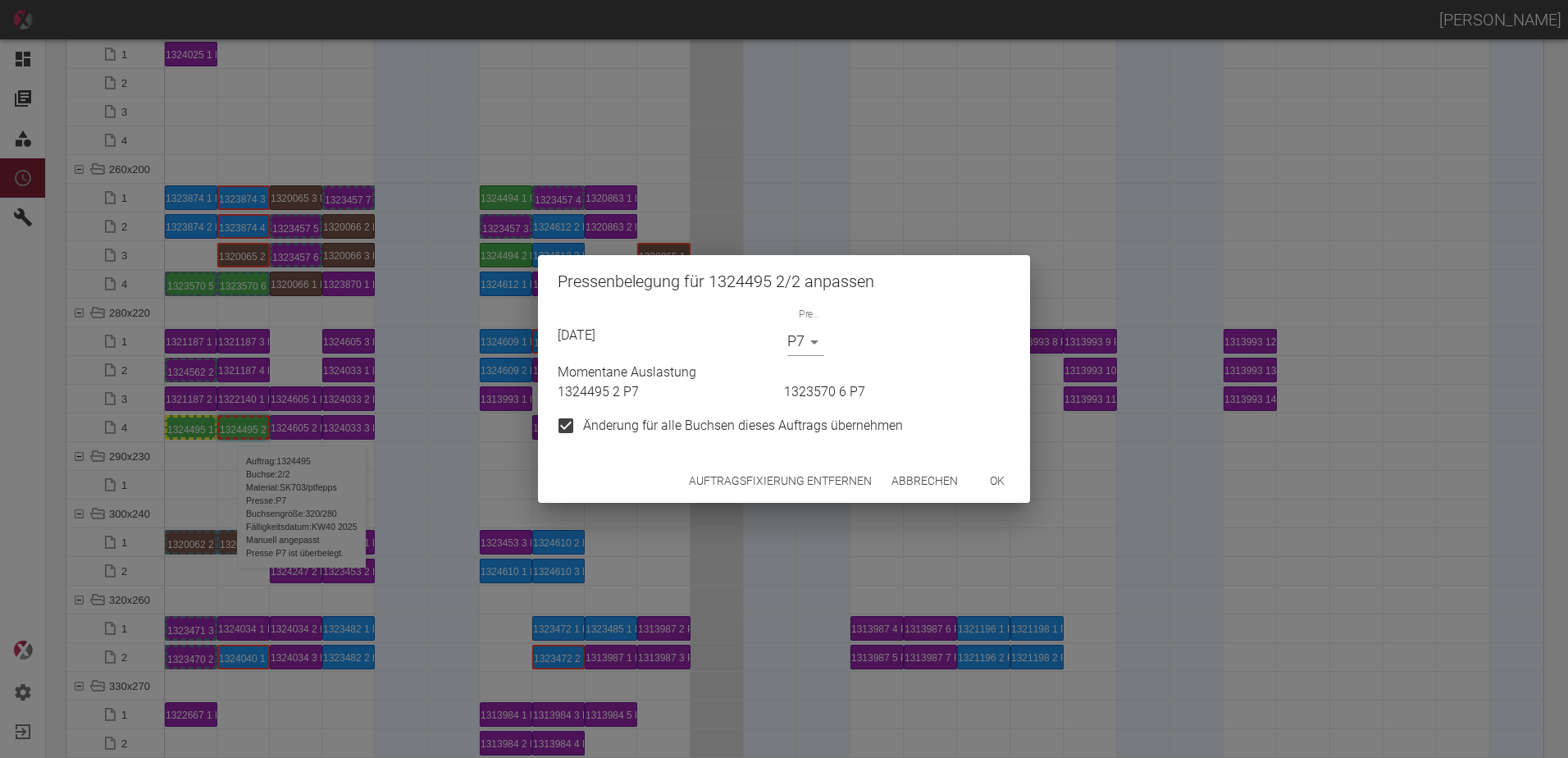
click at [789, 338] on div "Presse P7 P7" at bounding box center [895, 332] width 230 height 49
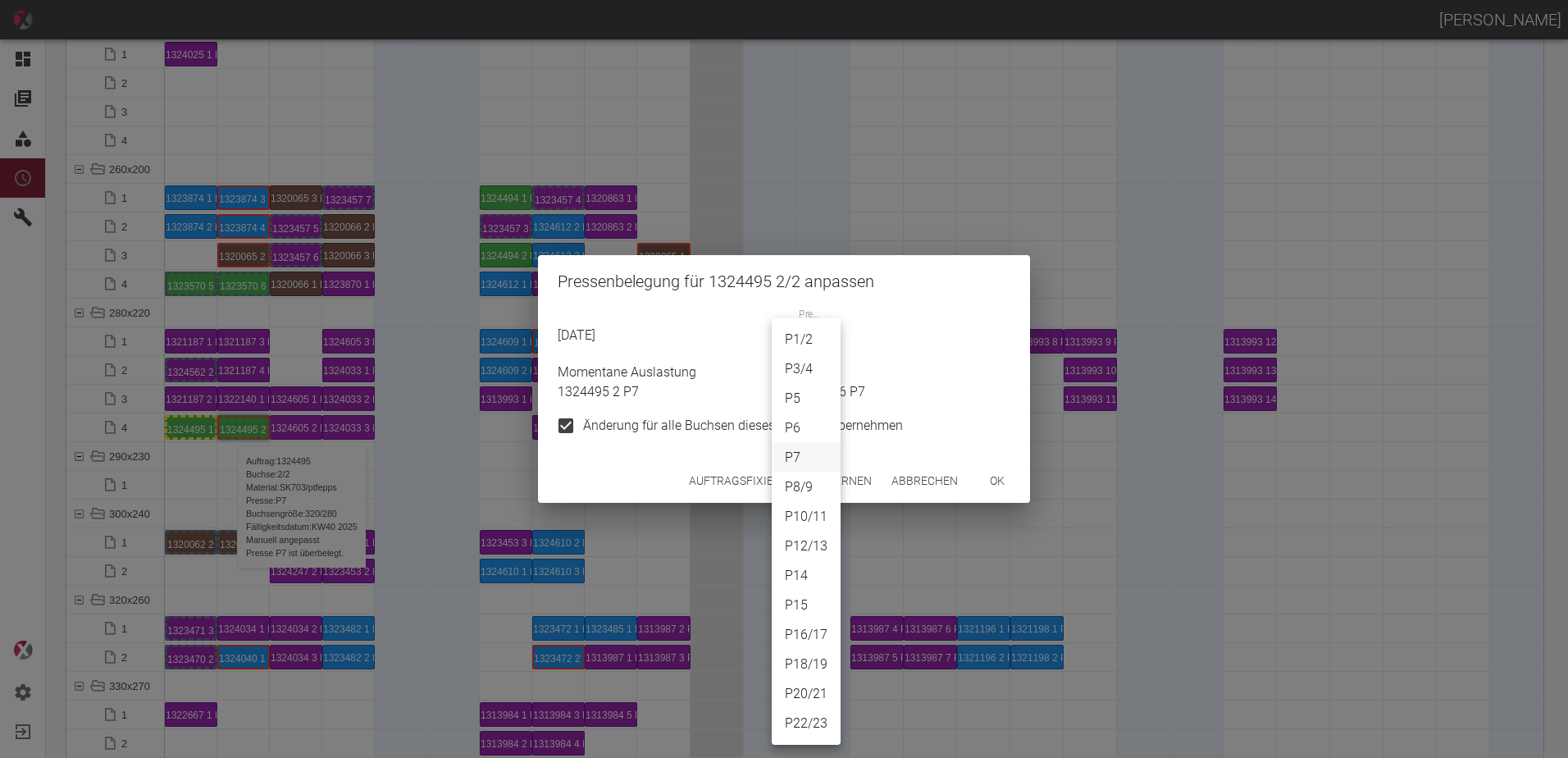
click at [798, 342] on body "[PERSON_NAME] Dashboard Aufträge Materialien Planung Maschinen Einstellungen Au…" at bounding box center [784, 379] width 1568 height 758
click at [795, 411] on li "P5" at bounding box center [806, 398] width 69 height 30
type input "P5"
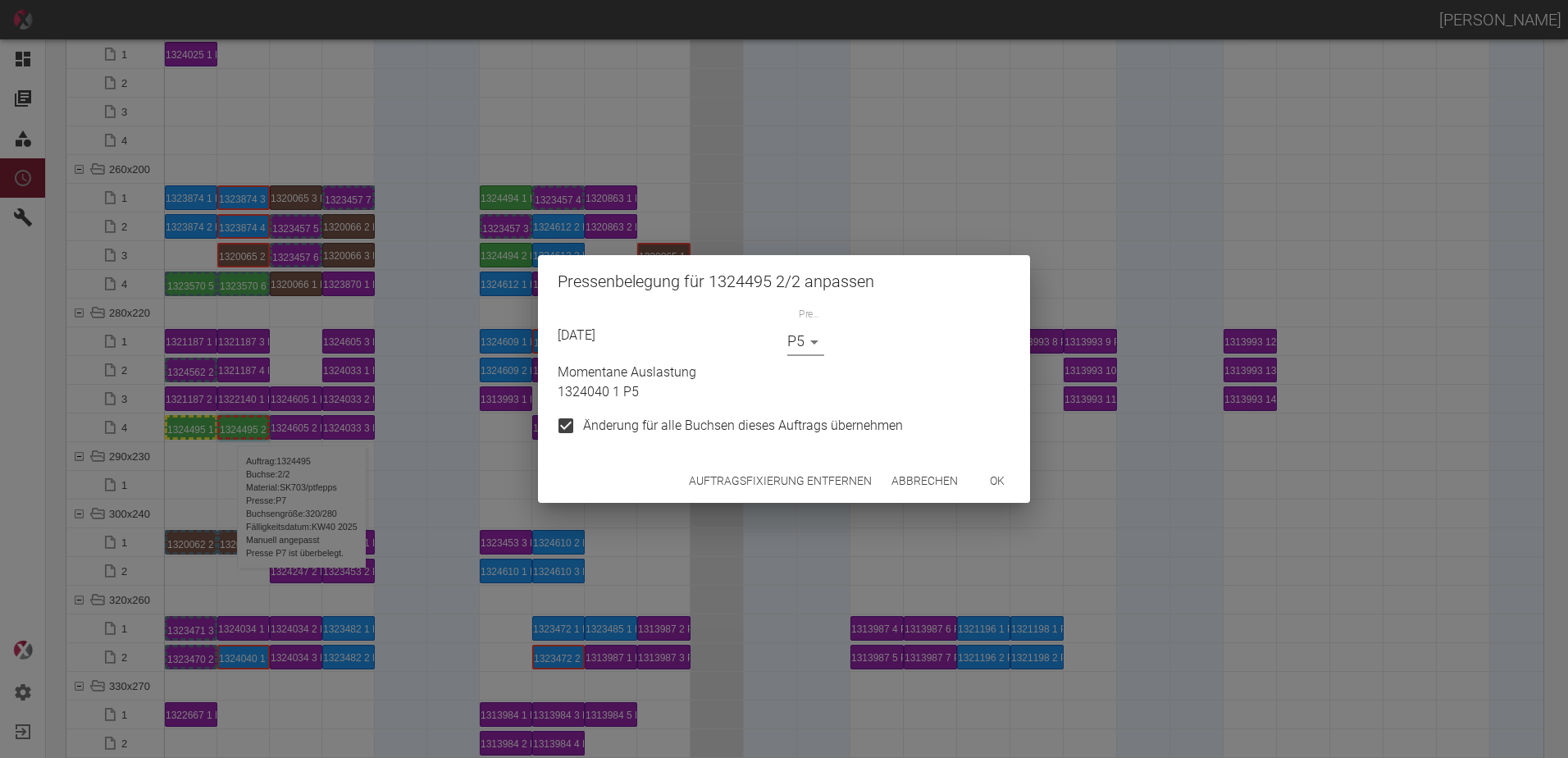
click at [1005, 480] on button "ok" at bounding box center [997, 481] width 52 height 31
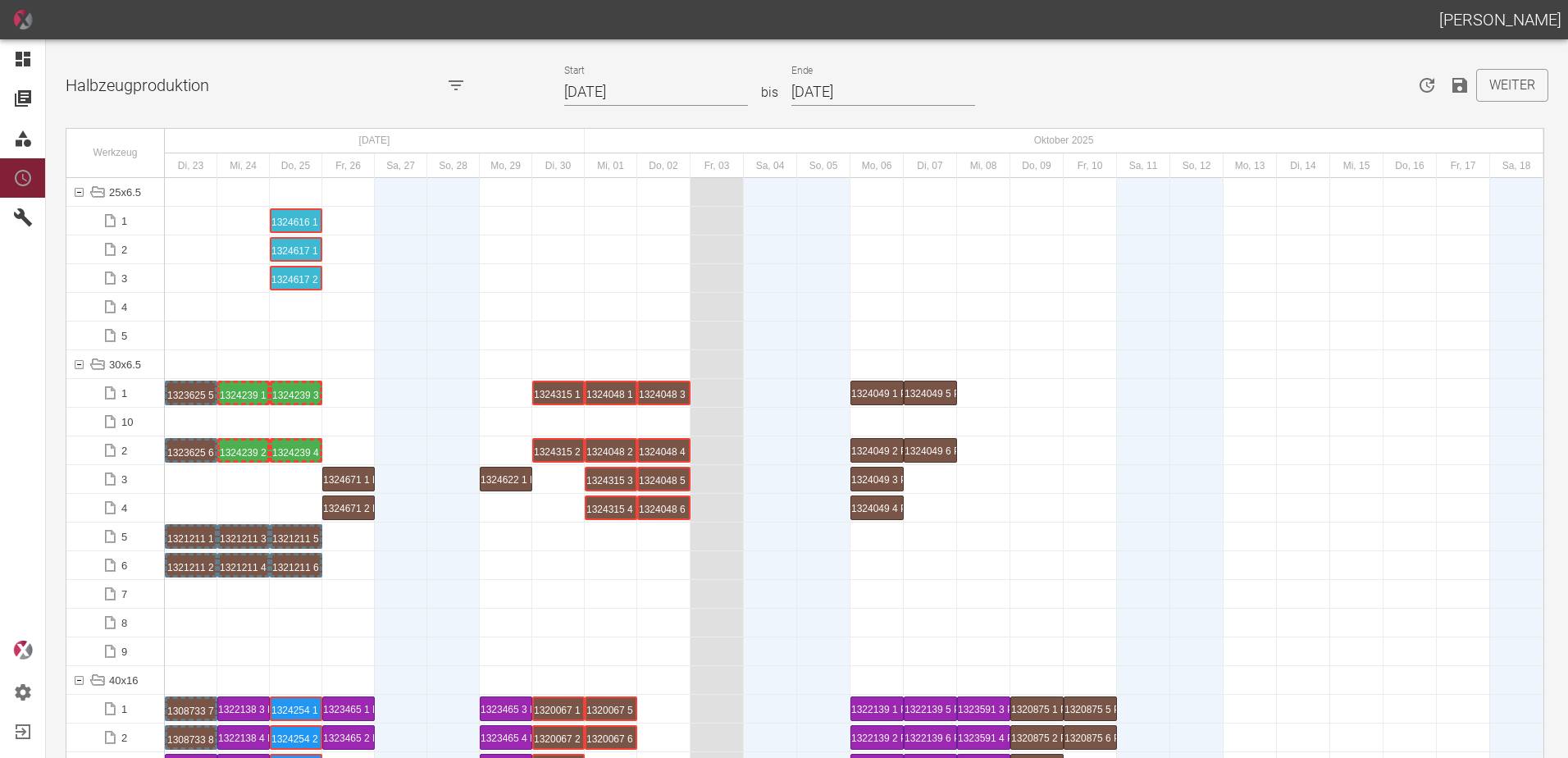
scroll to position [0, 0]
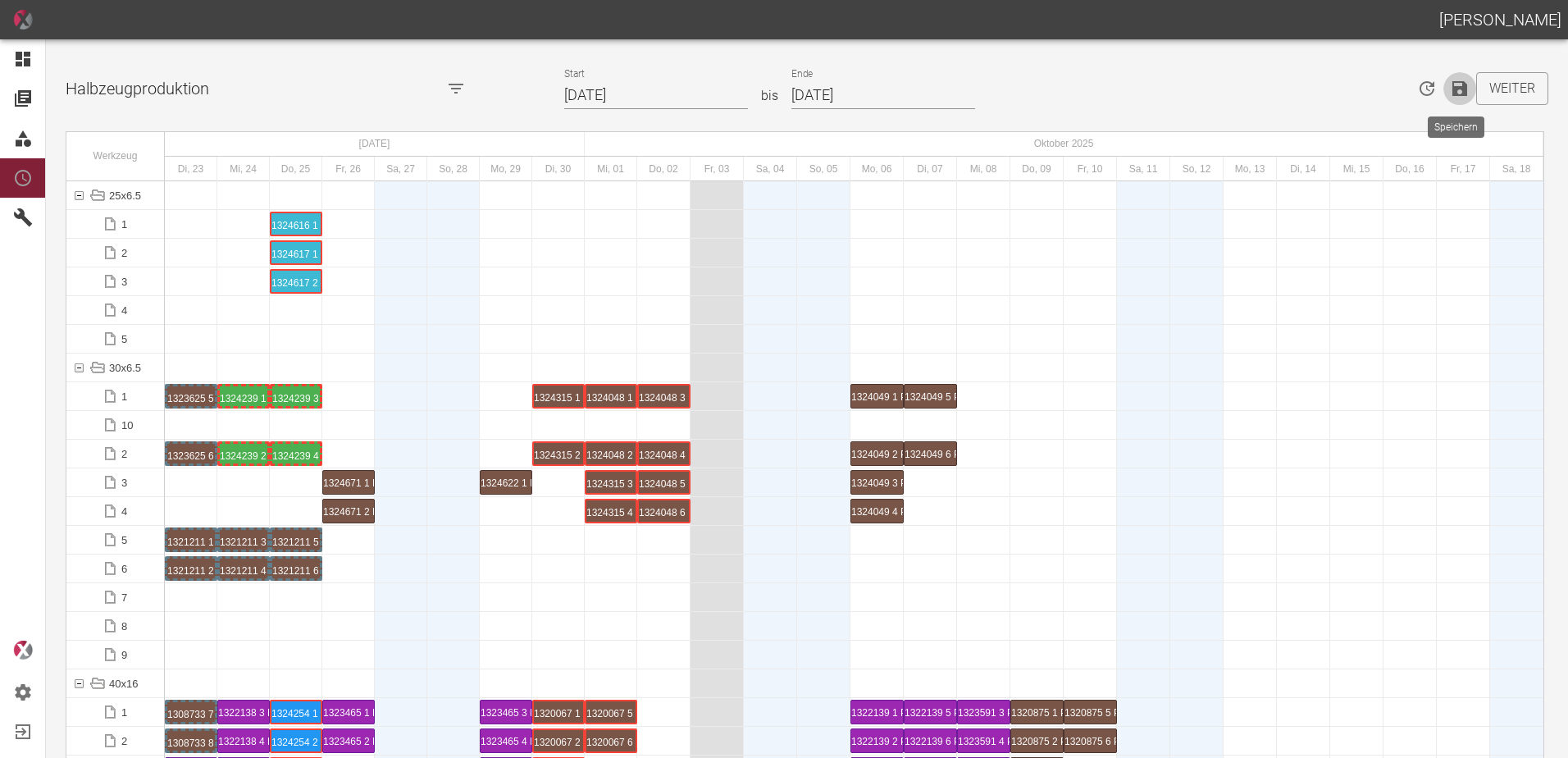
click at [1456, 87] on icon "Speichern" at bounding box center [1460, 88] width 14 height 14
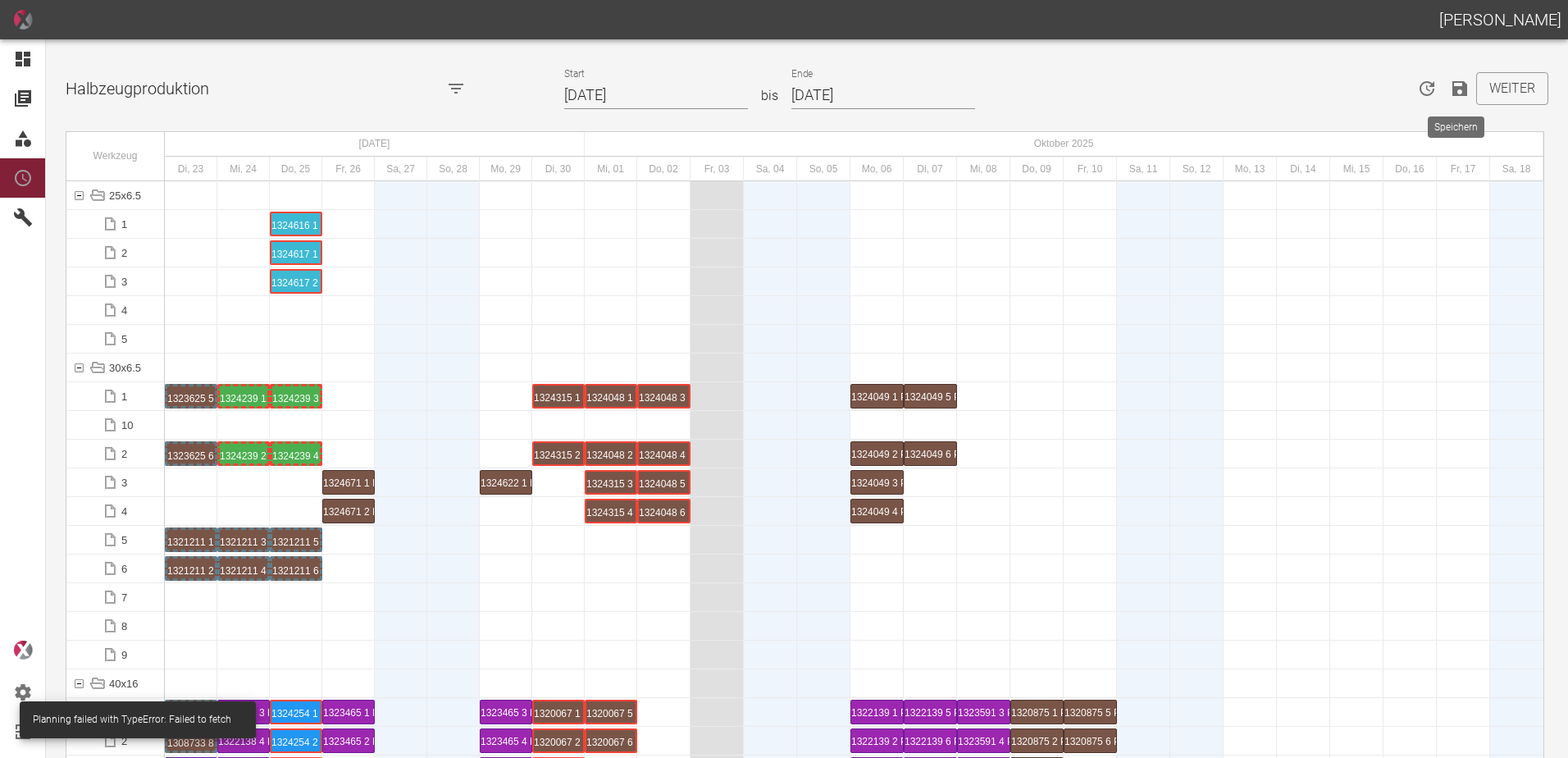
click at [1455, 87] on icon "Speichern" at bounding box center [1460, 88] width 14 height 14
